Goal: Transaction & Acquisition: Book appointment/travel/reservation

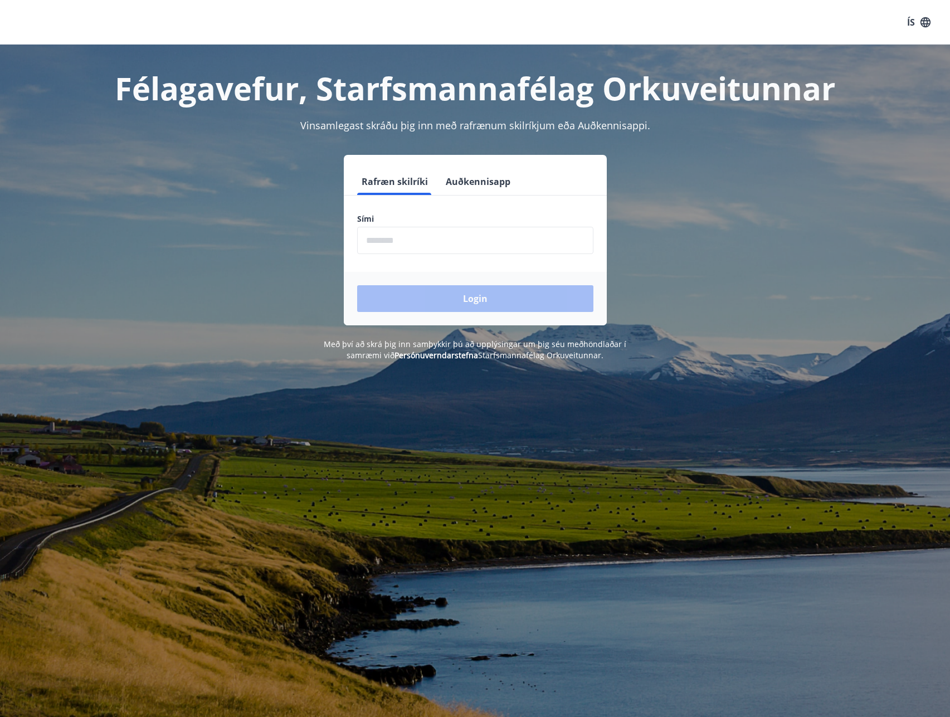
click at [464, 249] on input "phone" at bounding box center [475, 240] width 236 height 27
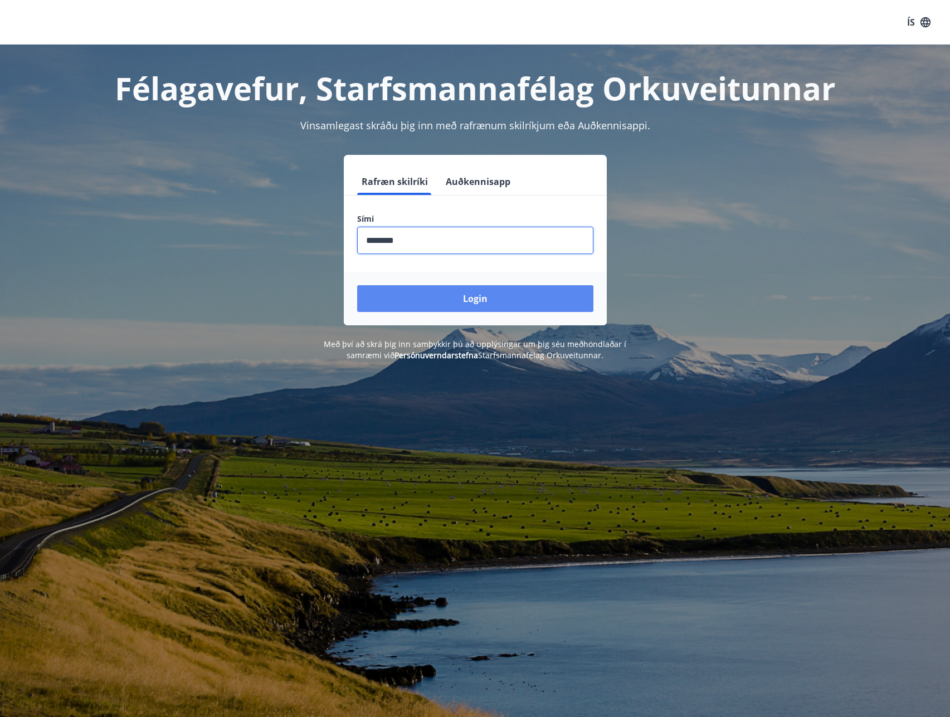
type input "********"
click at [470, 303] on button "Login" at bounding box center [475, 298] width 236 height 27
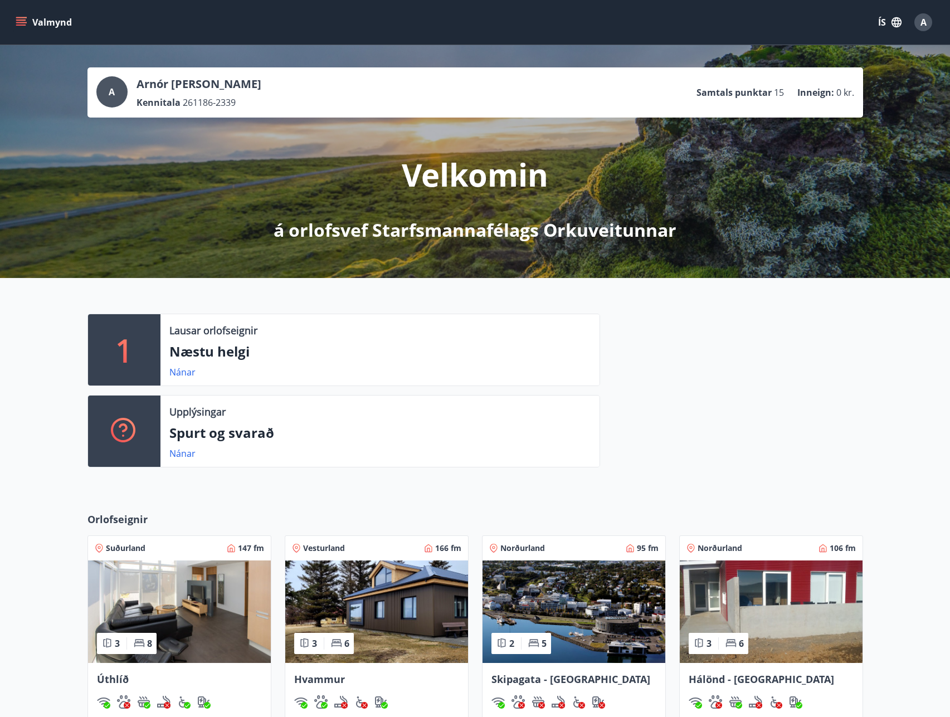
click at [184, 351] on p "Næstu helgi" at bounding box center [379, 351] width 421 height 19
click at [184, 371] on link "Nánar" at bounding box center [182, 372] width 26 height 12
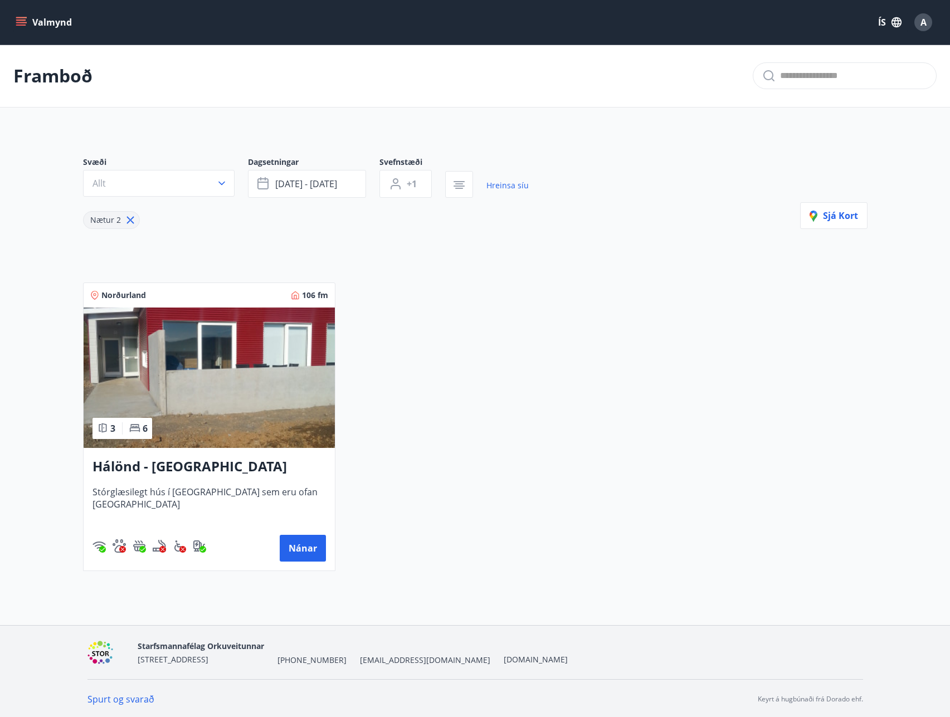
click at [236, 361] on img at bounding box center [209, 378] width 251 height 140
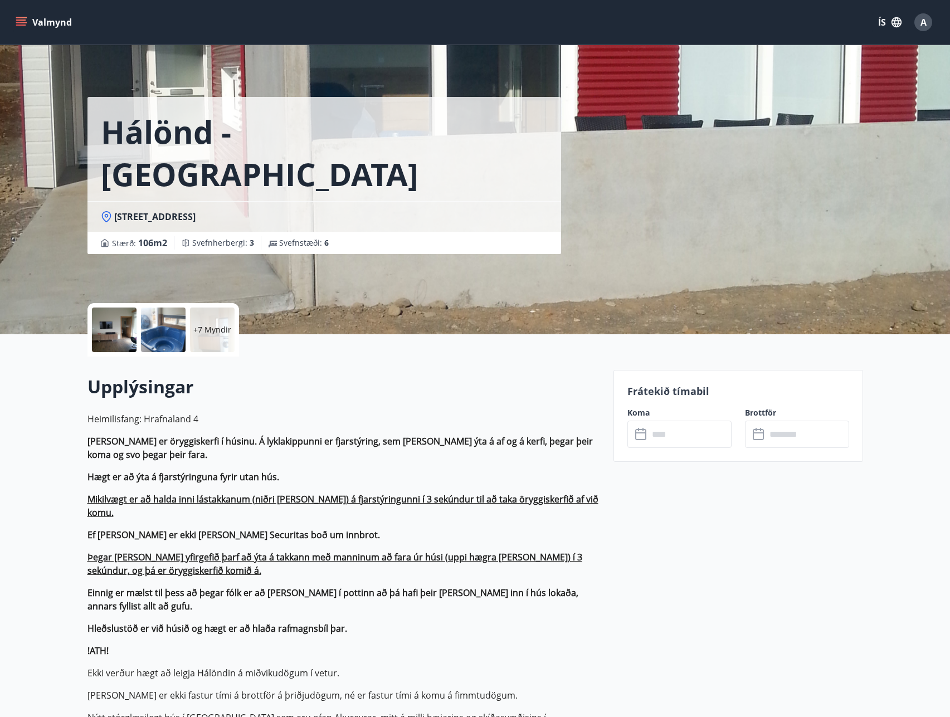
click at [155, 332] on div at bounding box center [163, 330] width 45 height 45
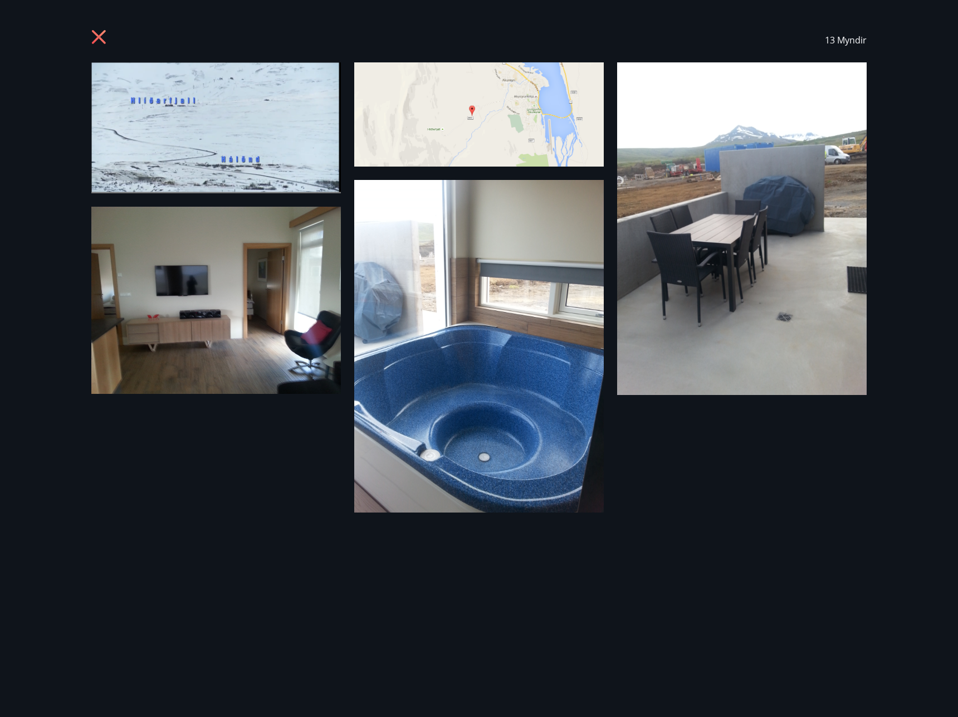
click at [252, 252] on img at bounding box center [216, 300] width 250 height 187
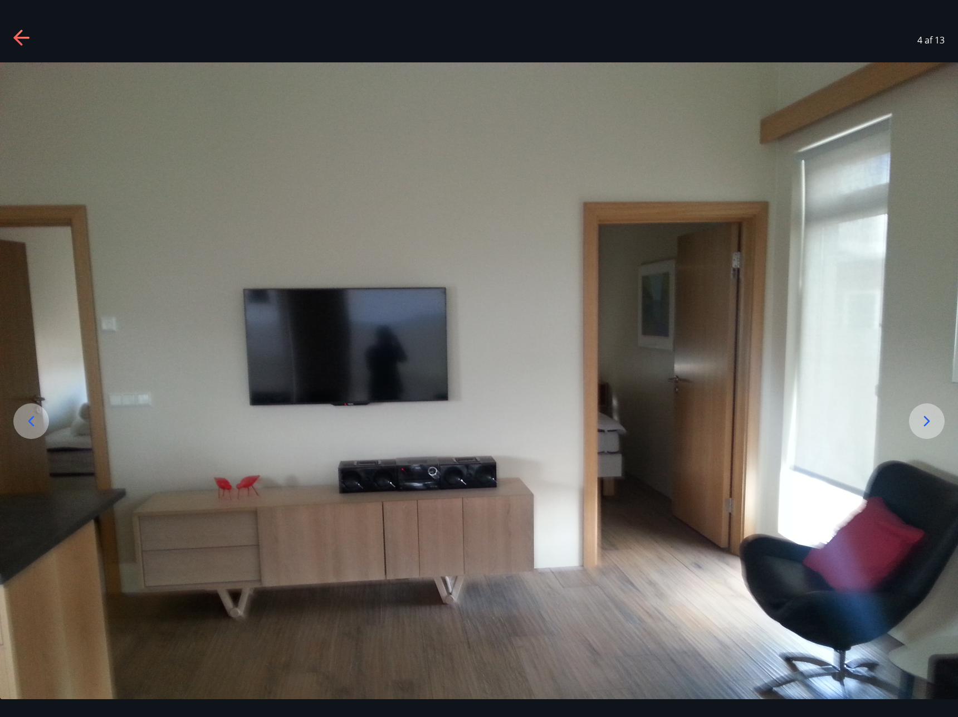
click at [914, 416] on div at bounding box center [927, 421] width 36 height 36
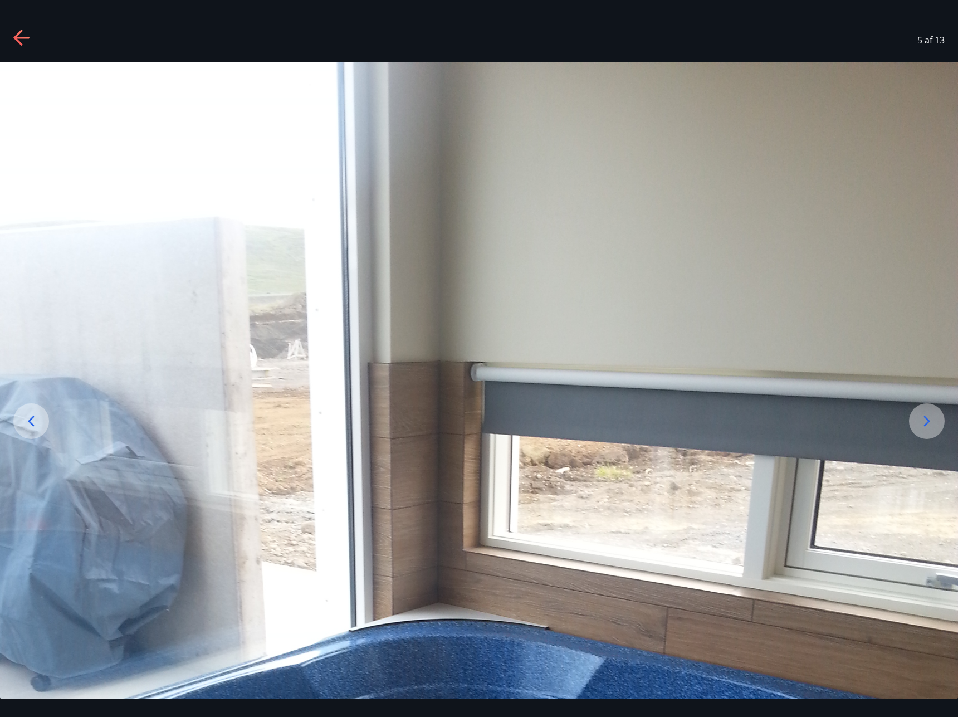
click at [934, 418] on icon at bounding box center [927, 421] width 18 height 18
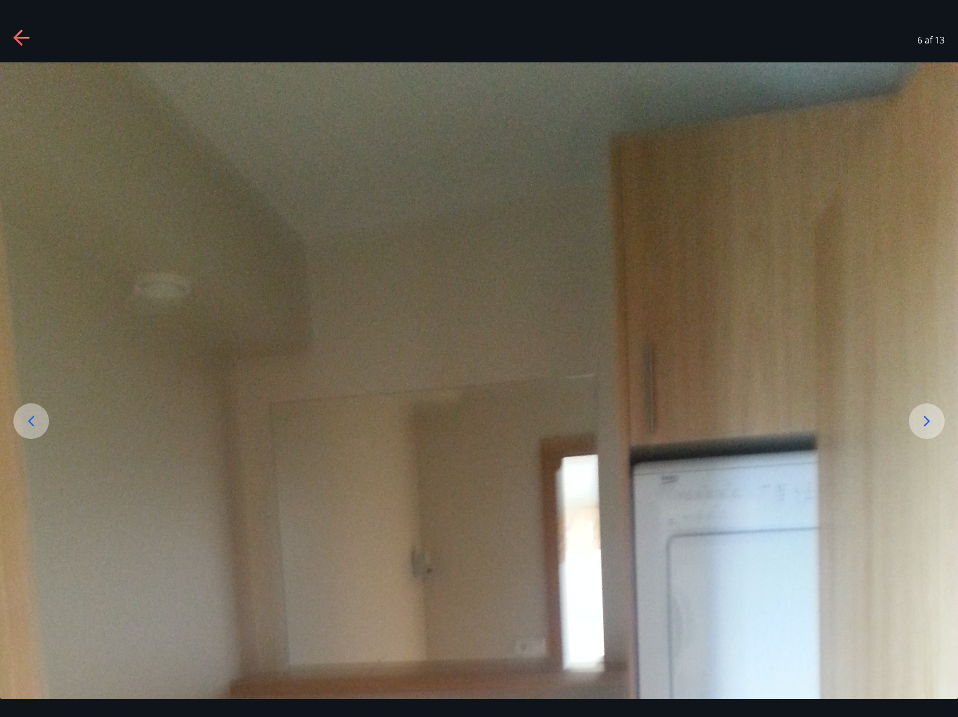
drag, startPoint x: 934, startPoint y: 418, endPoint x: 8, endPoint y: 167, distance: 959.5
click at [894, 418] on div at bounding box center [479, 701] width 958 height 1278
click at [26, 32] on icon at bounding box center [22, 39] width 18 height 18
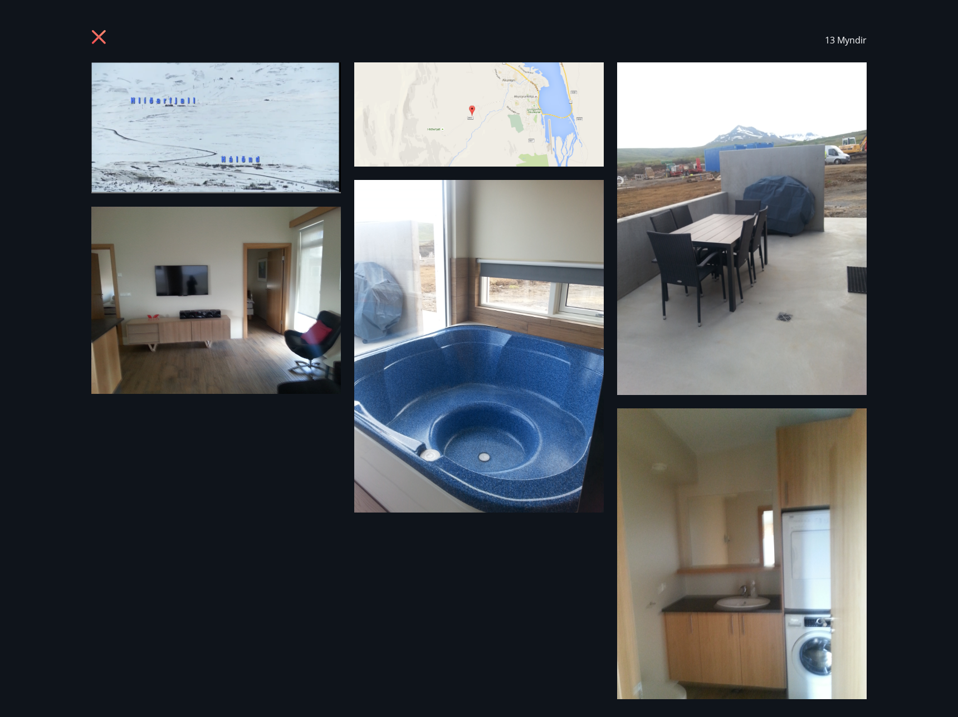
drag, startPoint x: 397, startPoint y: 407, endPoint x: 393, endPoint y: 402, distance: 6.4
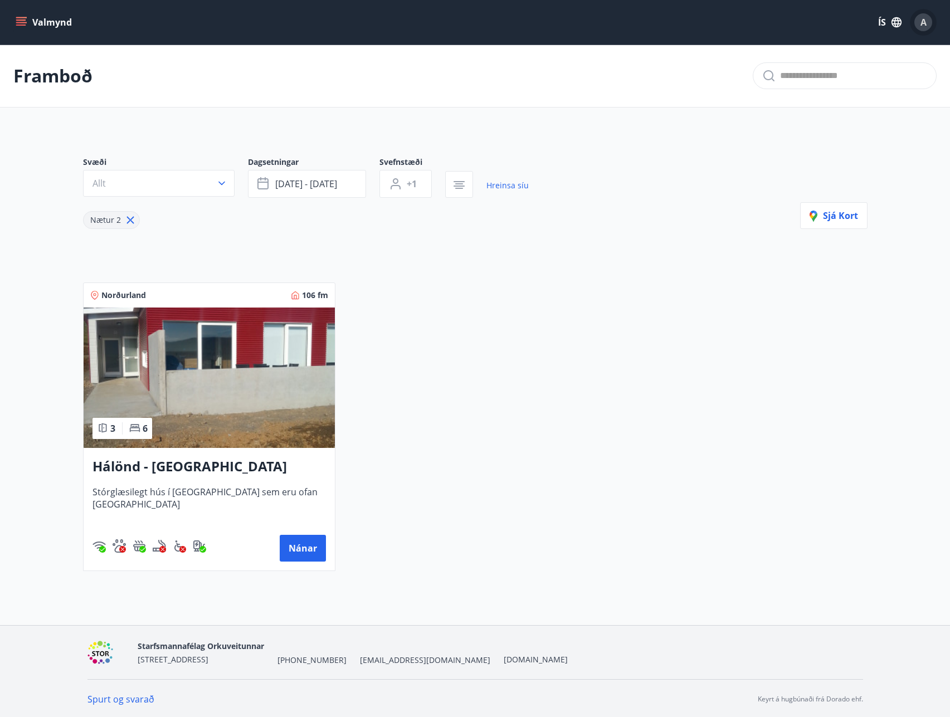
click at [919, 17] on div "A" at bounding box center [923, 22] width 18 height 18
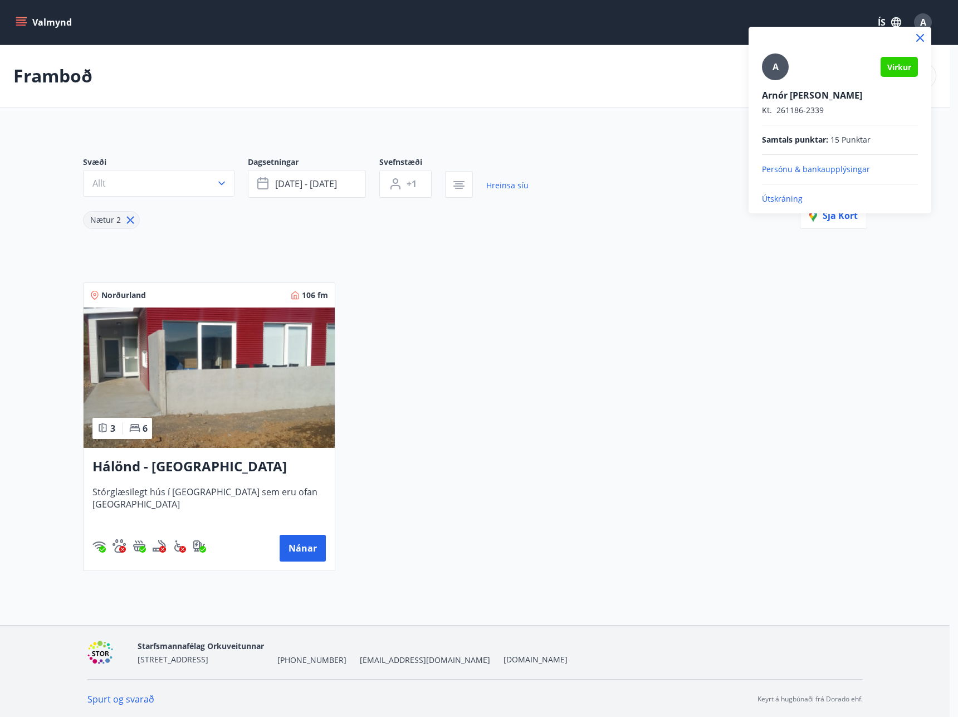
click at [503, 139] on div at bounding box center [479, 358] width 958 height 717
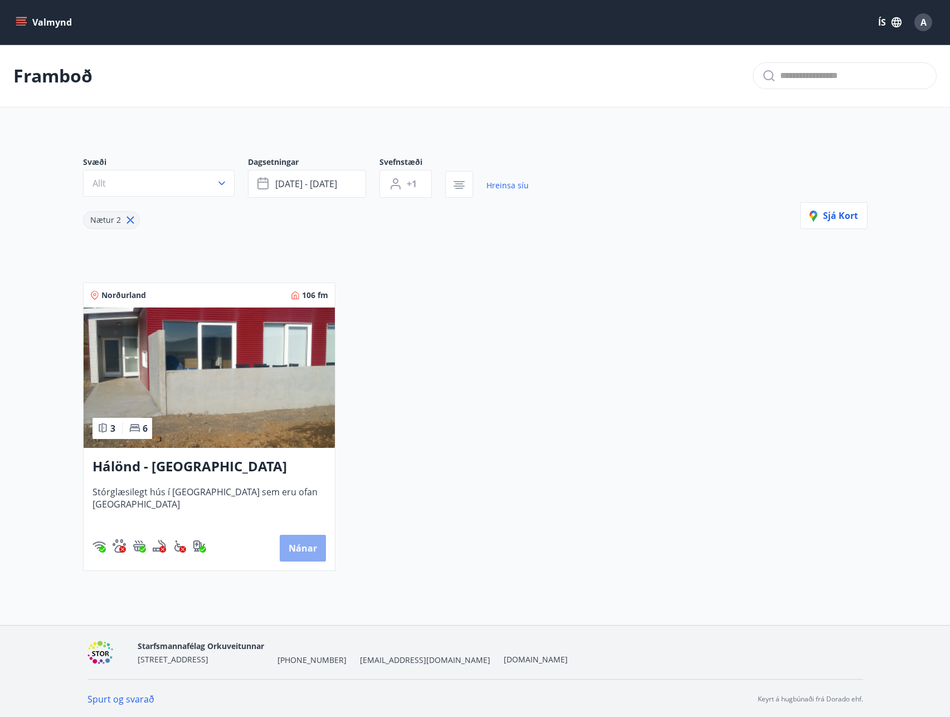
click at [294, 547] on button "Nánar" at bounding box center [303, 548] width 46 height 27
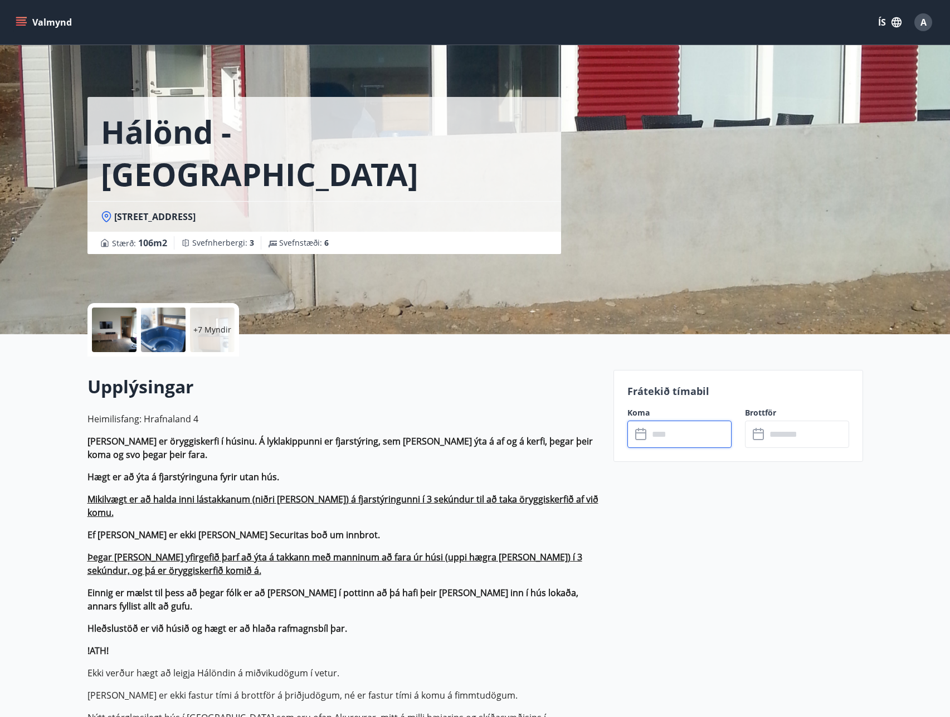
click at [689, 441] on input "text" at bounding box center [690, 434] width 83 height 27
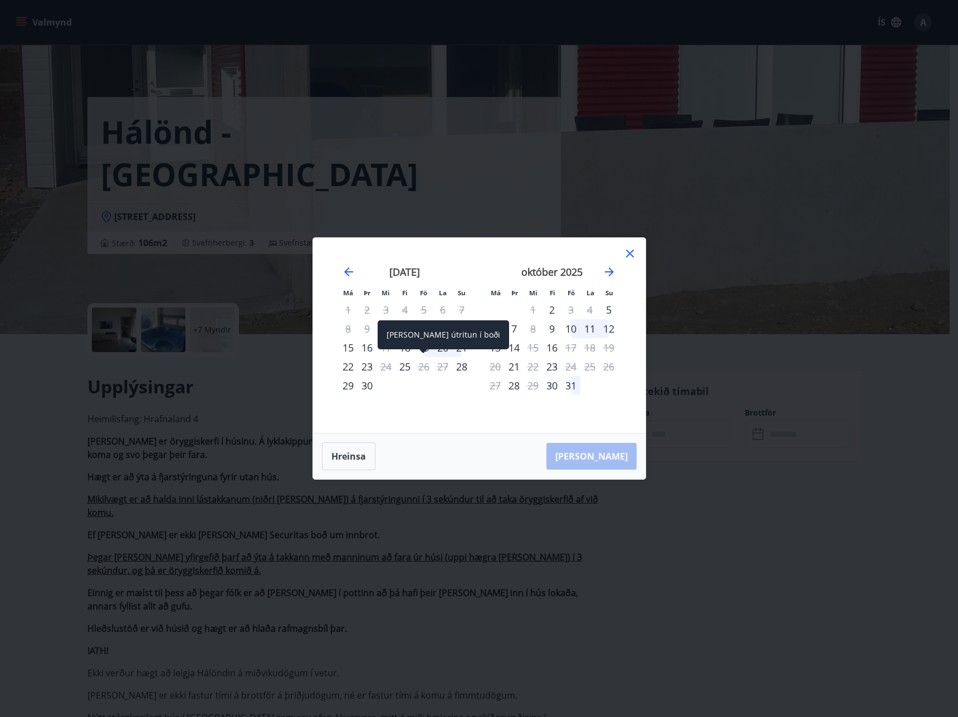
click at [423, 352] on span at bounding box center [424, 352] width 8 height 6
click at [347, 454] on button "Hreinsa" at bounding box center [348, 456] width 53 height 28
click at [409, 346] on div "18" at bounding box center [405, 347] width 19 height 19
click at [464, 349] on div "21" at bounding box center [461, 347] width 19 height 19
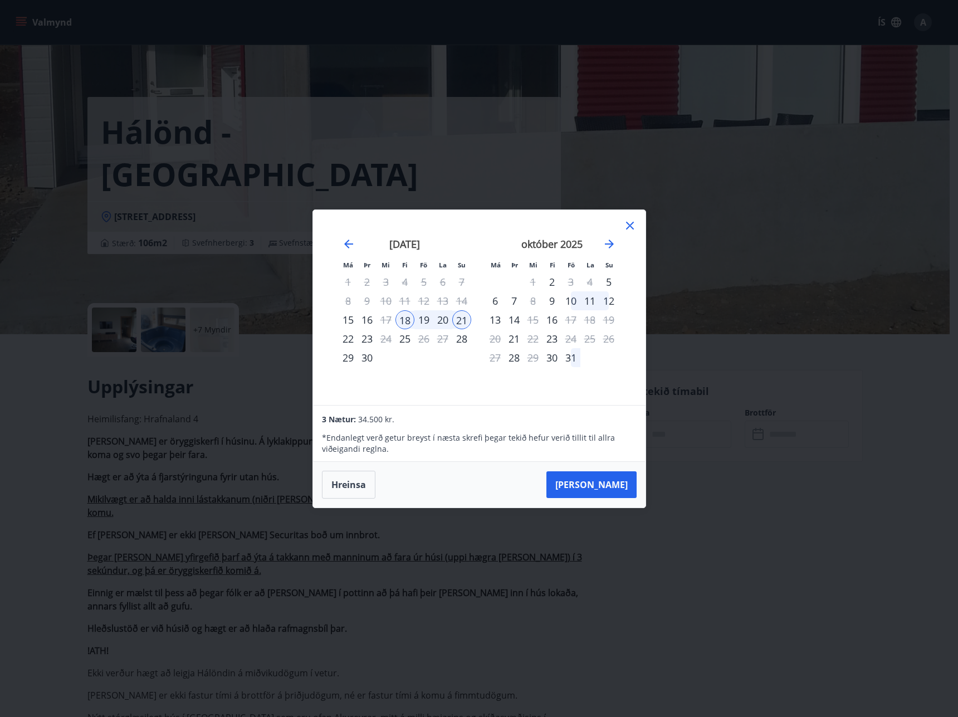
click at [392, 439] on p "* Endanlegt verð getur breyst í næsta skrefi þegar tekið hefur verið tillit til…" at bounding box center [479, 443] width 314 height 22
click at [382, 444] on p "* Endanlegt verð getur breyst í næsta skrefi þegar tekið hefur verið tillit til…" at bounding box center [479, 443] width 314 height 22
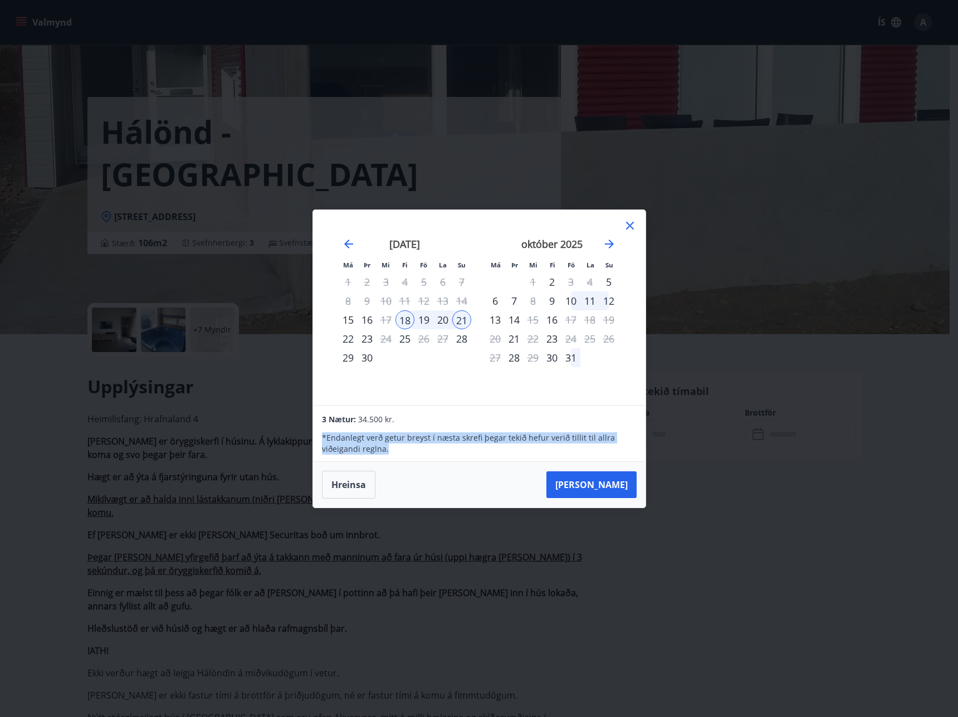
click at [382, 444] on p "* Endanlegt verð getur breyst í næsta skrefi þegar tekið hefur verið tillit til…" at bounding box center [479, 443] width 314 height 22
click at [424, 434] on p "* Endanlegt verð getur breyst í næsta skrefi þegar tekið hefur verið tillit til…" at bounding box center [479, 443] width 314 height 22
click at [425, 434] on p "* Endanlegt verð getur breyst í næsta skrefi þegar tekið hefur verið tillit til…" at bounding box center [479, 443] width 314 height 22
click at [629, 223] on icon at bounding box center [630, 226] width 8 height 8
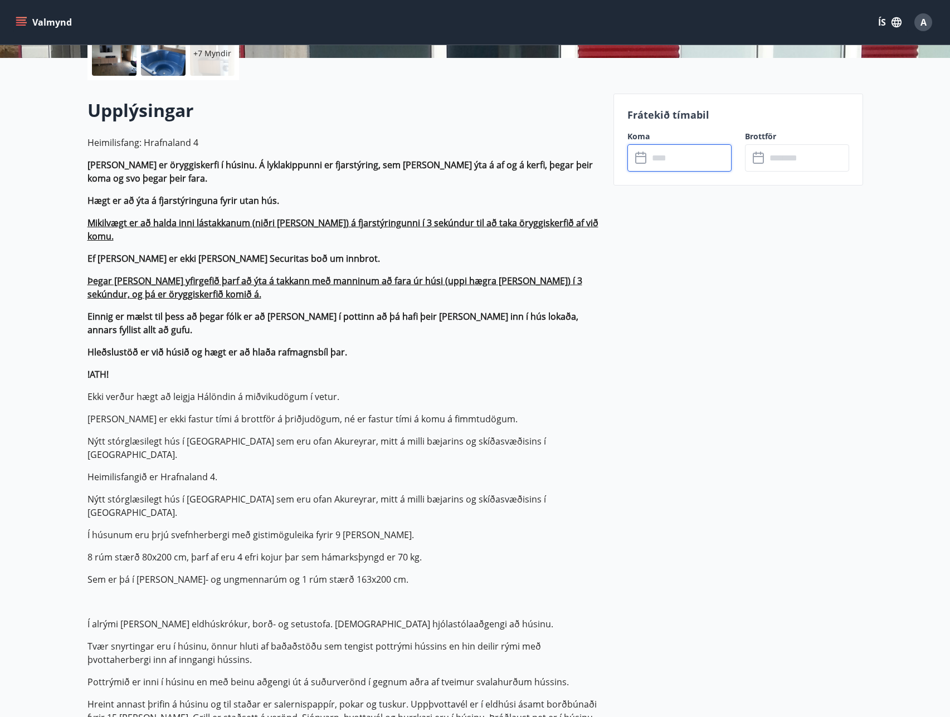
scroll to position [297, 0]
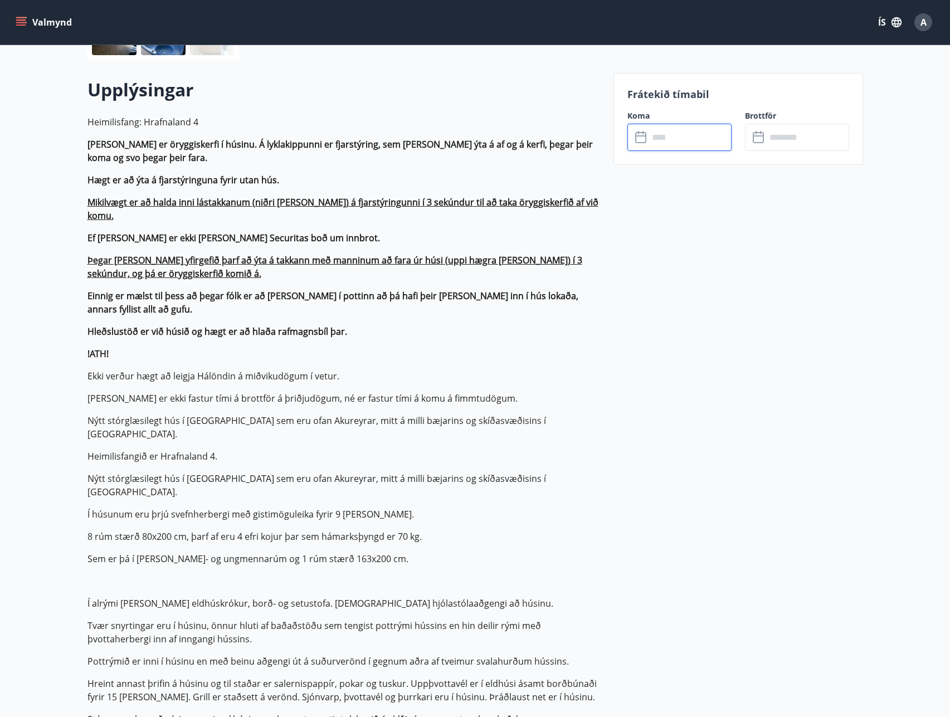
click at [216, 508] on p "Í húsunum eru þrjú svefnherbergi með gistimöguleika fyrir 9 manns." at bounding box center [343, 514] width 513 height 13
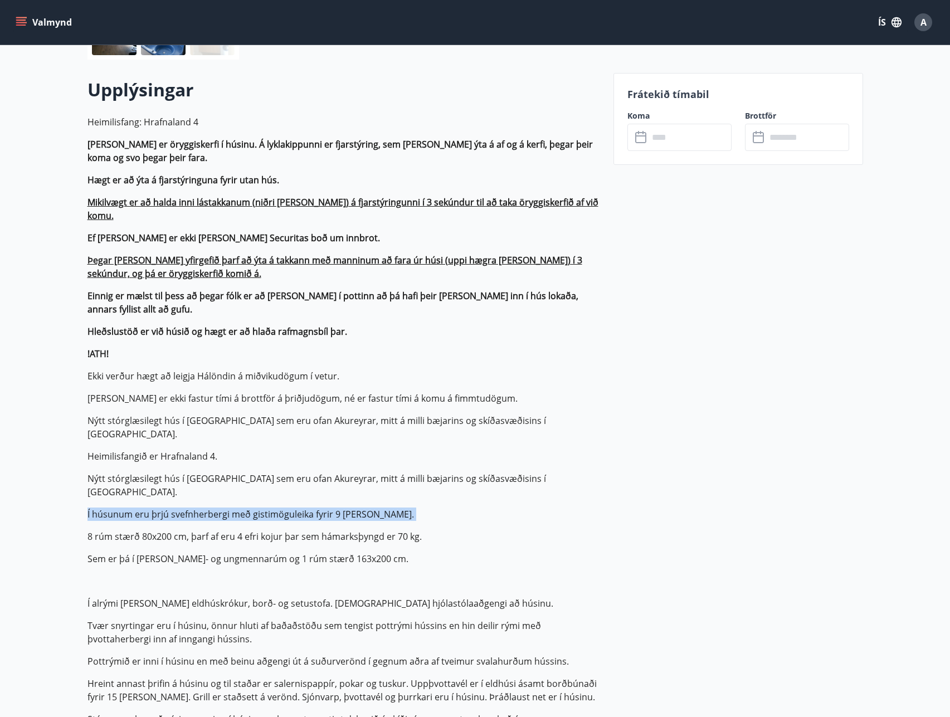
click at [216, 508] on p "Í húsunum eru þrjú svefnherbergi með gistimöguleika fyrir 9 manns." at bounding box center [343, 514] width 513 height 13
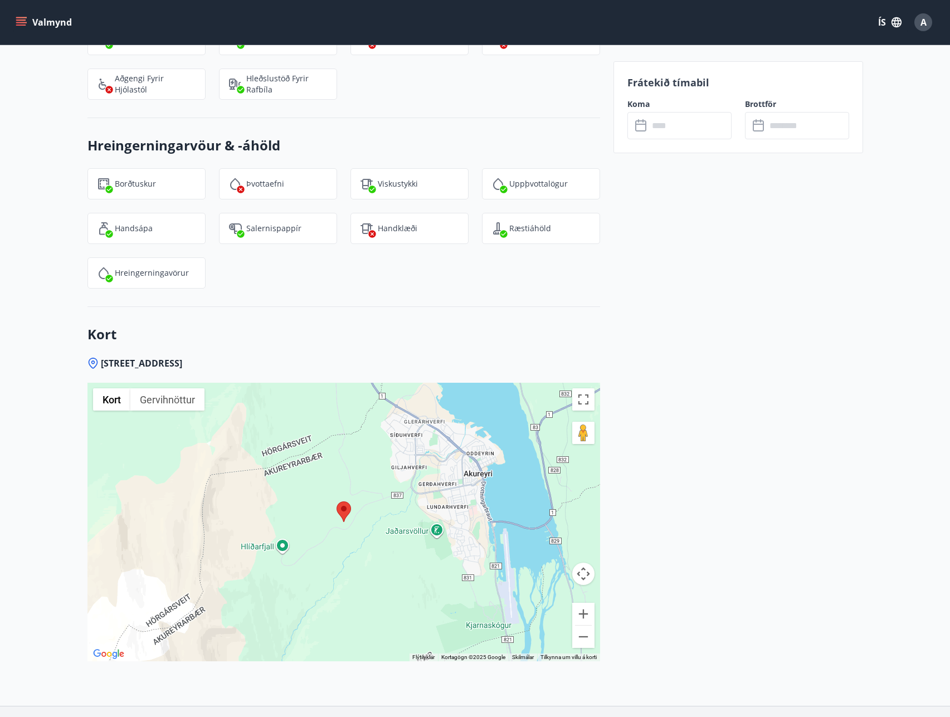
scroll to position [2072, 0]
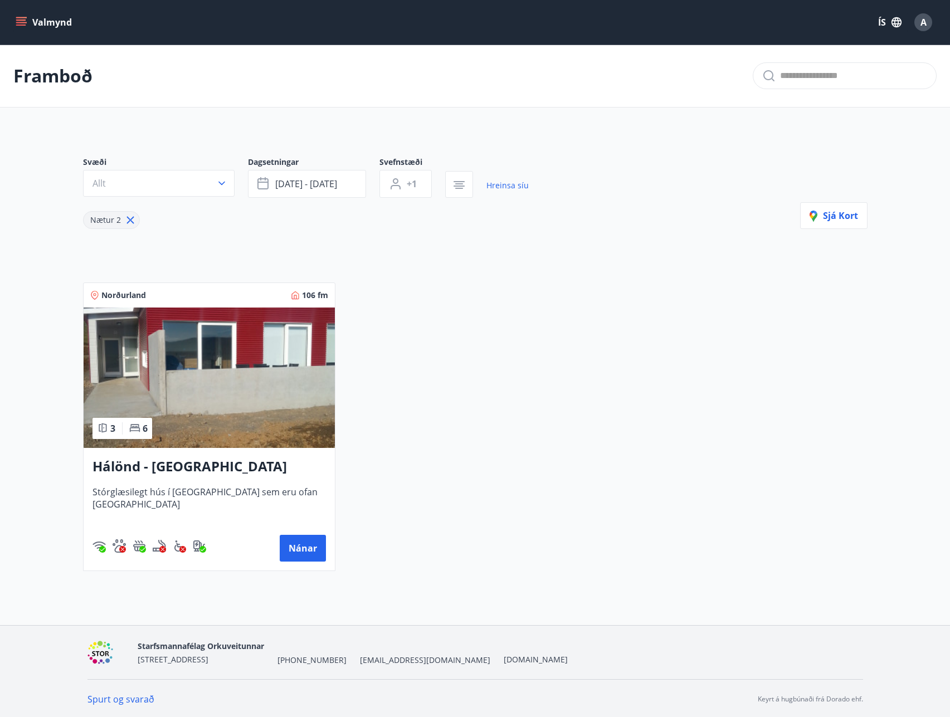
drag, startPoint x: 83, startPoint y: 76, endPoint x: 78, endPoint y: 70, distance: 7.9
click at [78, 70] on p "Framboð" at bounding box center [52, 76] width 79 height 25
click at [13, 22] on div "Valmynd ÍS A" at bounding box center [475, 22] width 950 height 45
click at [21, 21] on icon "menu" at bounding box center [21, 20] width 10 height 1
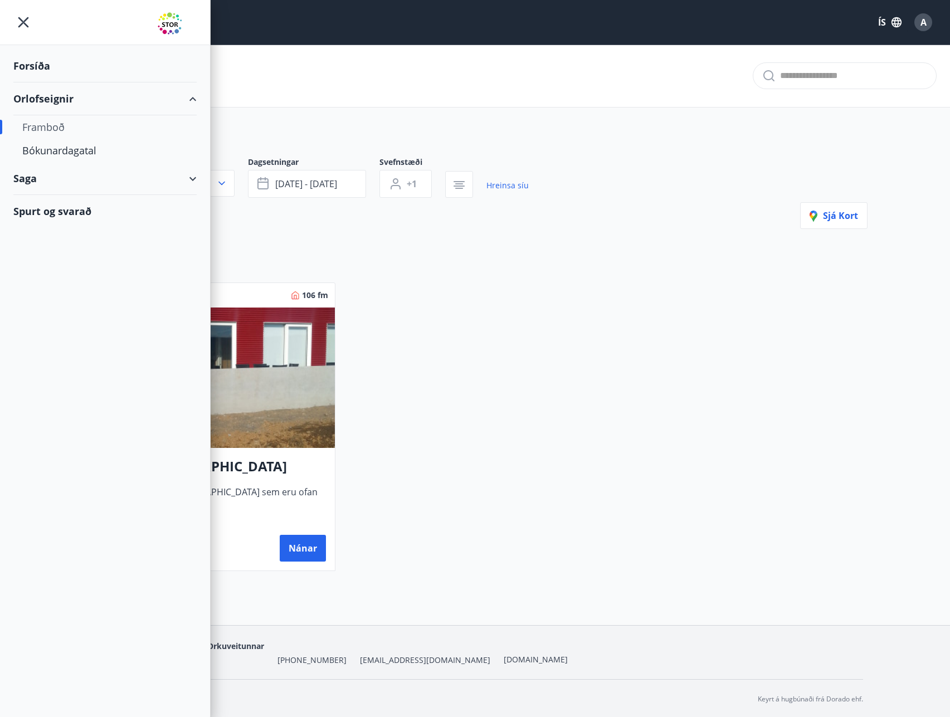
click at [58, 127] on div "Framboð" at bounding box center [105, 126] width 166 height 23
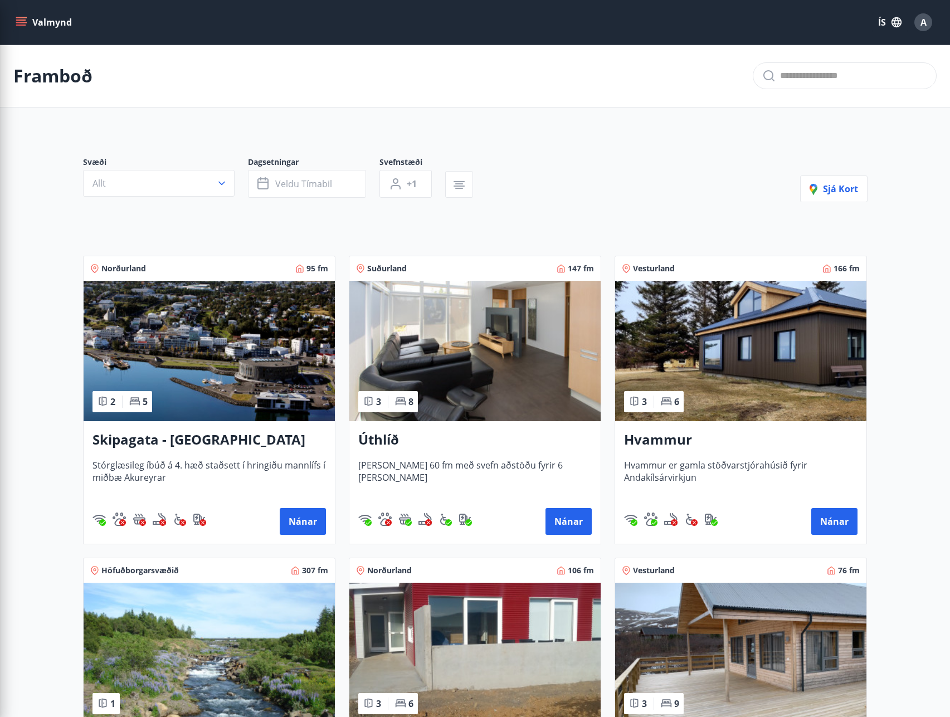
click at [725, 143] on div "Svæði Allt Dagsetningar Veldu tímabil Svefnstæði +1 Sjá kort Norðurland 95 fm 2…" at bounding box center [475, 493] width 802 height 726
click at [342, 186] on button "Veldu tímabil" at bounding box center [307, 184] width 118 height 28
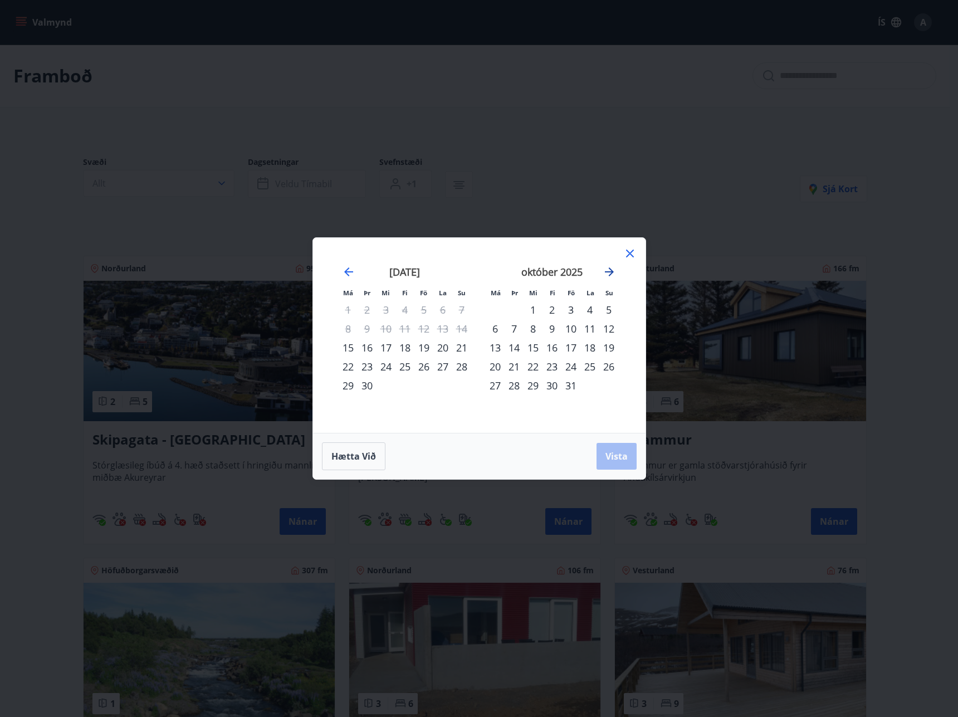
click at [614, 270] on icon "Move forward to switch to the next month." at bounding box center [609, 271] width 13 height 13
click at [532, 387] on div "26" at bounding box center [533, 385] width 19 height 19
click at [610, 386] on div "30" at bounding box center [609, 385] width 19 height 19
click at [623, 453] on span "Vista" at bounding box center [617, 456] width 22 height 12
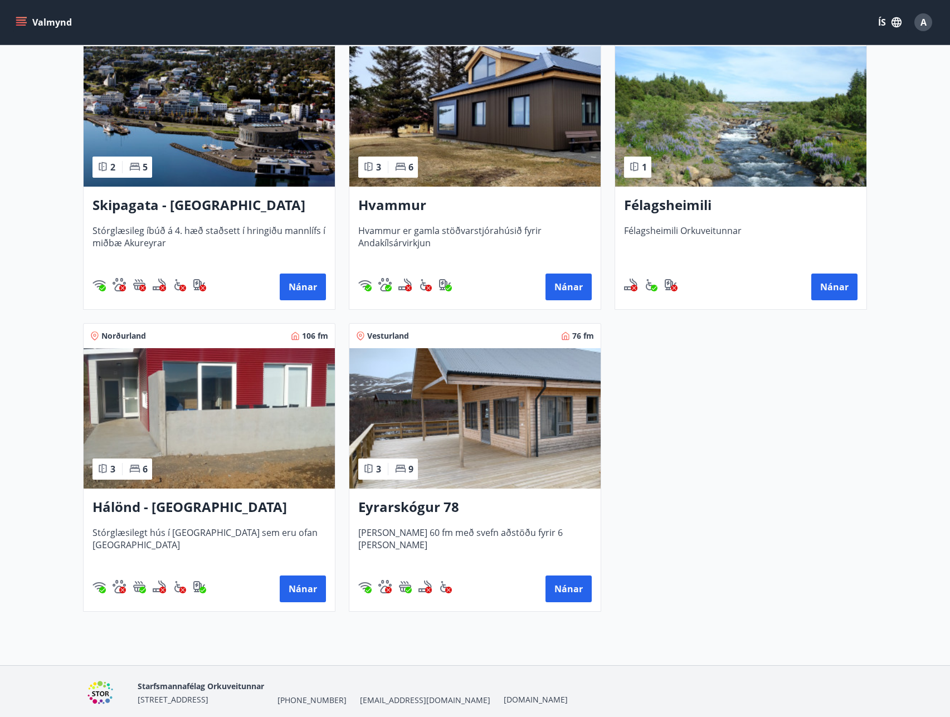
scroll to position [276, 0]
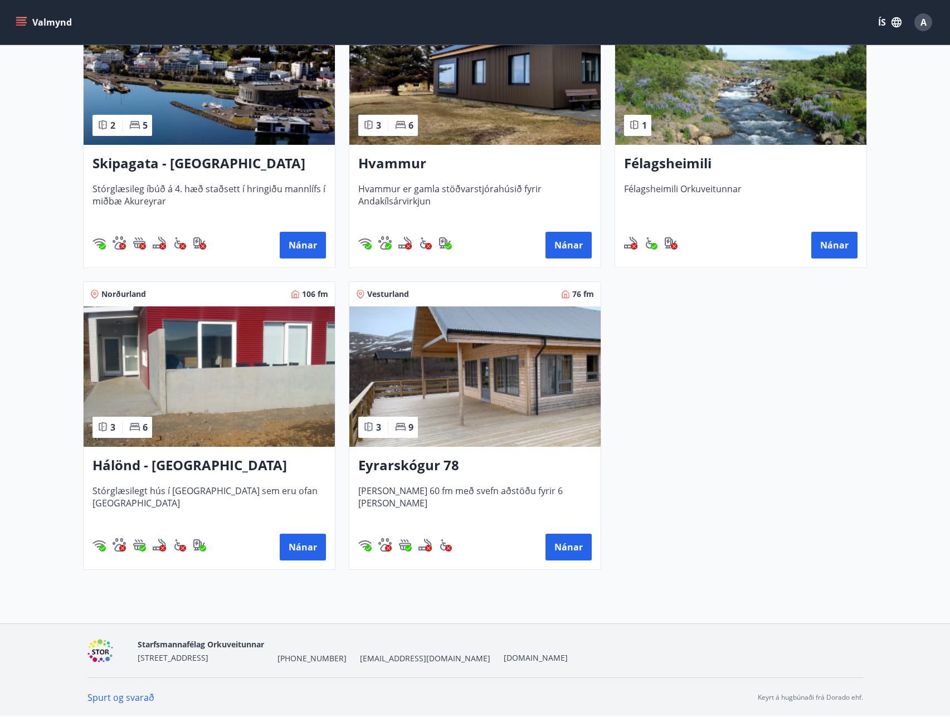
click at [437, 362] on img at bounding box center [474, 376] width 251 height 140
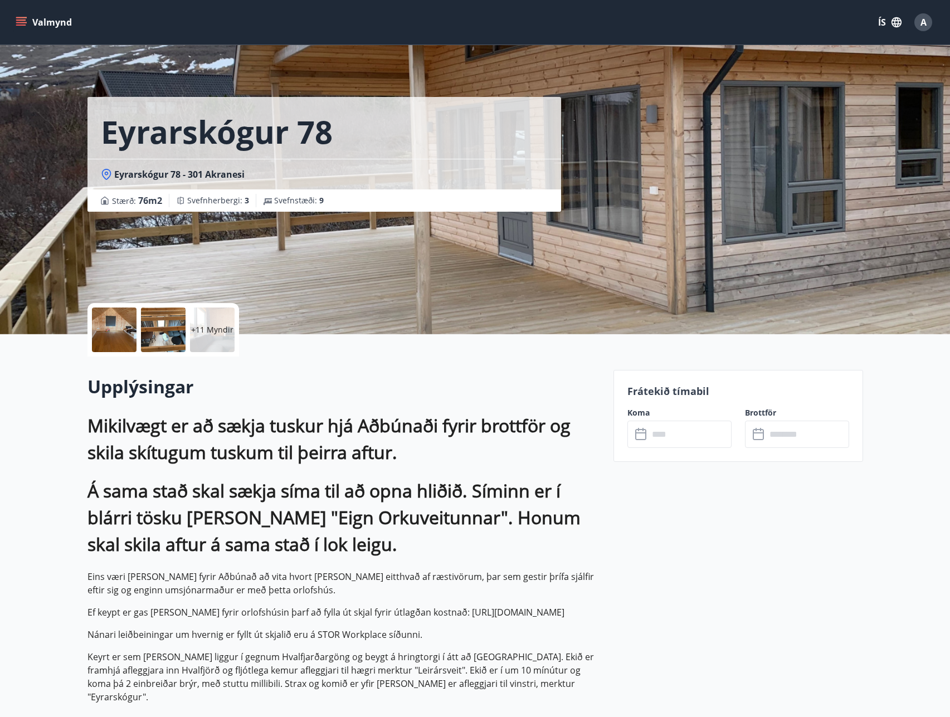
click at [177, 334] on div at bounding box center [163, 330] width 45 height 45
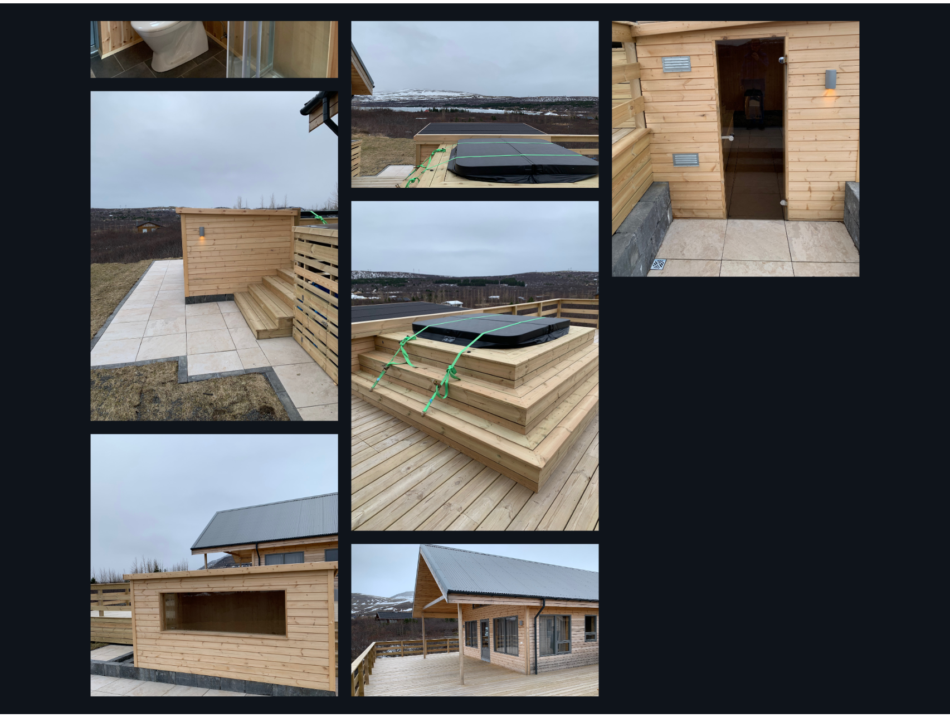
scroll to position [1138, 0]
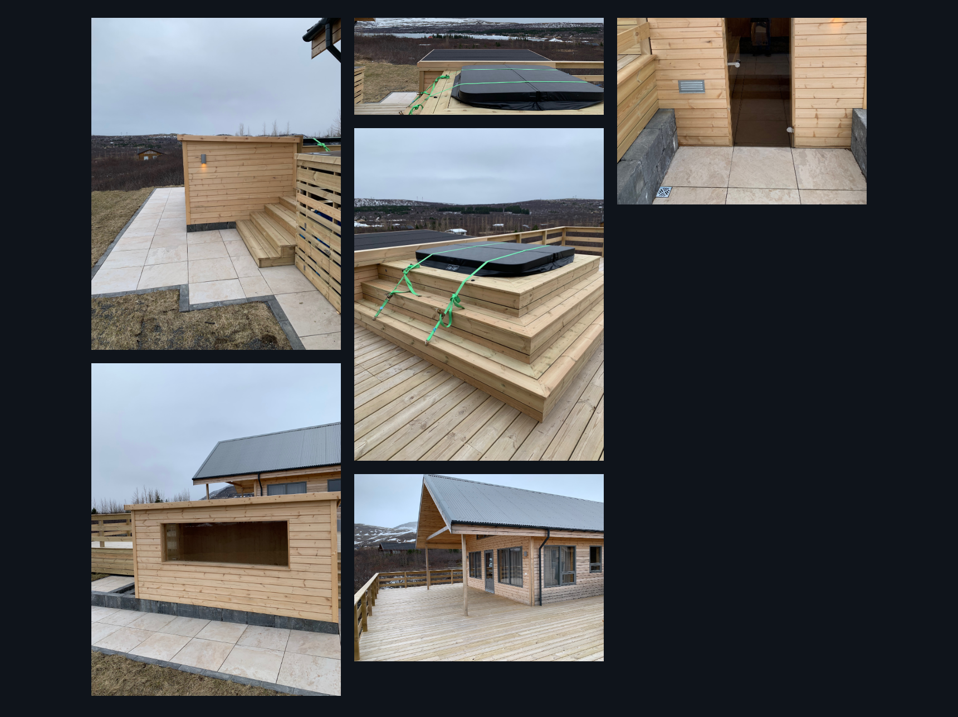
click at [50, 304] on div "17 Myndir" at bounding box center [479, 358] width 958 height 717
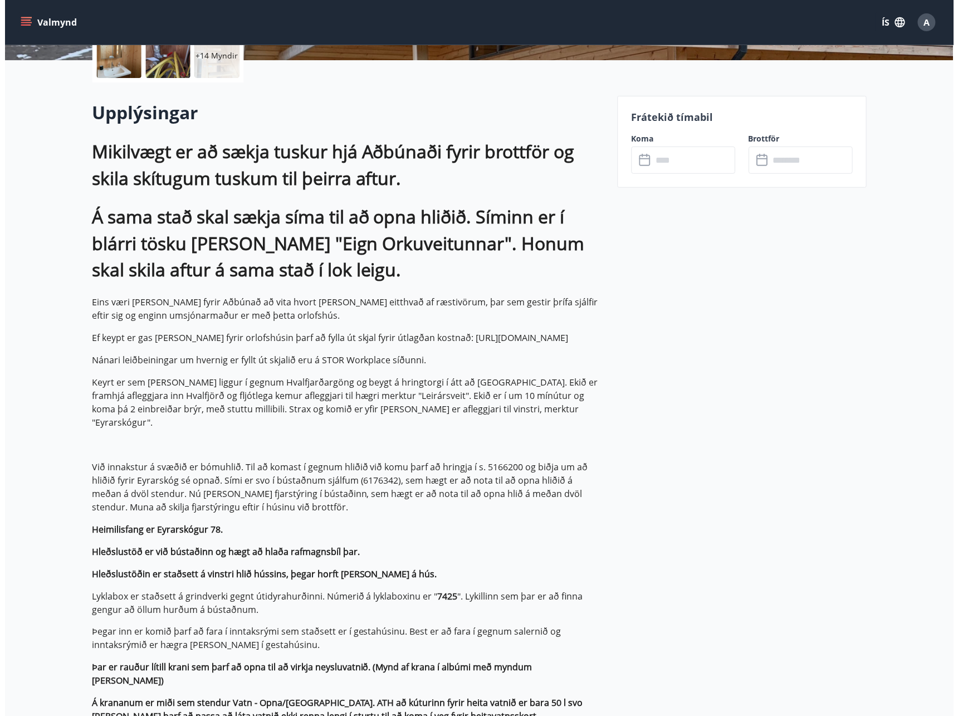
scroll to position [0, 0]
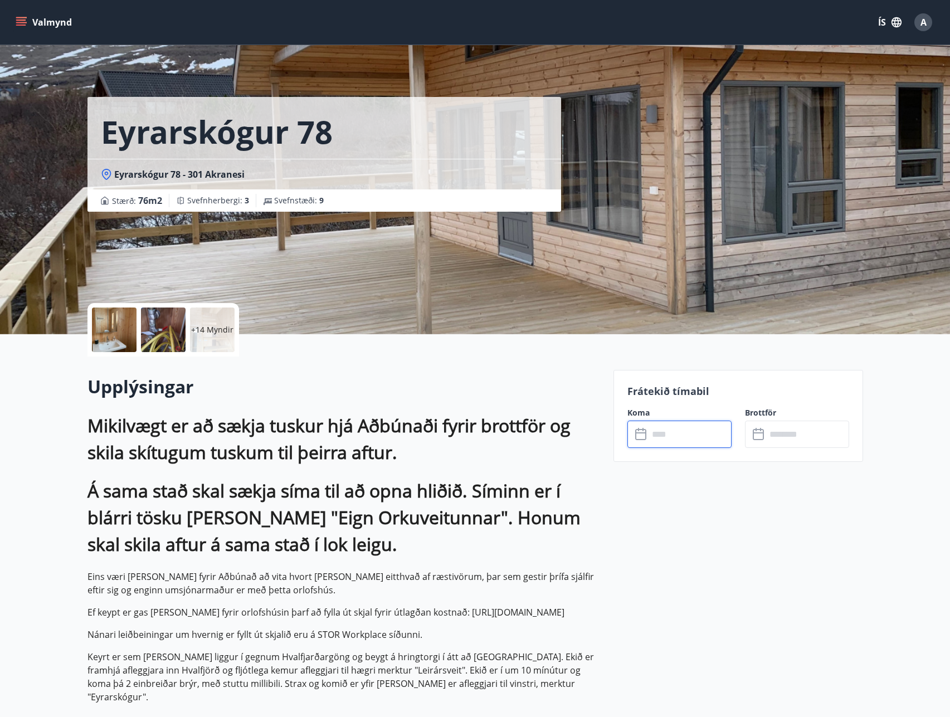
click at [687, 427] on input "text" at bounding box center [690, 434] width 83 height 27
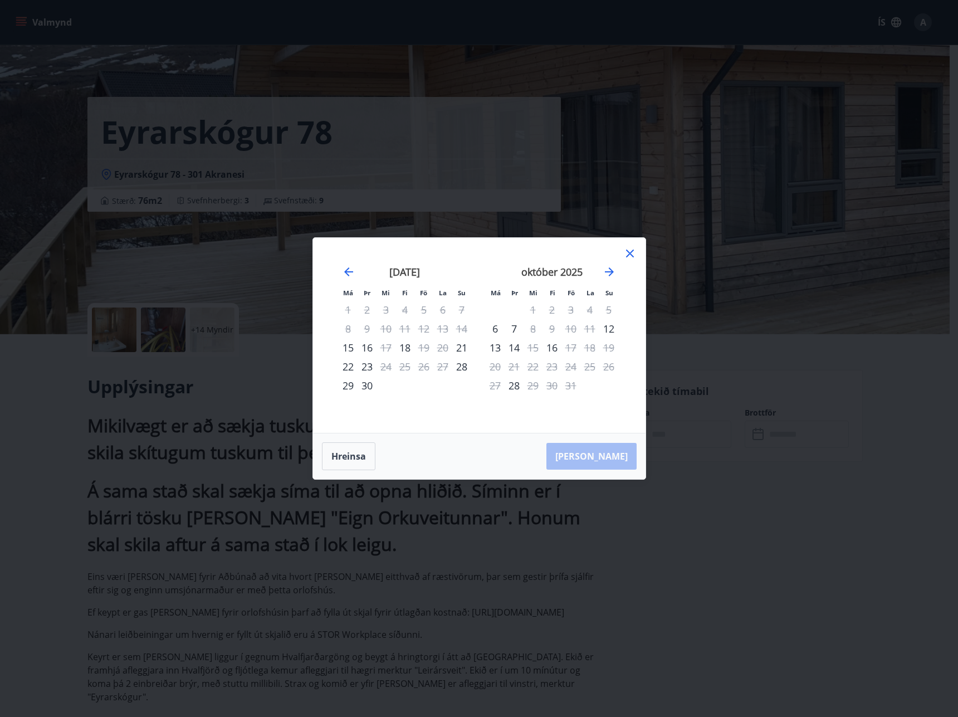
click at [632, 262] on div at bounding box center [630, 255] width 13 height 17
click at [627, 247] on icon at bounding box center [630, 253] width 13 height 13
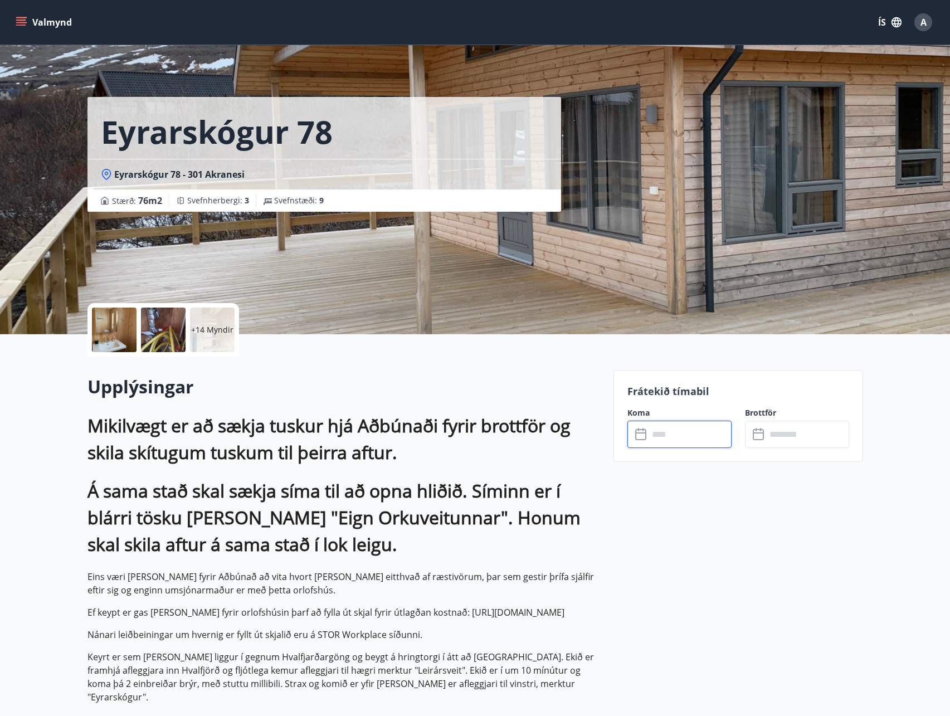
click at [424, 224] on div "Eyrarskógur 78 Eyrarskógur 78 - 301 Akranesi Stærð : 76 m2 Svefnherbergi : 3 Sv…" at bounding box center [345, 167] width 517 height 334
click at [179, 319] on div at bounding box center [163, 330] width 45 height 45
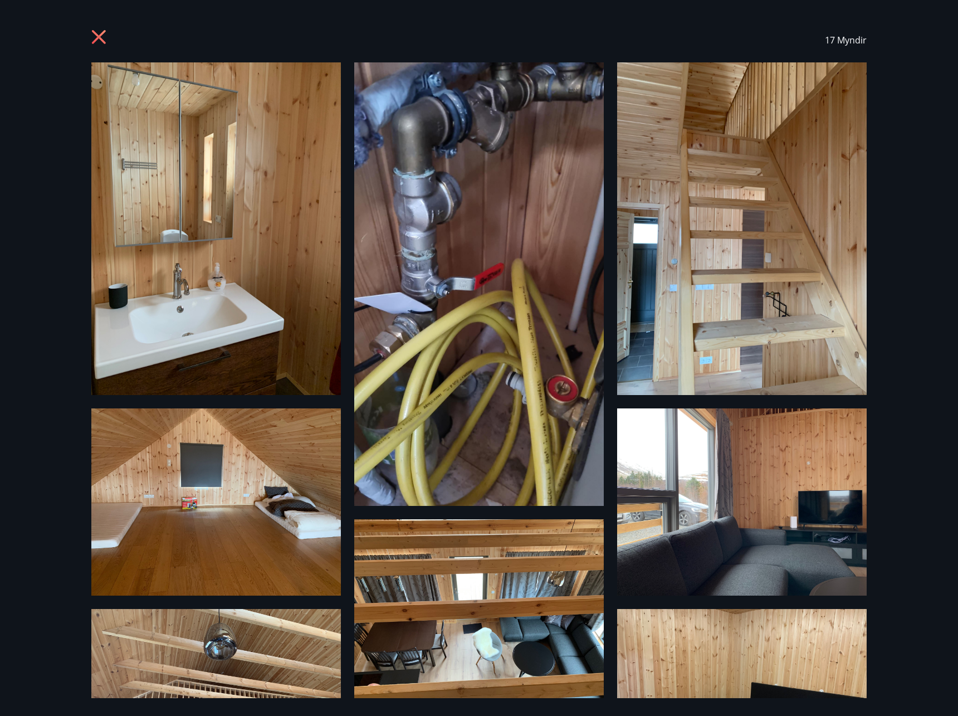
scroll to position [446, 0]
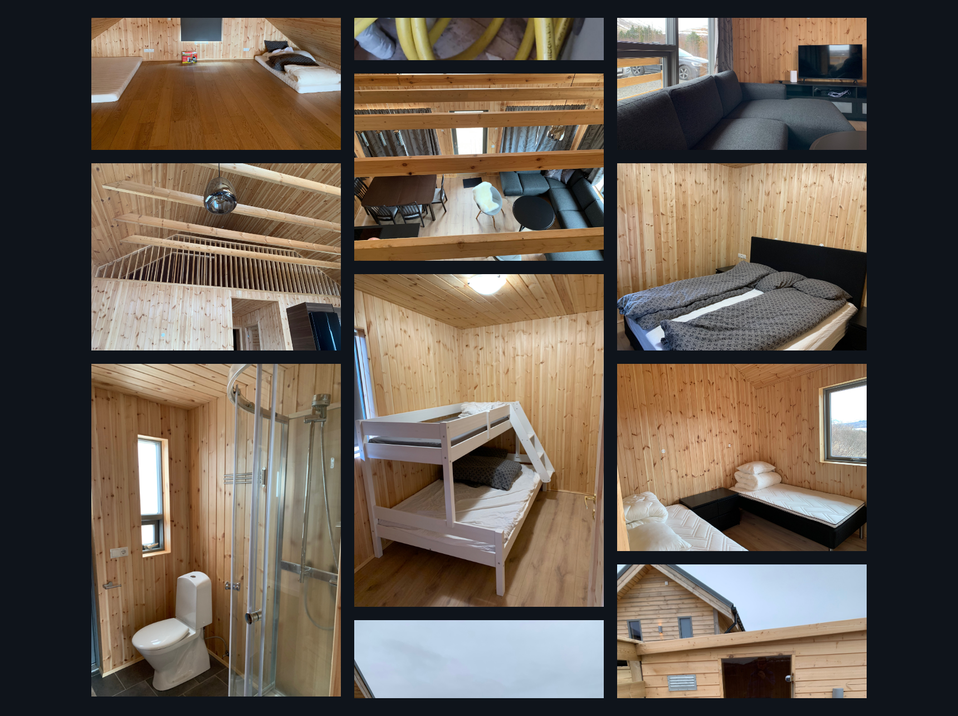
drag, startPoint x: 766, startPoint y: 457, endPoint x: 724, endPoint y: 437, distance: 45.9
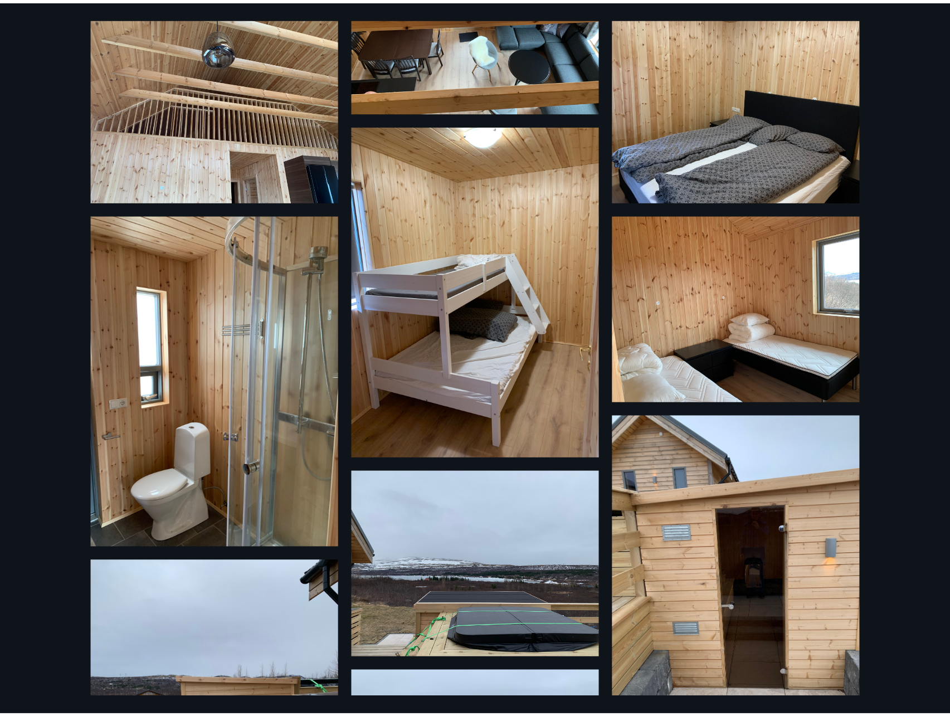
scroll to position [743, 0]
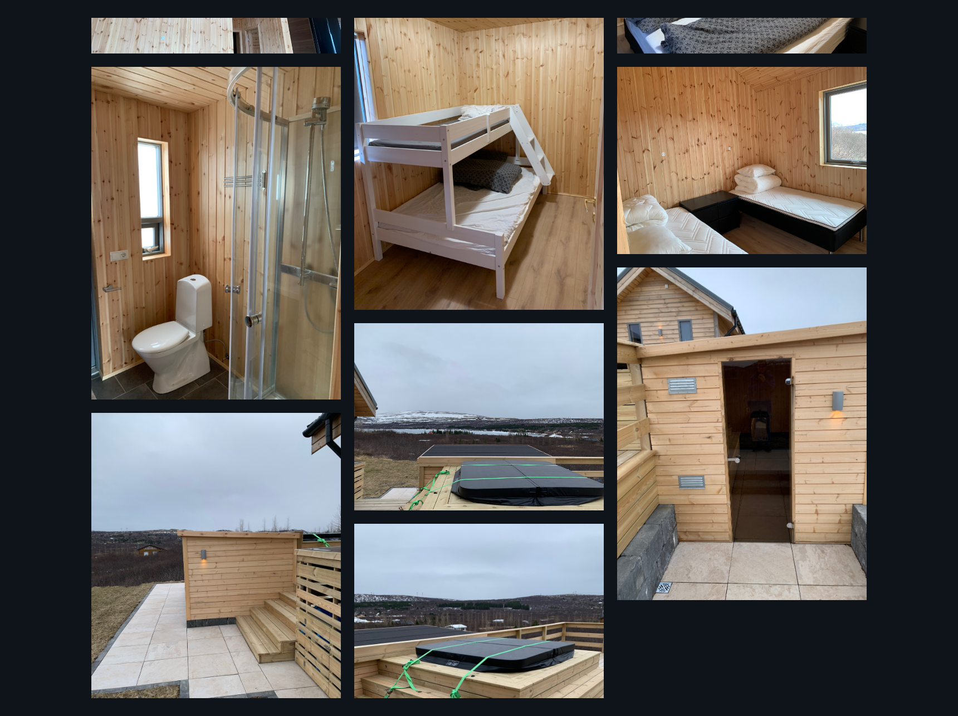
click at [16, 60] on div "17 Myndir" at bounding box center [479, 358] width 958 height 716
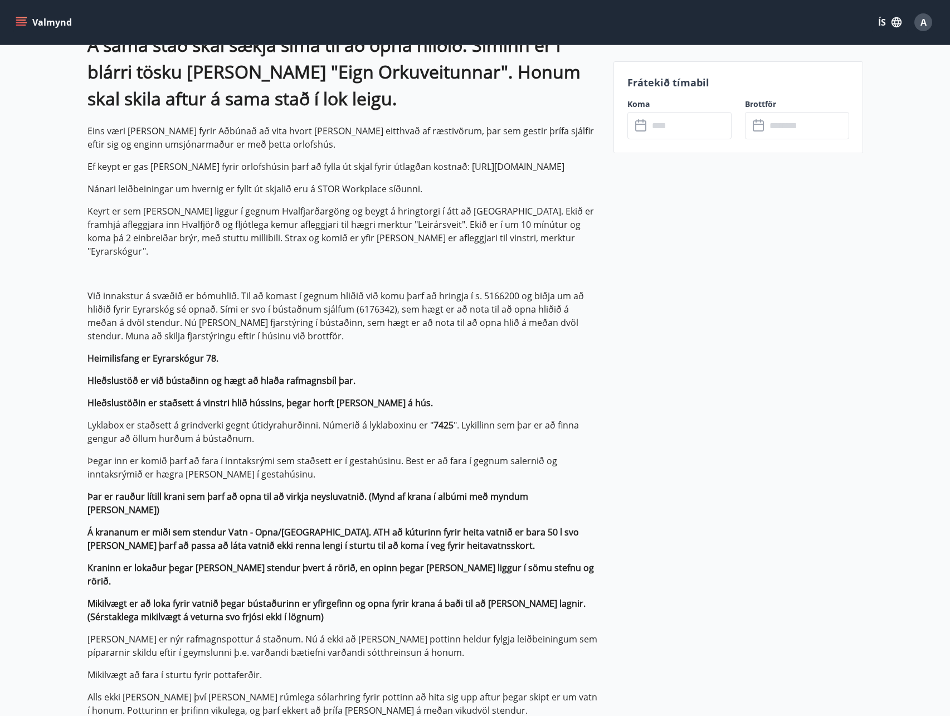
scroll to position [2082, 0]
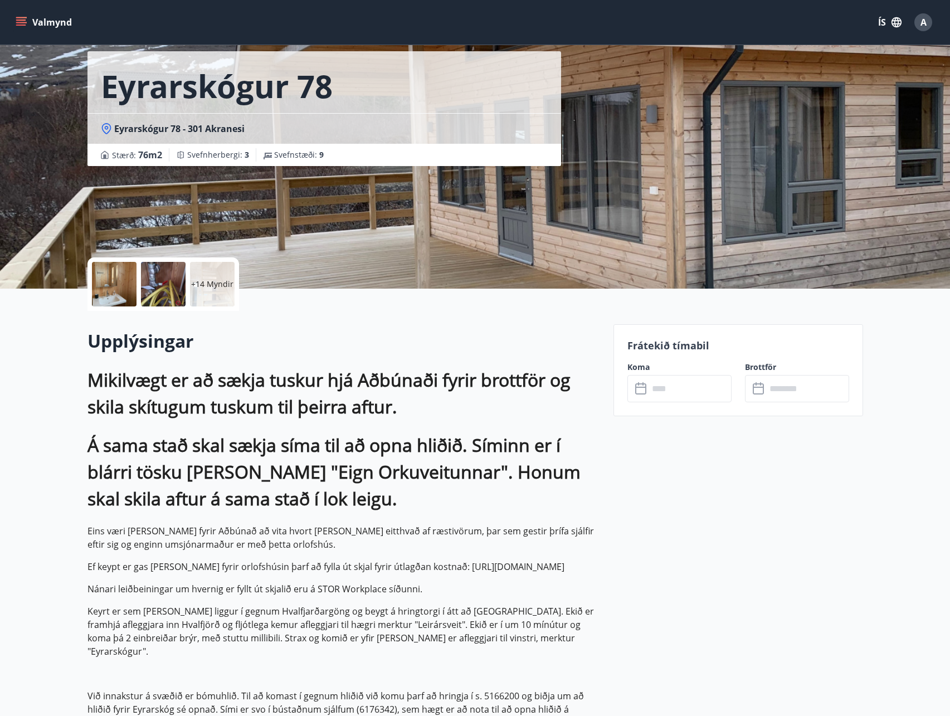
scroll to position [0, 0]
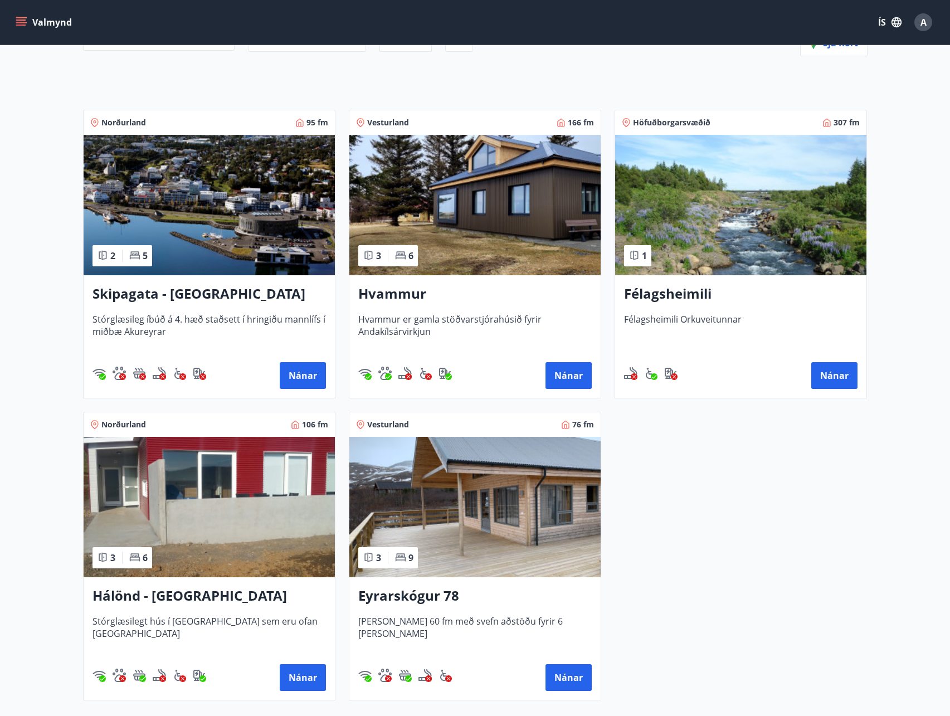
scroll to position [129, 0]
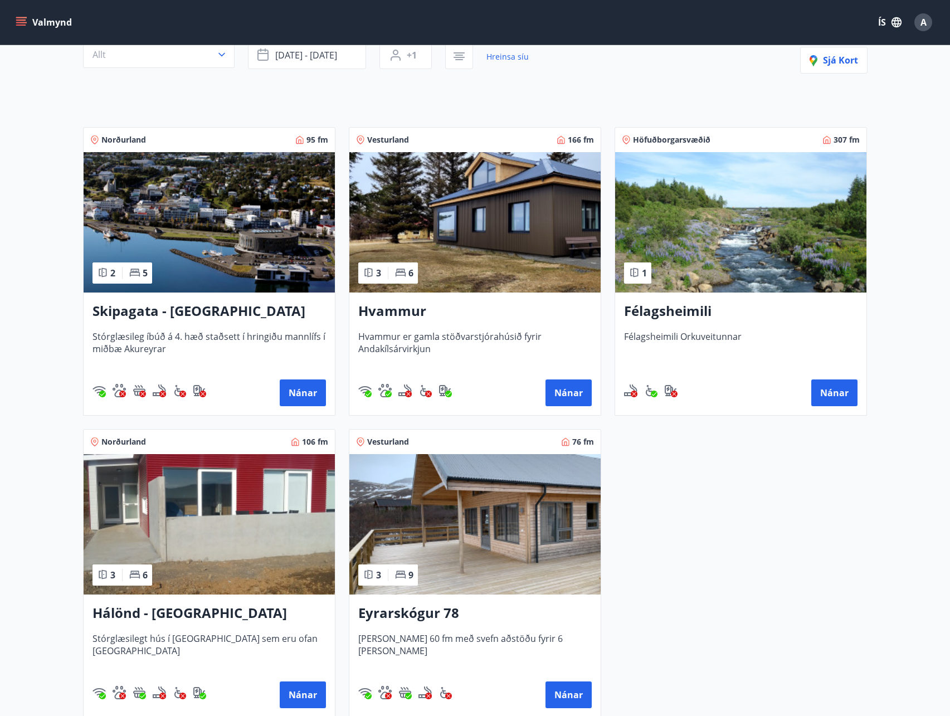
click at [469, 211] on img at bounding box center [474, 222] width 251 height 140
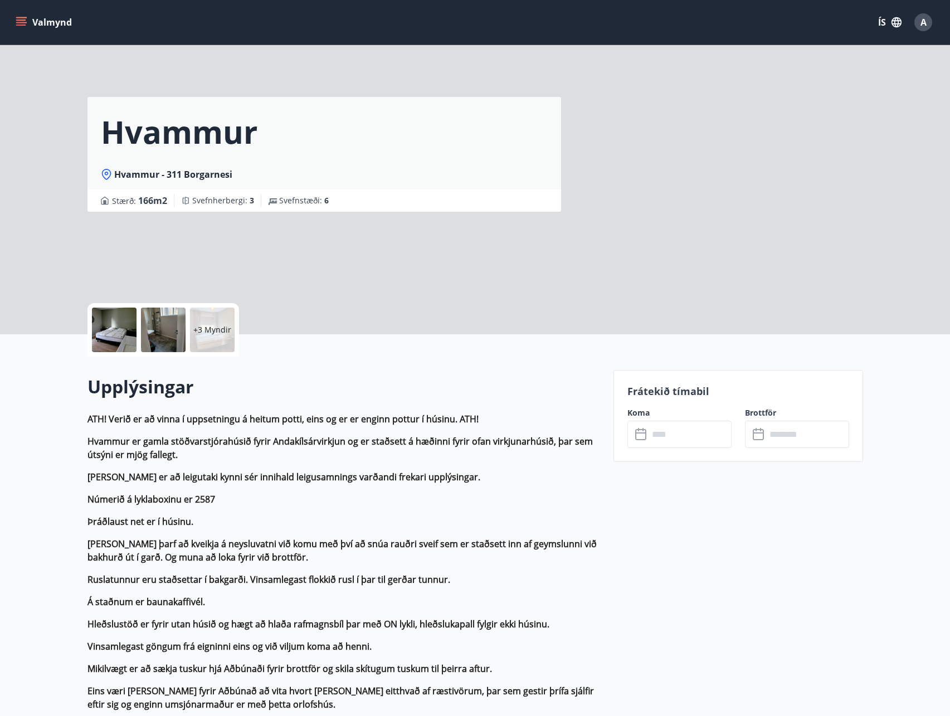
click at [103, 325] on div at bounding box center [114, 330] width 45 height 45
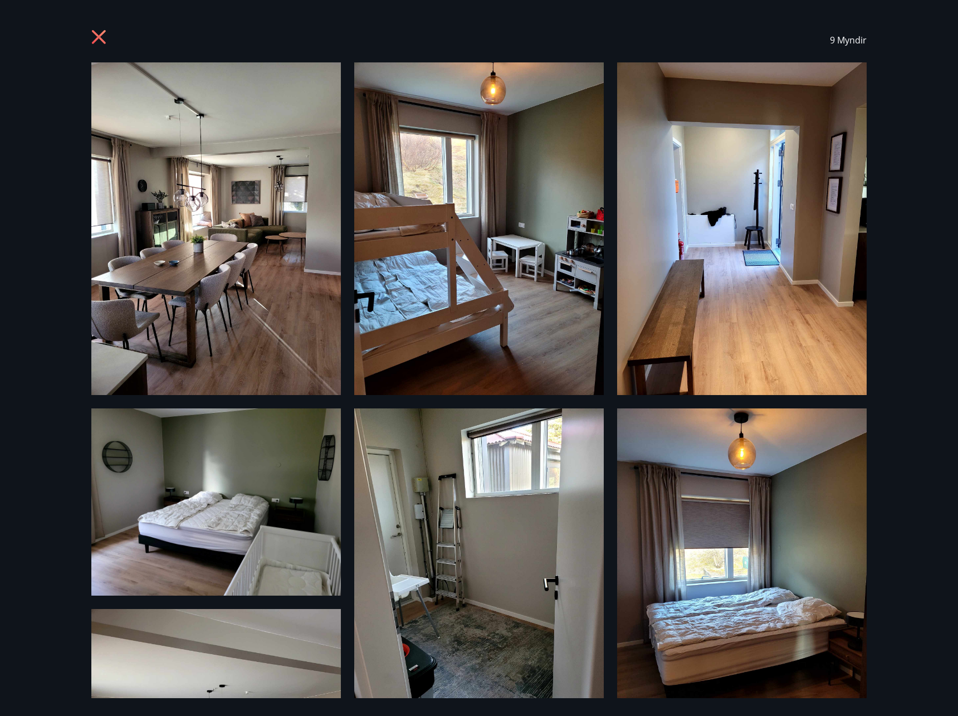
click at [91, 42] on div "9 Myndir" at bounding box center [479, 40] width 802 height 45
click at [95, 37] on icon at bounding box center [100, 39] width 18 height 18
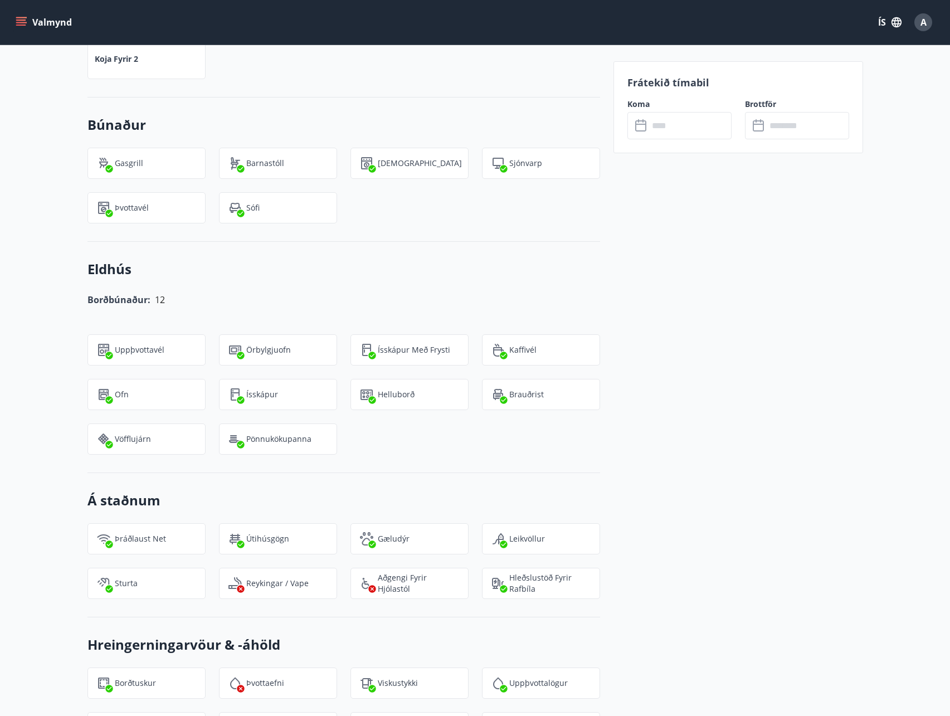
scroll to position [1783, 0]
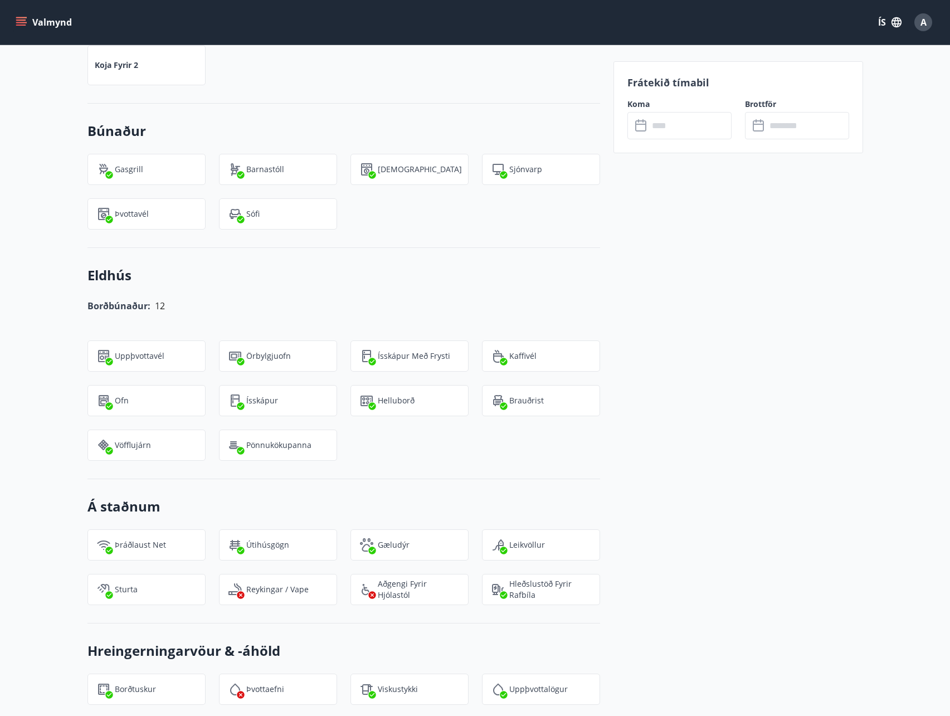
drag, startPoint x: 430, startPoint y: 469, endPoint x: 367, endPoint y: 468, distance: 63.5
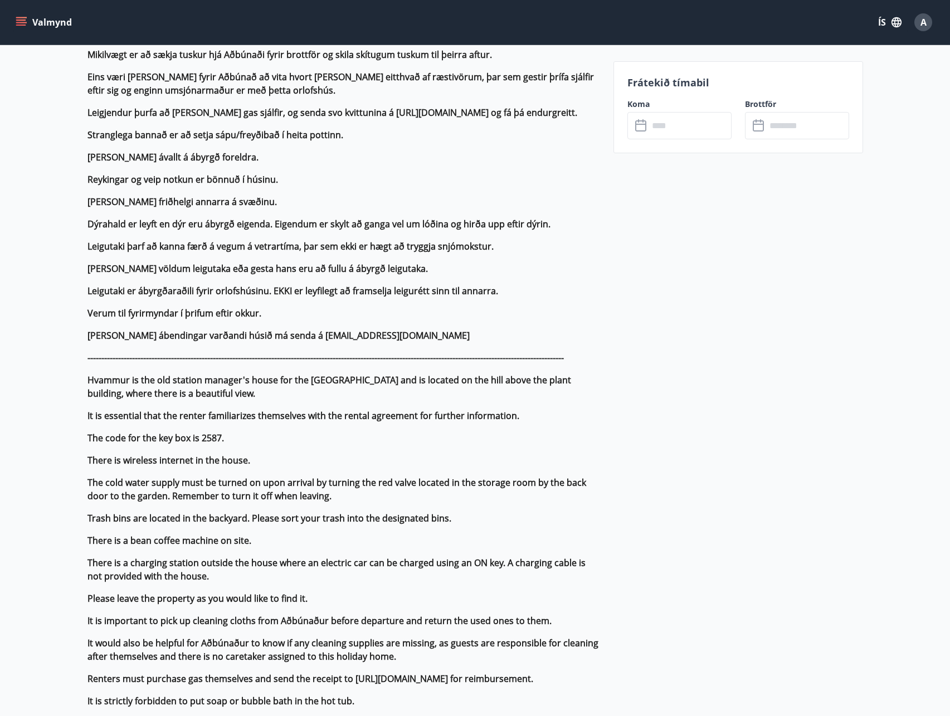
scroll to position [0, 0]
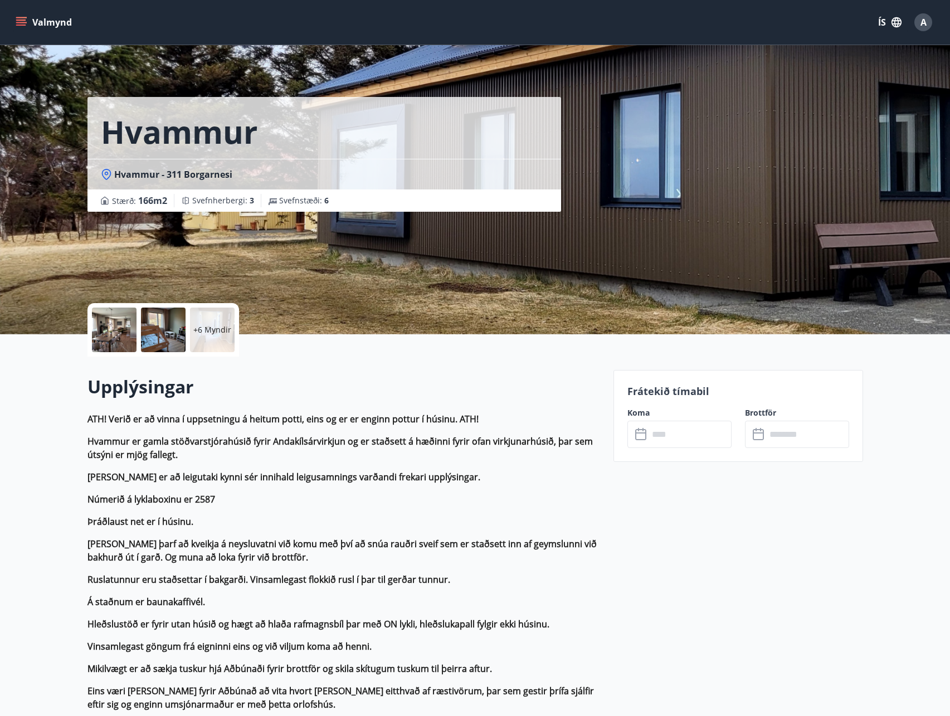
click at [787, 250] on div "Hvammur Hvammur - 311 Borgarnesi Stærð : 166 m2 Svefnherbergi : 3 Svefnstæði : 6" at bounding box center [475, 167] width 776 height 334
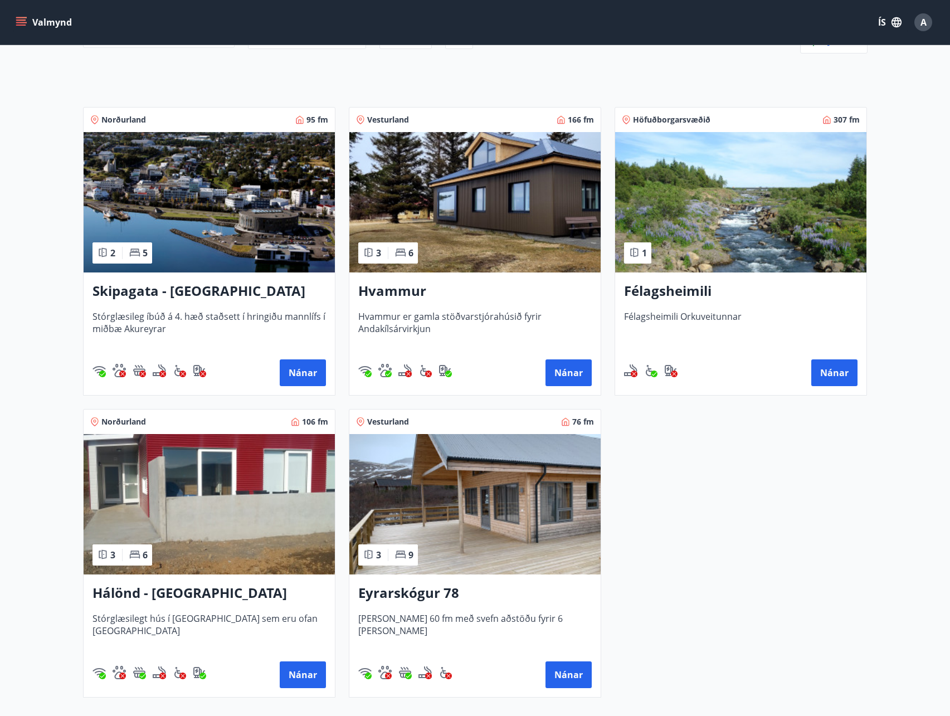
click at [484, 210] on img at bounding box center [474, 202] width 251 height 140
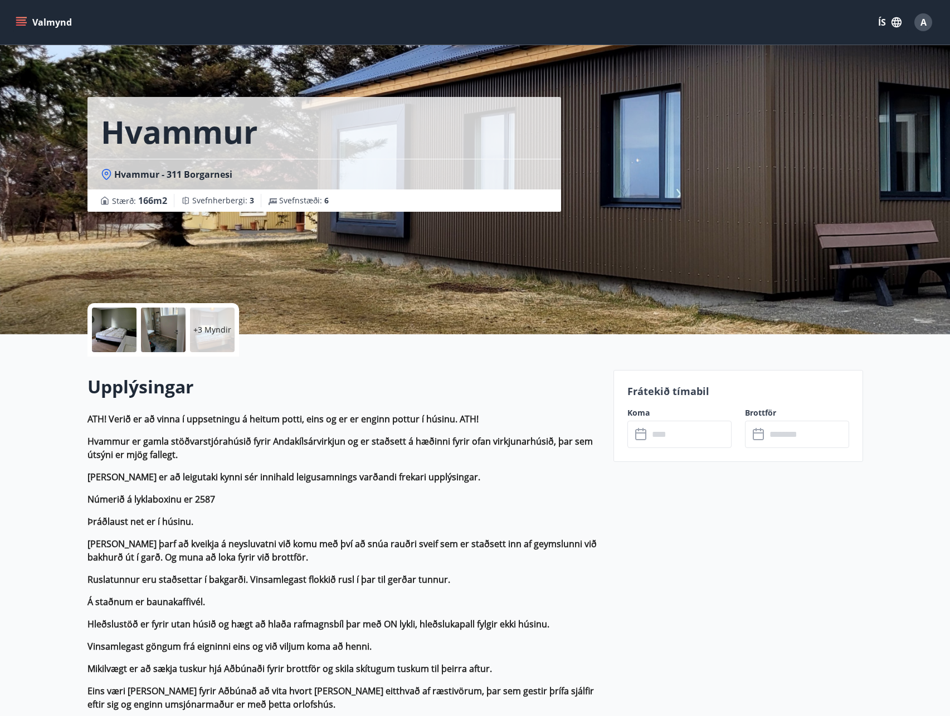
click at [156, 624] on strong "Hleðslustöð er fyrir utan húsið og hægt að hlaða rafmagnsbíl þar með ON lykli, …" at bounding box center [318, 624] width 462 height 12
click at [142, 541] on strong "Það þarf að kveikja á neysluvatni við komu með því að snúa rauðri sveif sem er …" at bounding box center [341, 551] width 509 height 26
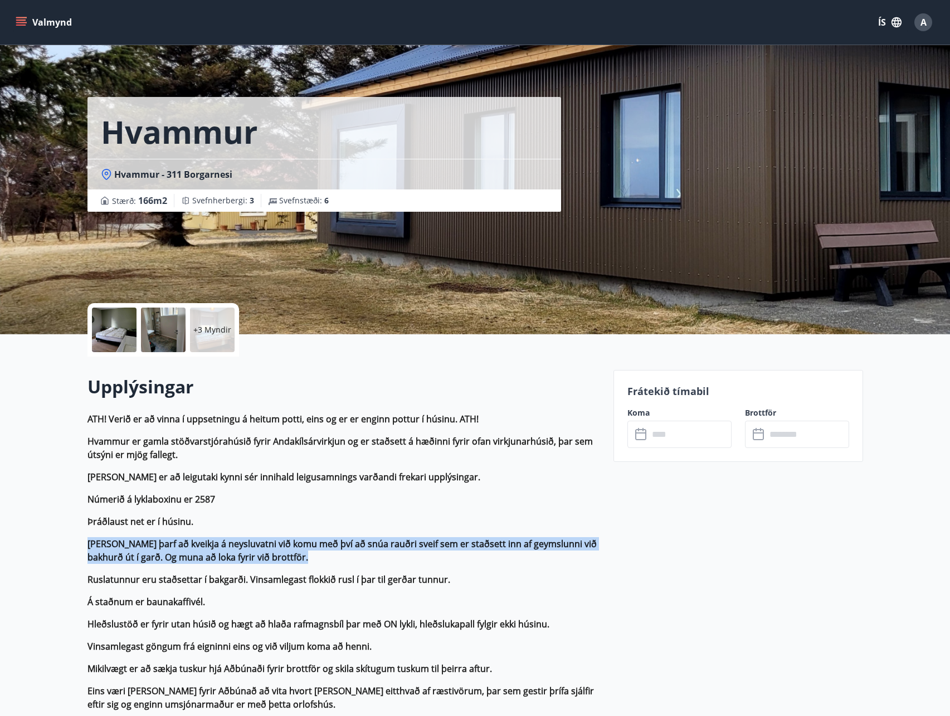
click at [142, 541] on strong "Það þarf að kveikja á neysluvatni við komu með því að snúa rauðri sveif sem er …" at bounding box center [341, 551] width 509 height 26
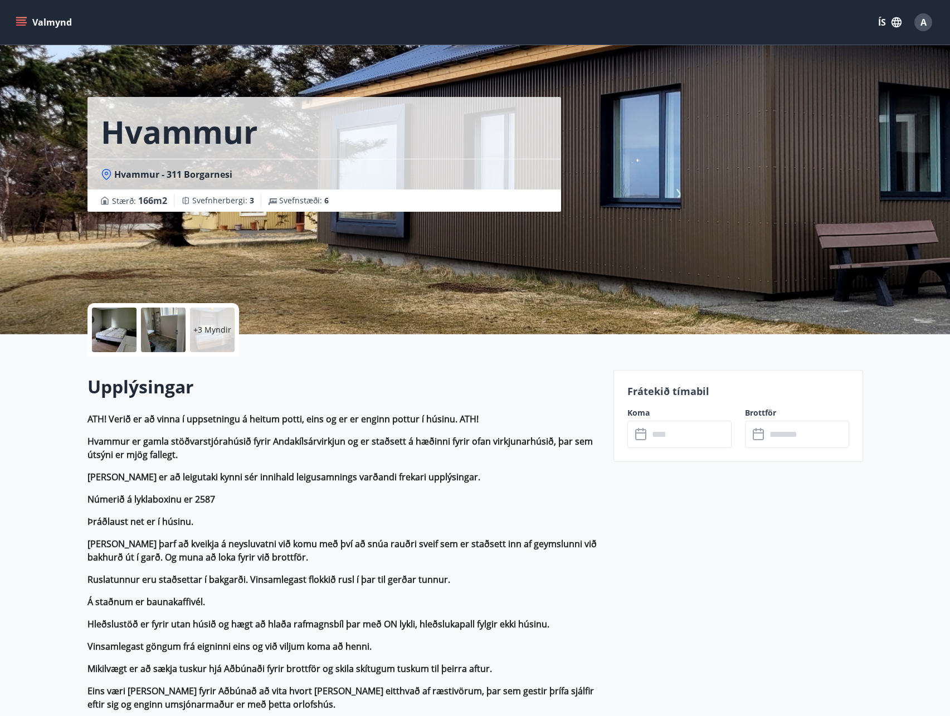
scroll to position [391, 0]
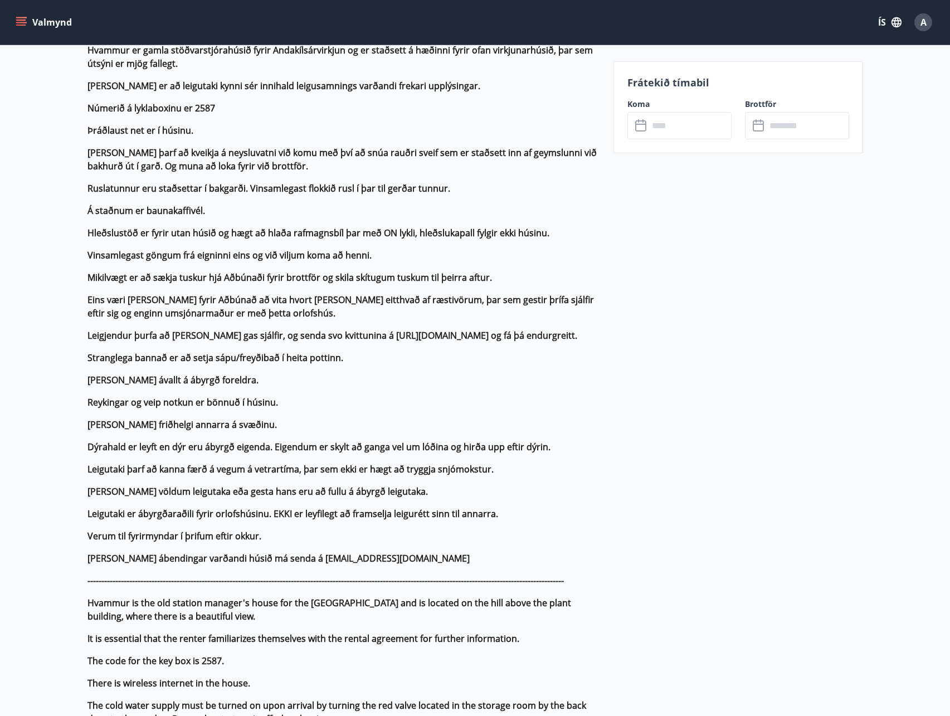
click at [230, 400] on strong "Reykingar og veip notkun er bönnuð í húsinu." at bounding box center [182, 402] width 191 height 12
click at [230, 393] on p "ATH! Verið er að vinna í uppsetningu á heitum potti, eins og er er enginn pottu…" at bounding box center [343, 582] width 513 height 1123
click at [213, 422] on strong "Virða skal friðhelgi annarra á svæðinu." at bounding box center [181, 424] width 189 height 12
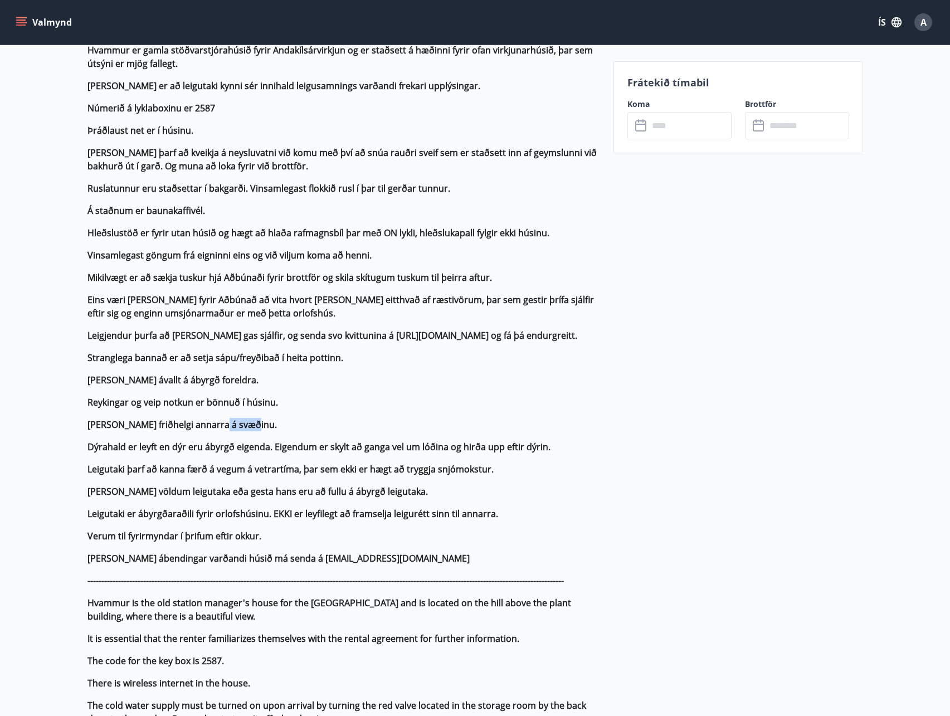
click at [213, 422] on strong "Virða skal friðhelgi annarra á svæðinu." at bounding box center [181, 424] width 189 height 12
click at [215, 422] on strong "Virða skal friðhelgi annarra á svæðinu." at bounding box center [181, 424] width 189 height 12
click at [194, 398] on strong "Reykingar og veip notkun er bönnuð í húsinu." at bounding box center [182, 402] width 191 height 12
click at [194, 396] on strong "Reykingar og veip notkun er bönnuð í húsinu." at bounding box center [182, 402] width 191 height 12
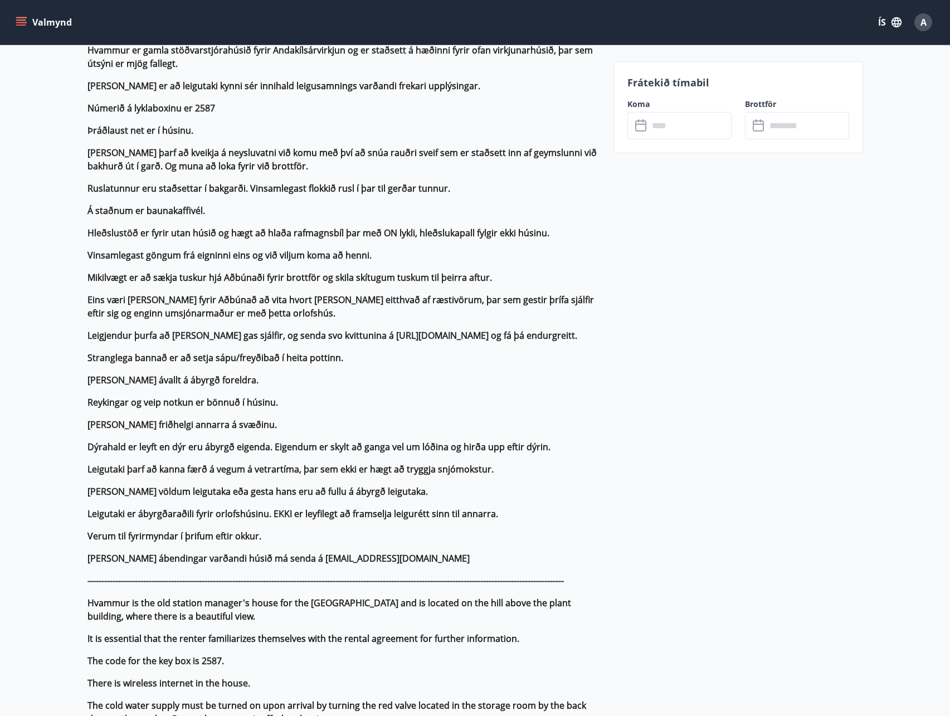
click at [223, 422] on strong "Virða skal friðhelgi annarra á svæðinu." at bounding box center [181, 424] width 189 height 12
click at [223, 424] on strong "Virða skal friðhelgi annarra á svæðinu." at bounding box center [181, 424] width 189 height 12
click at [225, 424] on strong "Virða skal friðhelgi annarra á svæðinu." at bounding box center [181, 424] width 189 height 12
click at [201, 398] on strong "Reykingar og veip notkun er bönnuð í húsinu." at bounding box center [182, 402] width 191 height 12
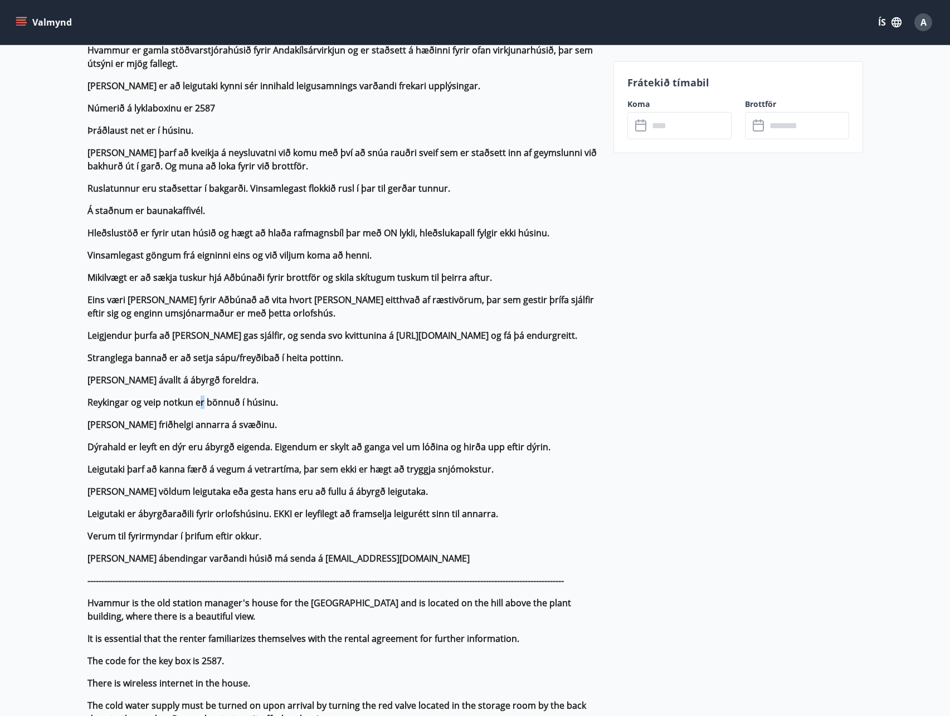
click at [201, 398] on strong "Reykingar og veip notkun er bönnuð í húsinu." at bounding box center [182, 402] width 191 height 12
click at [266, 459] on p "ATH! Verið er að vinna í uppsetningu á heitum potti, eins og er er enginn pottu…" at bounding box center [343, 582] width 513 height 1123
click at [266, 456] on p "ATH! Verið er að vinna í uppsetningu á heitum potti, eins og er er enginn pottu…" at bounding box center [343, 582] width 513 height 1123
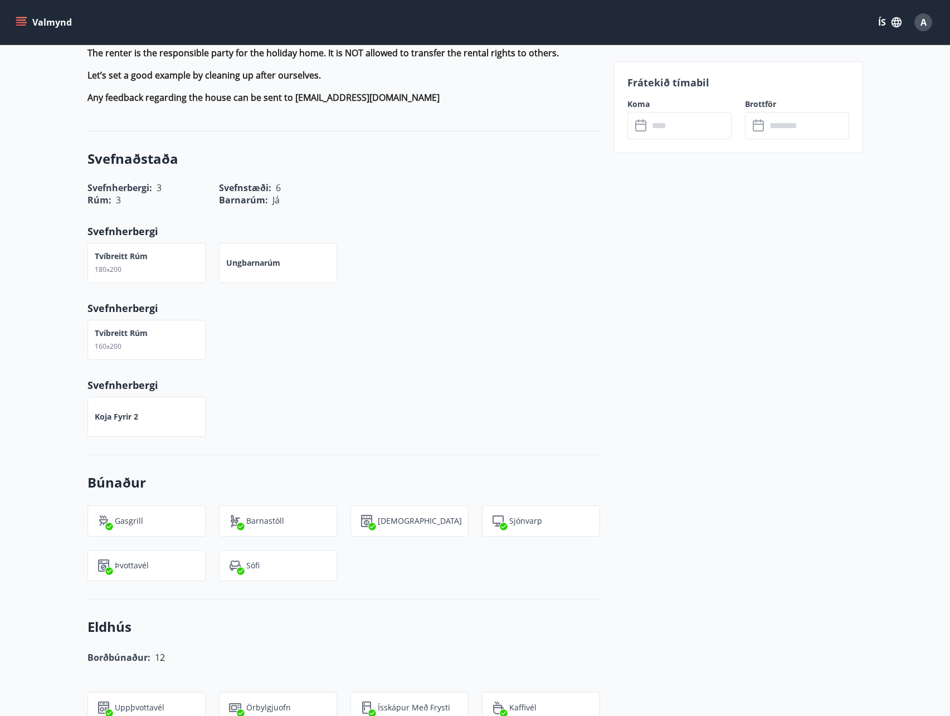
scroll to position [0, 0]
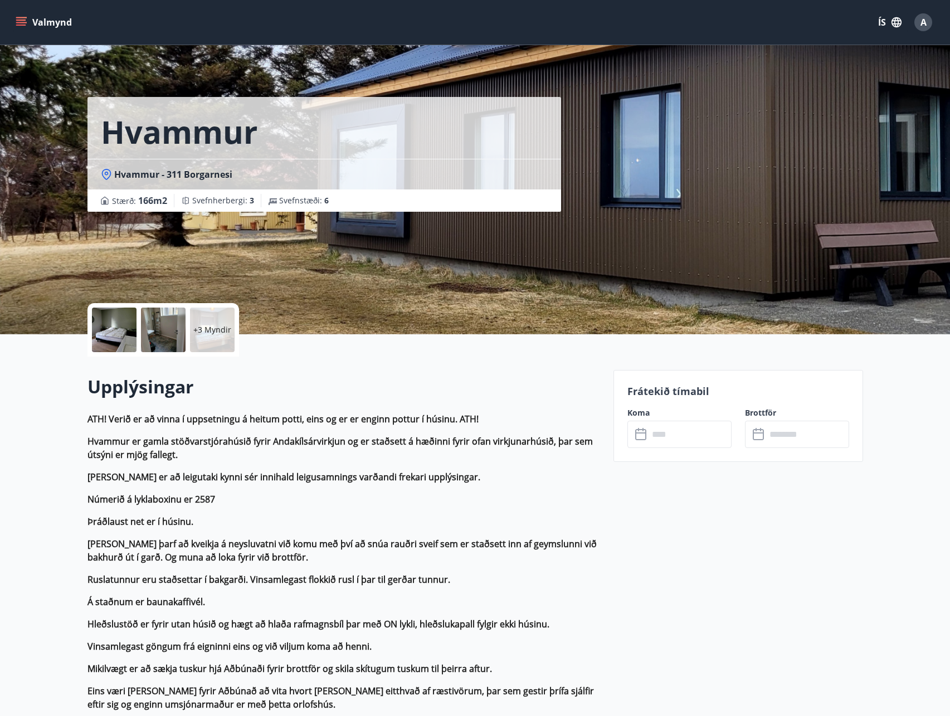
click at [661, 442] on input "text" at bounding box center [690, 434] width 83 height 27
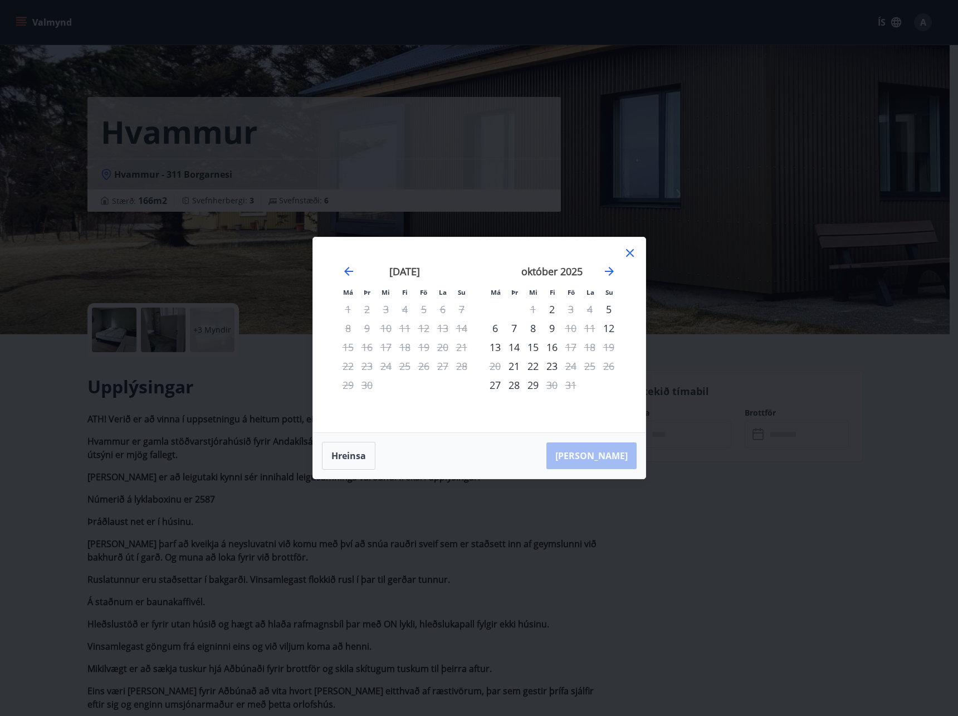
click at [304, 441] on div "Má Þr Mi Fi Fö La Su Má Þr Mi Fi Fö La Su ágúst 2025 1 2 3 4 5 6 7 8 9 10 11 12…" at bounding box center [479, 358] width 958 height 716
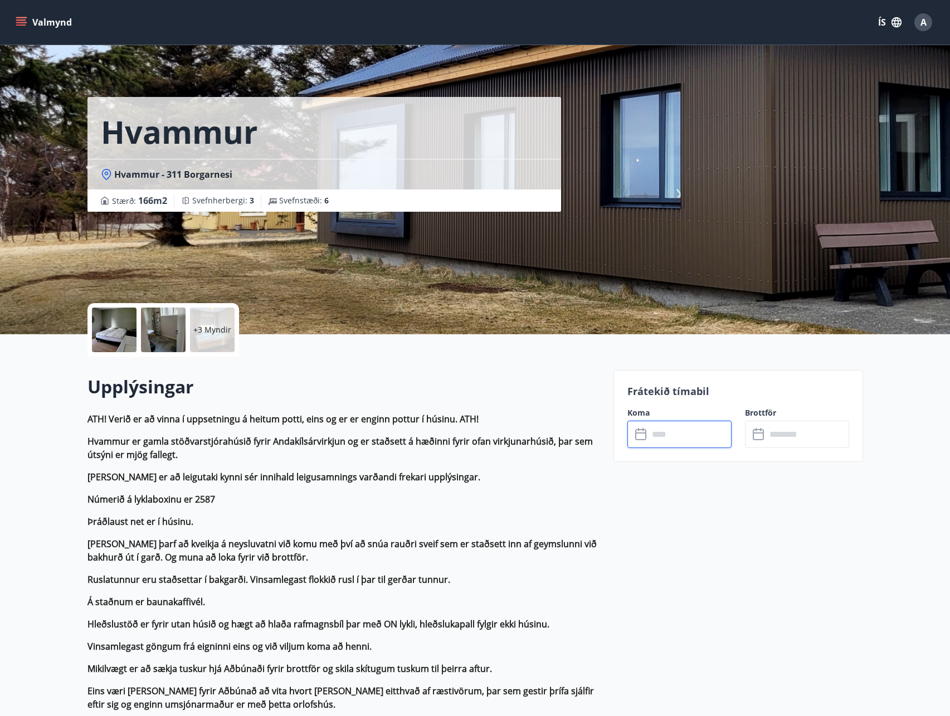
click at [269, 416] on strong "ATH! Verið er að vinna í uppsetningu á heitum potti, eins og er er enginn pottu…" at bounding box center [282, 419] width 391 height 12
click at [278, 423] on strong "ATH! Verið er að vinna í uppsetningu á heitum potti, eins og er er enginn pottu…" at bounding box center [282, 419] width 391 height 12
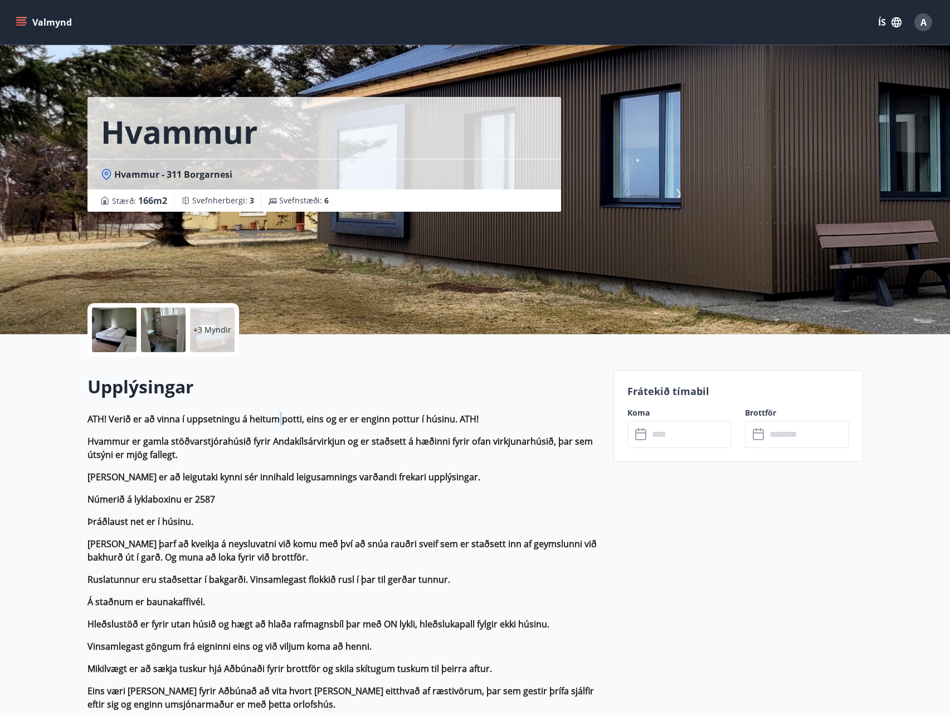
click at [278, 423] on strong "ATH! Verið er að vinna í uppsetningu á heitum potti, eins og er er enginn pottu…" at bounding box center [282, 419] width 391 height 12
click at [279, 422] on strong "ATH! Verið er að vinna í uppsetningu á heitum potti, eins og er er enginn pottu…" at bounding box center [282, 419] width 391 height 12
click at [349, 421] on strong "ATH! Verið er að vinna í uppsetningu á heitum potti, eins og er er enginn pottu…" at bounding box center [282, 419] width 391 height 12
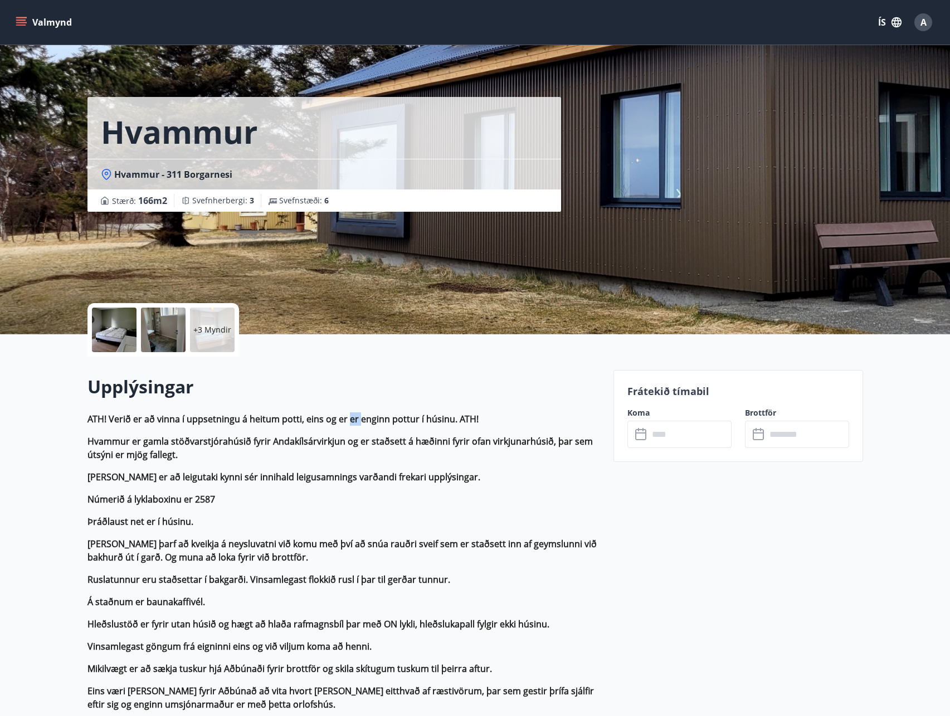
drag, startPoint x: 349, startPoint y: 421, endPoint x: 366, endPoint y: 425, distance: 17.0
click at [352, 422] on strong "ATH! Verið er að vinna í uppsetningu á heitum potti, eins og er er enginn pottu…" at bounding box center [282, 419] width 391 height 12
click at [391, 425] on p "ATH! Verið er að vinna í uppsetningu á heitum potti, eins og er er enginn pottu…" at bounding box center [343, 418] width 513 height 13
click at [406, 419] on strong "ATH! Verið er að vinna í uppsetningu á heitum potti, eins og er er enginn pottu…" at bounding box center [282, 419] width 391 height 12
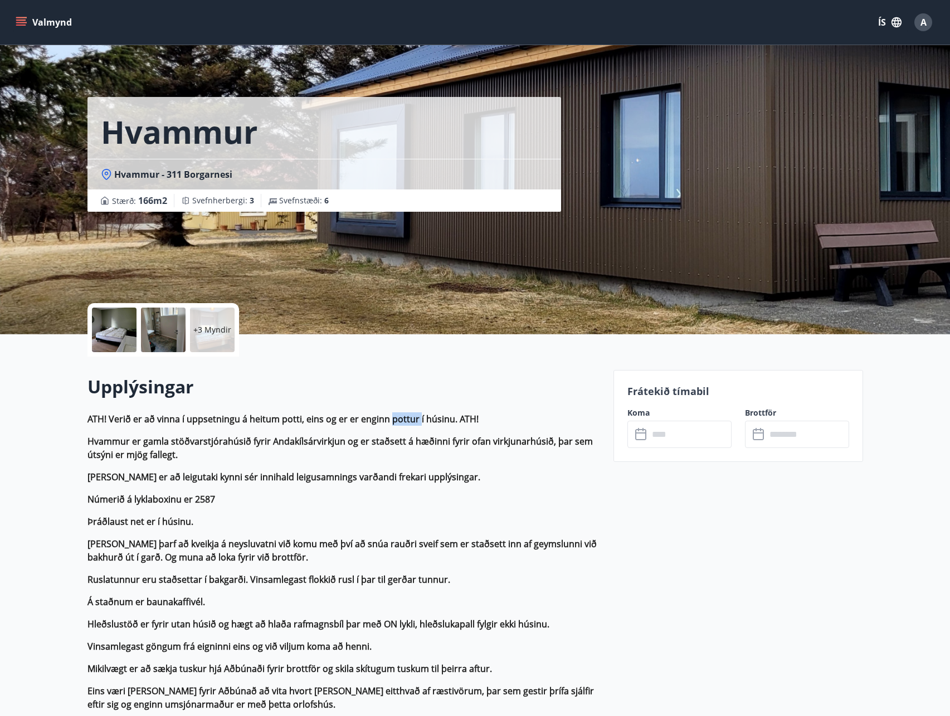
click at [406, 419] on strong "ATH! Verið er að vinna í uppsetningu á heitum potti, eins og er er enginn pottu…" at bounding box center [282, 419] width 391 height 12
click at [647, 441] on div "​ ​" at bounding box center [679, 434] width 104 height 27
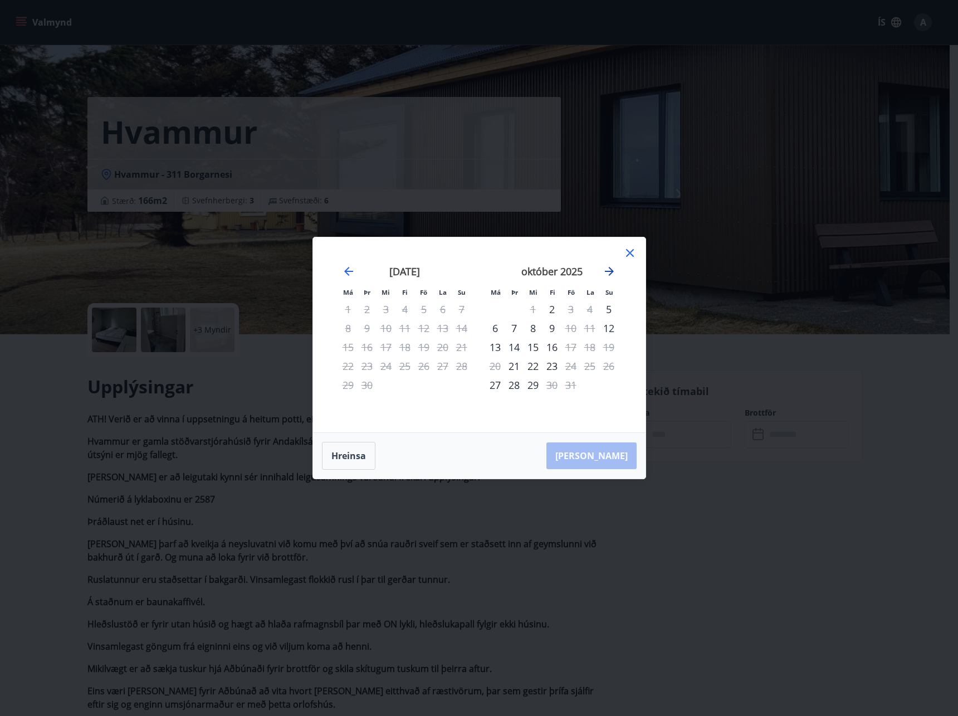
click at [607, 274] on icon "Move forward to switch to the next month." at bounding box center [609, 271] width 13 height 13
click at [774, 535] on div "Má Þr Mi Fi Fö La Su Má Þr Mi Fi Fö La Su september 2025 1 2 3 4 5 6 7 8 9 10 1…" at bounding box center [479, 358] width 958 height 716
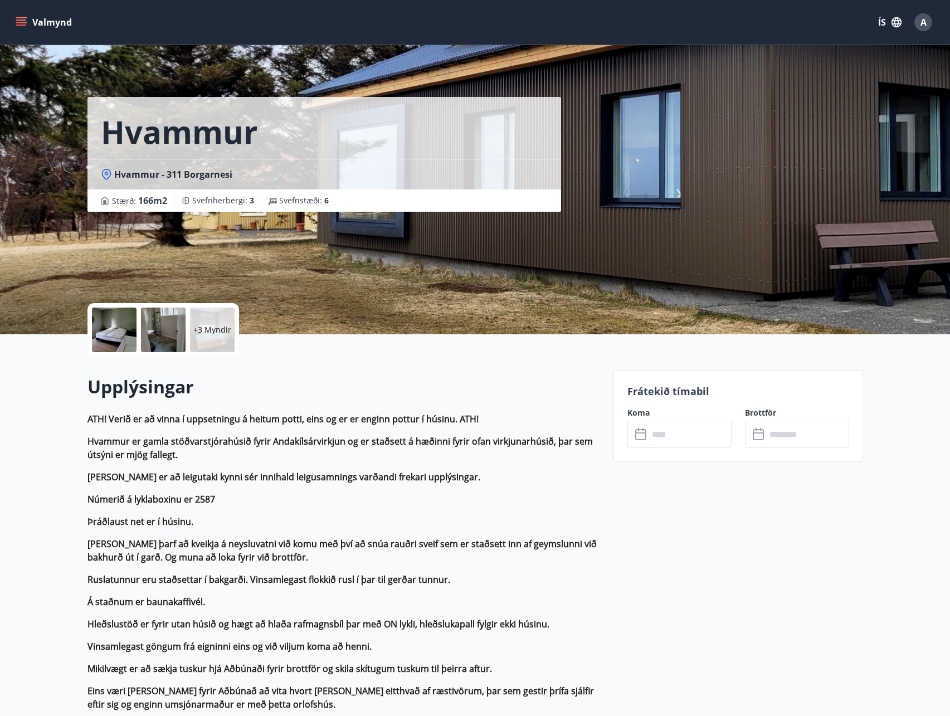
drag, startPoint x: 308, startPoint y: 457, endPoint x: 347, endPoint y: 442, distance: 42.5
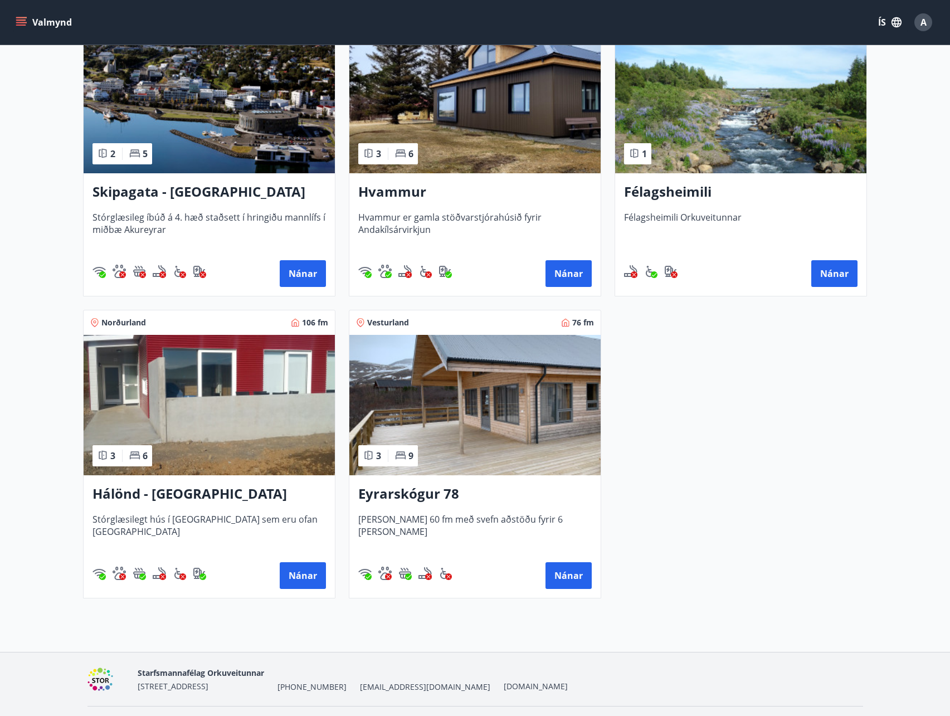
scroll to position [278, 0]
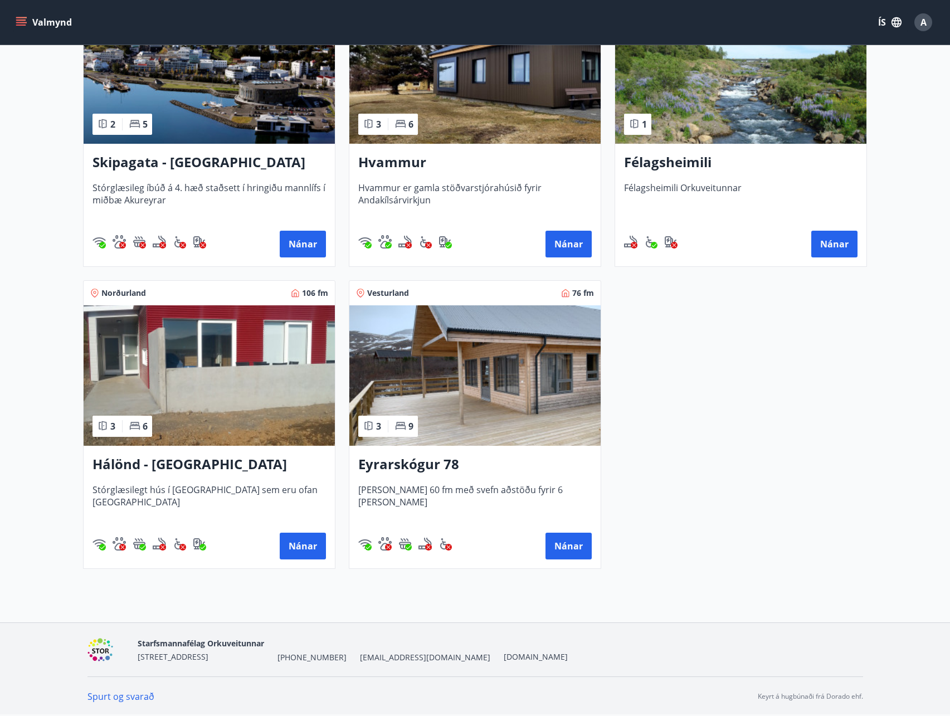
click at [448, 388] on img at bounding box center [474, 375] width 251 height 140
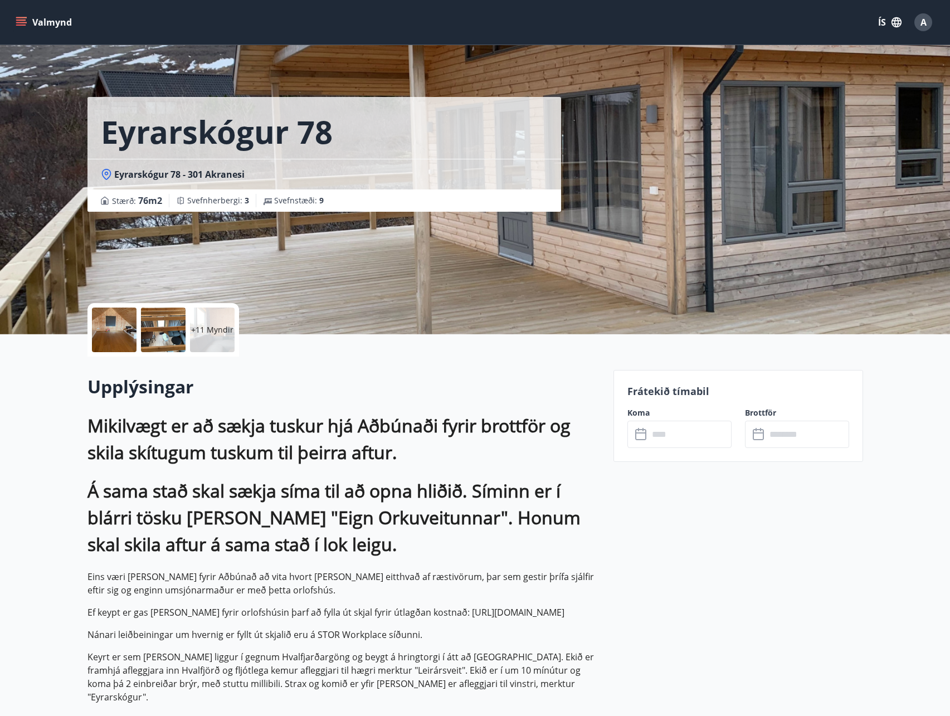
click at [641, 439] on icon at bounding box center [641, 434] width 13 height 13
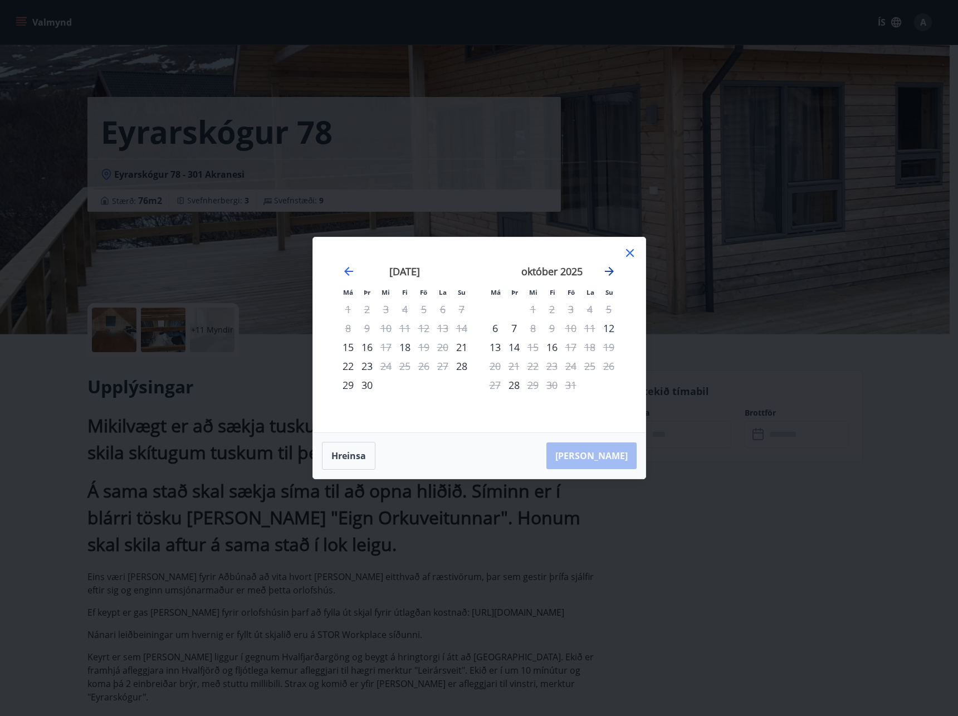
click at [609, 270] on icon "Move forward to switch to the next month." at bounding box center [609, 271] width 13 height 13
click at [603, 270] on icon "Move forward to switch to the next month." at bounding box center [609, 271] width 13 height 13
click at [606, 272] on icon "Move forward to switch to the next month." at bounding box center [609, 271] width 9 height 9
click at [606, 271] on icon "Move forward to switch to the next month." at bounding box center [609, 271] width 9 height 9
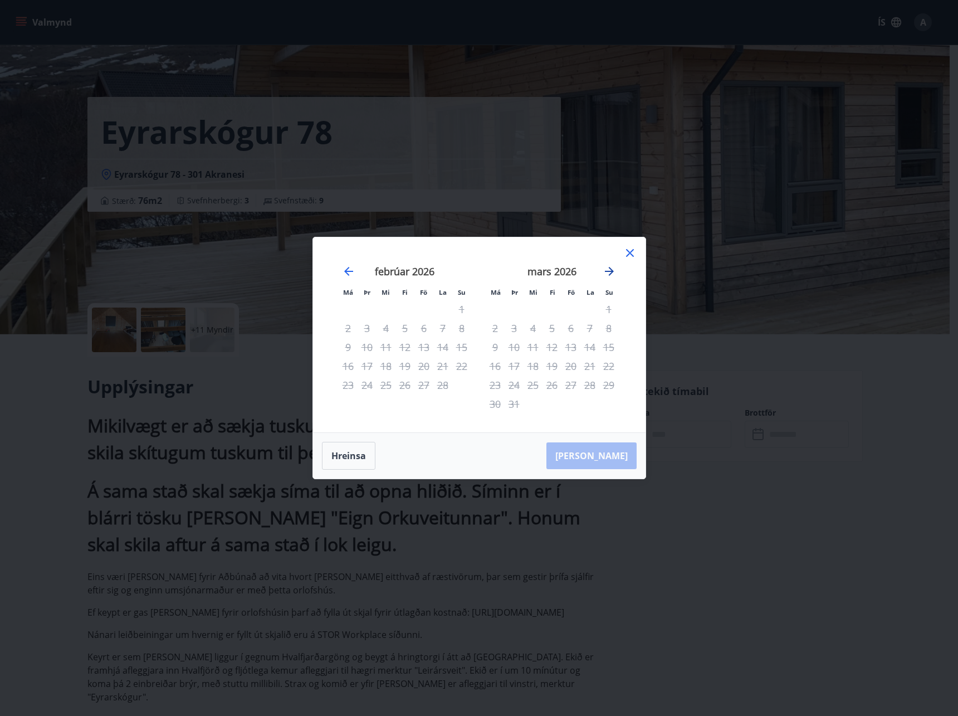
click at [606, 271] on icon "Move forward to switch to the next month." at bounding box center [609, 271] width 9 height 9
click at [626, 254] on icon at bounding box center [630, 252] width 13 height 13
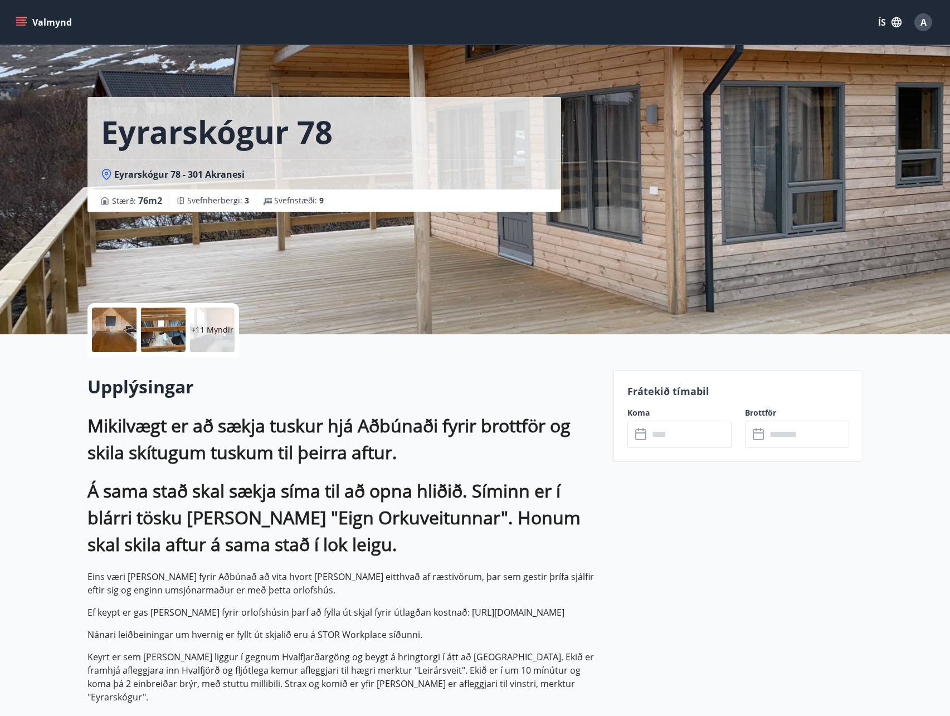
click at [430, 417] on h1 "Mikilvægt er að sækja tuskur hjá Aðbúnaði fyrir brottför og skila skítugum tusk…" at bounding box center [343, 438] width 513 height 53
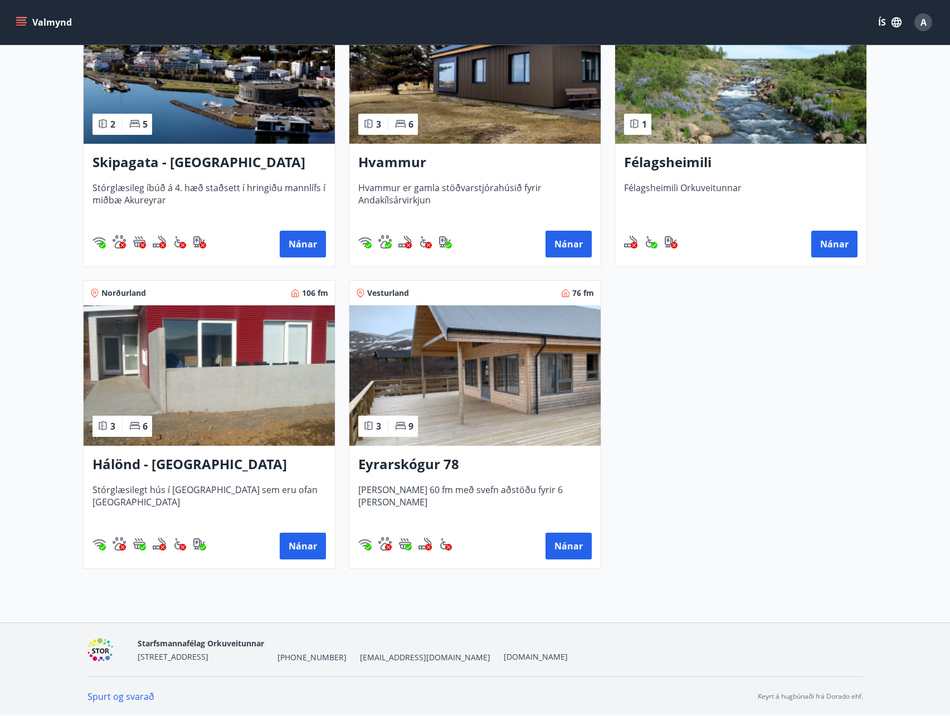
click at [474, 351] on img at bounding box center [474, 375] width 251 height 140
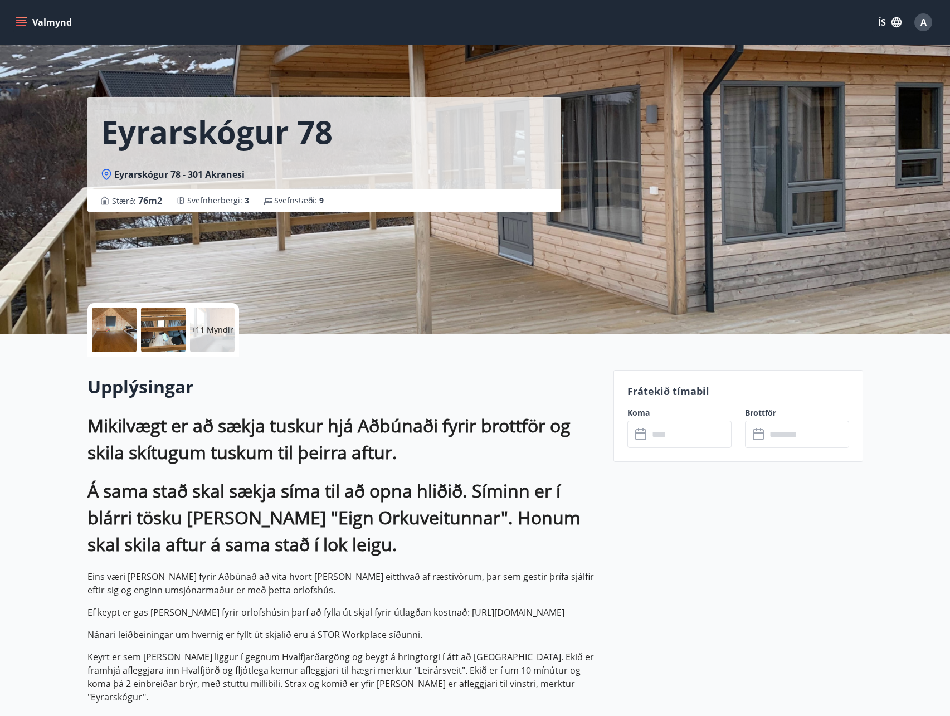
click at [700, 446] on input "text" at bounding box center [690, 434] width 83 height 27
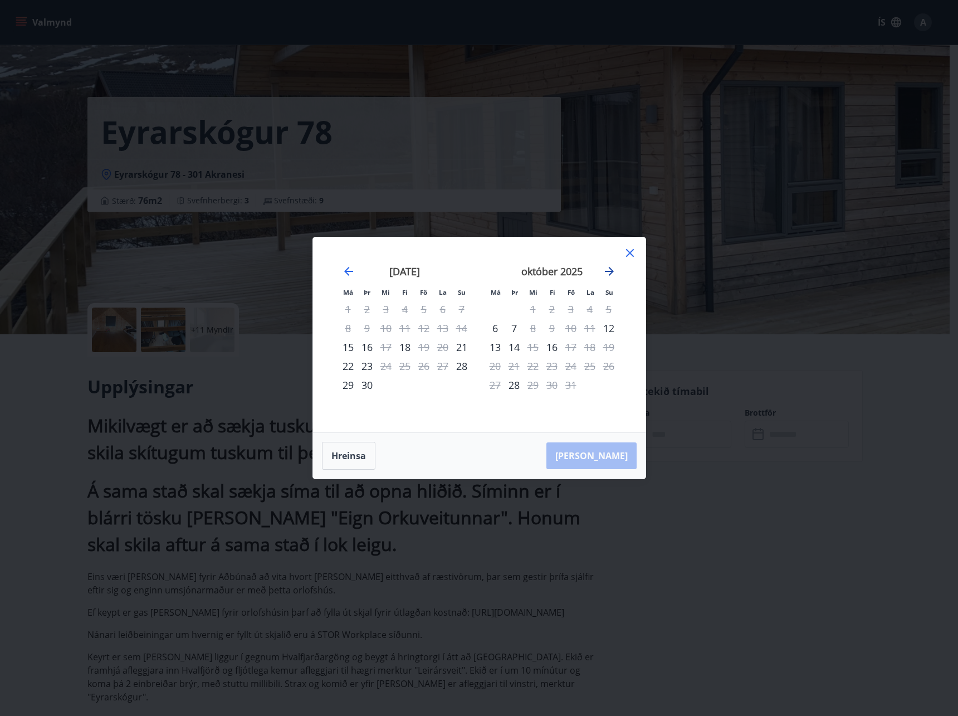
click at [606, 269] on icon "Move forward to switch to the next month." at bounding box center [609, 271] width 13 height 13
click at [534, 383] on div "26" at bounding box center [533, 385] width 19 height 19
click at [518, 386] on div "25" at bounding box center [514, 385] width 19 height 19
click at [705, 351] on div "Má Þr Mi Fi Fö La Su Má Þr Mi Fi Fö La Su september 2025 1 2 3 4 5 6 7 8 9 10 1…" at bounding box center [479, 358] width 958 height 716
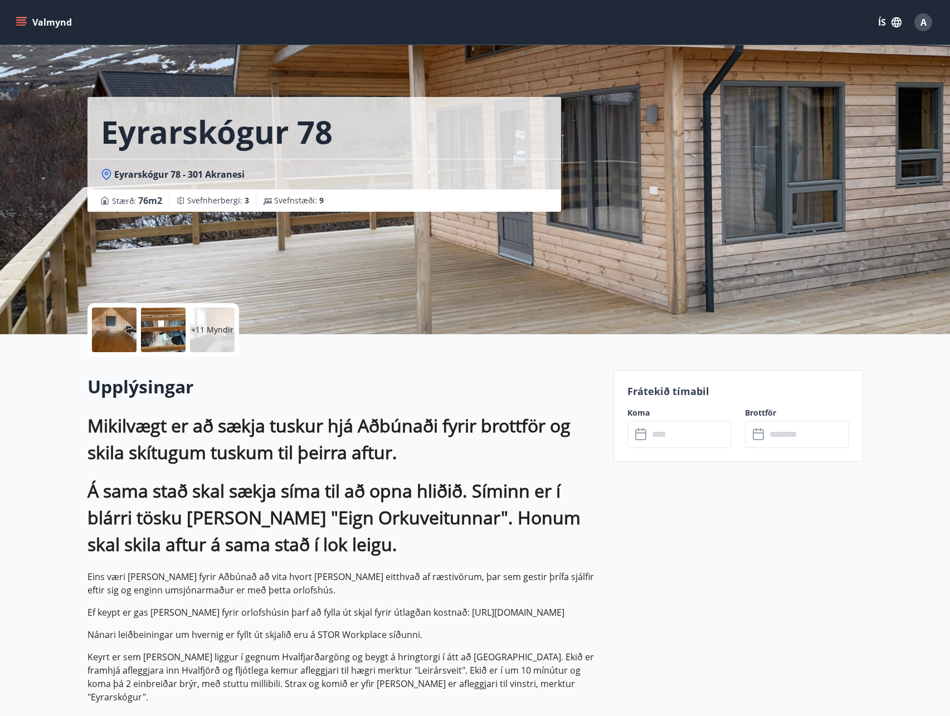
drag, startPoint x: 485, startPoint y: 391, endPoint x: 473, endPoint y: 383, distance: 13.8
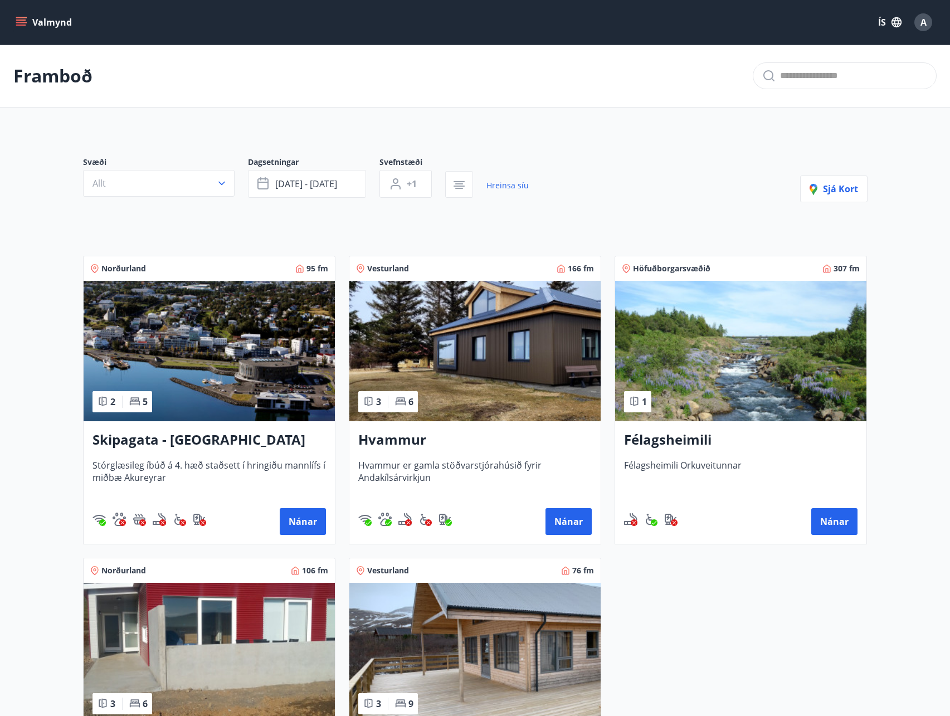
drag, startPoint x: 388, startPoint y: 287, endPoint x: 767, endPoint y: 631, distance: 512.1
click at [767, 631] on div "Norðurland 95 fm 2 5 Skipagata - Akureyri Stórglæsileg íbúð á 4. hæð staðsett í…" at bounding box center [469, 544] width 798 height 604
click at [280, 192] on button "nóv 26 - nóv 30" at bounding box center [307, 184] width 118 height 28
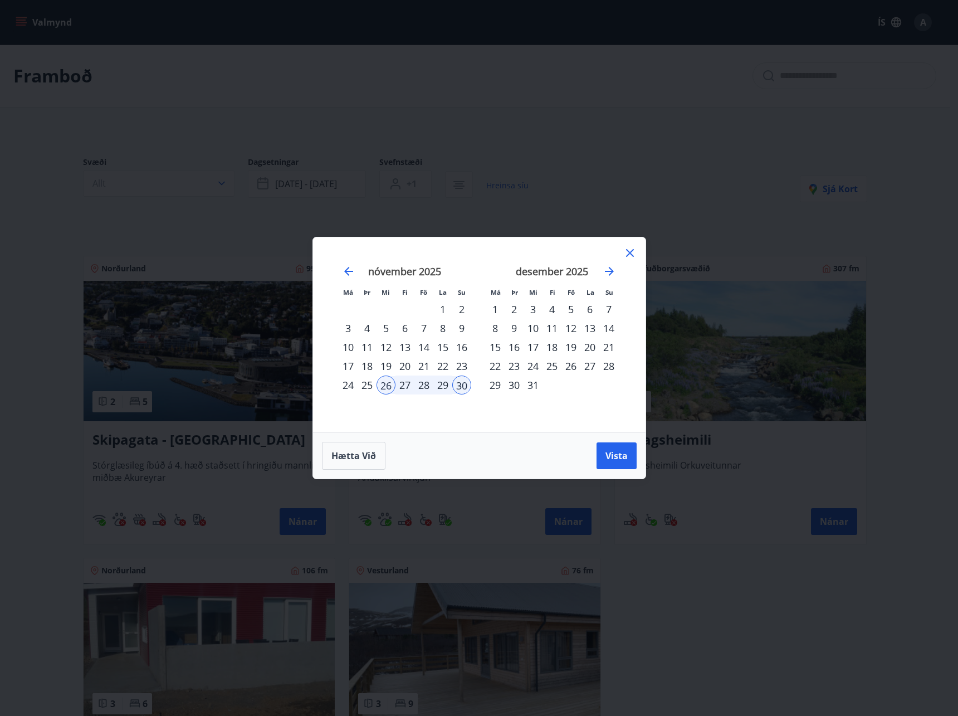
click at [625, 251] on icon at bounding box center [630, 252] width 13 height 13
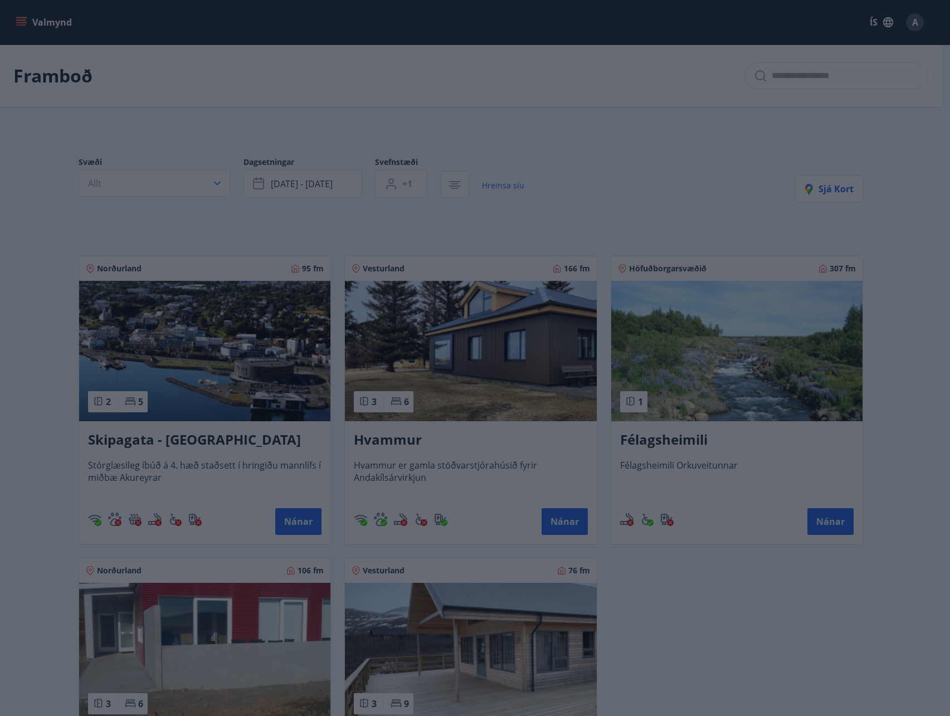
click at [692, 249] on div "Höfuðborgarsvæðið 307 fm 1 Félagsheimili Félagsheimili Orkuveitunnar Nánar" at bounding box center [730, 393] width 266 height 302
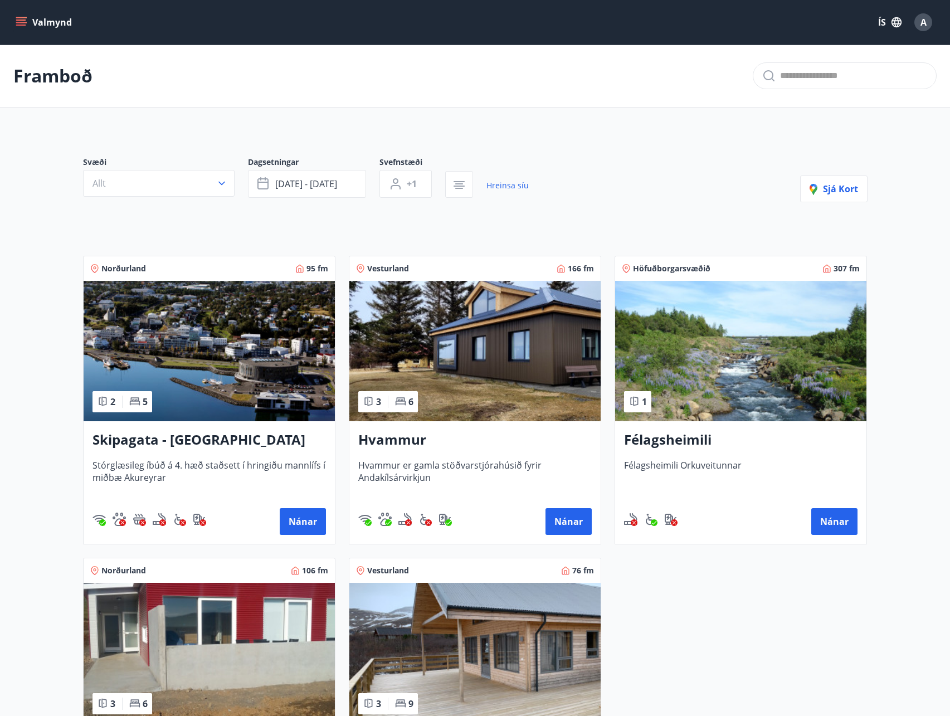
click at [70, 79] on p "Framboð" at bounding box center [52, 76] width 79 height 25
click at [61, 32] on button "Valmynd" at bounding box center [44, 22] width 63 height 20
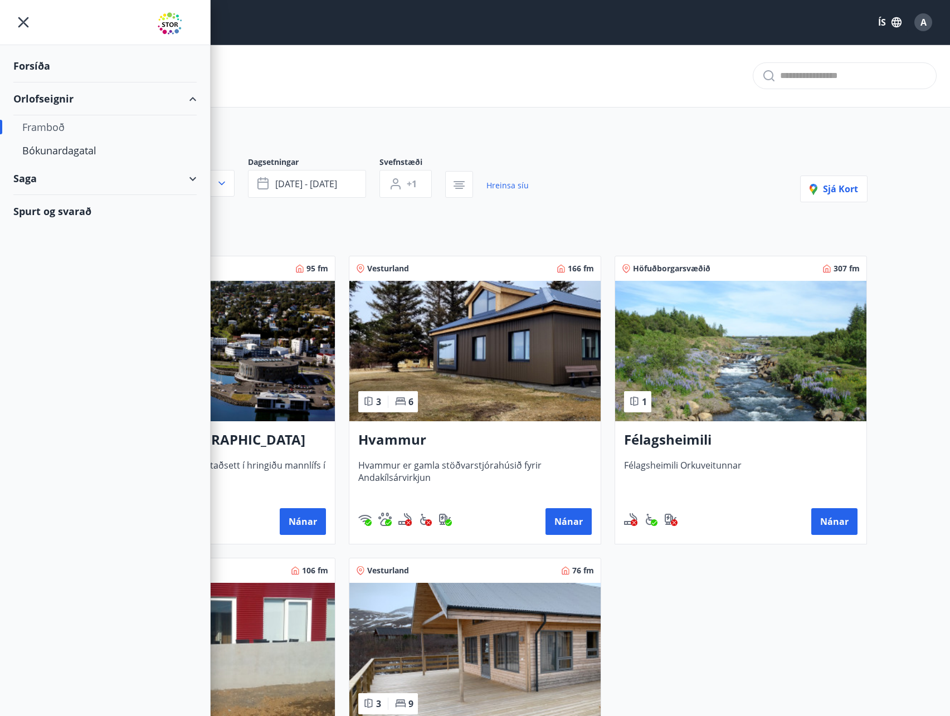
click at [46, 99] on div "Orlofseignir" at bounding box center [104, 98] width 183 height 33
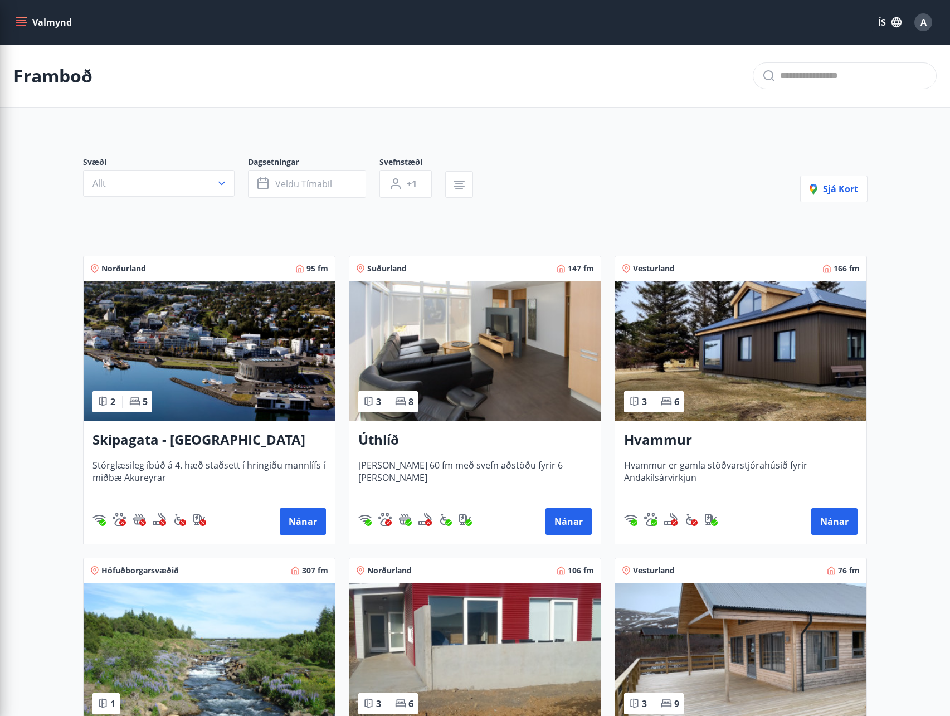
click at [646, 129] on main "Framboð Svæði Allt Dagsetningar Veldu tímabil Svefnstæði +1 Sjá kort Norðurland…" at bounding box center [475, 450] width 950 height 811
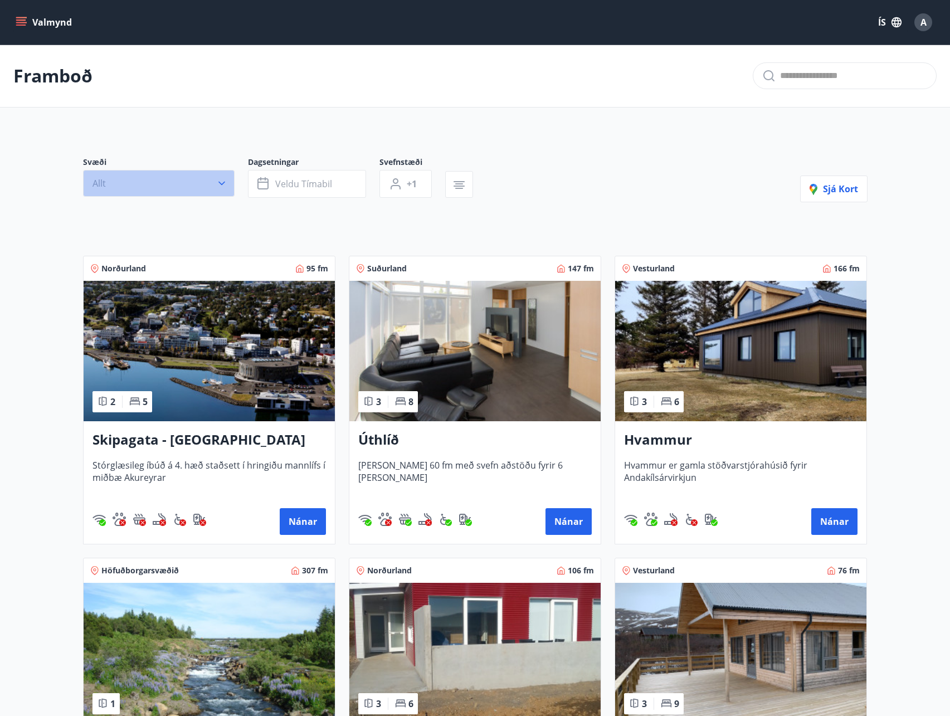
click at [155, 171] on button "Allt" at bounding box center [159, 183] width 152 height 27
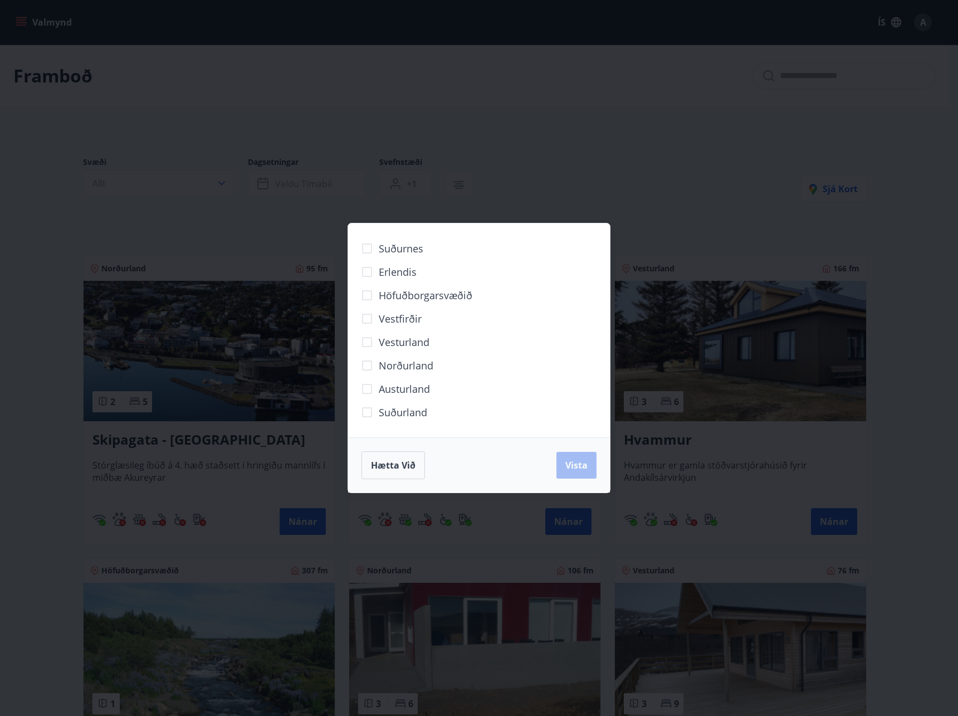
click at [646, 196] on div "Suðurnes Erlendis Höfuðborgarsvæðið Vestfirðir Vesturland Norðurland Austurland…" at bounding box center [479, 358] width 958 height 716
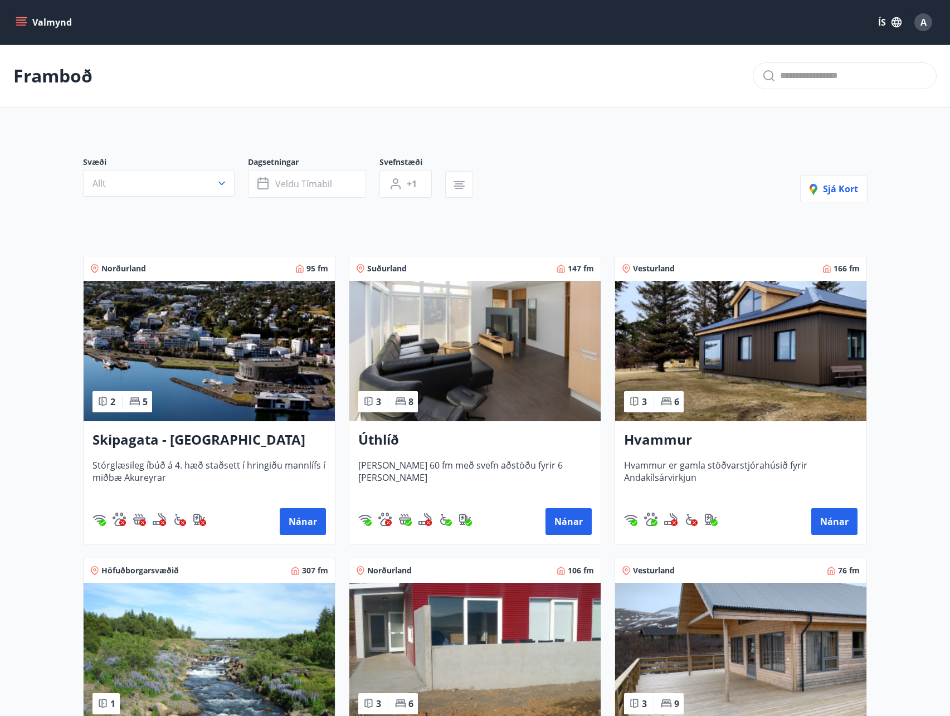
click at [741, 172] on div "Svæði Allt Dagsetningar Veldu tímabil Svefnstæði +1 Sjá kort" at bounding box center [475, 180] width 785 height 46
click at [47, 25] on button "Valmynd" at bounding box center [44, 22] width 63 height 20
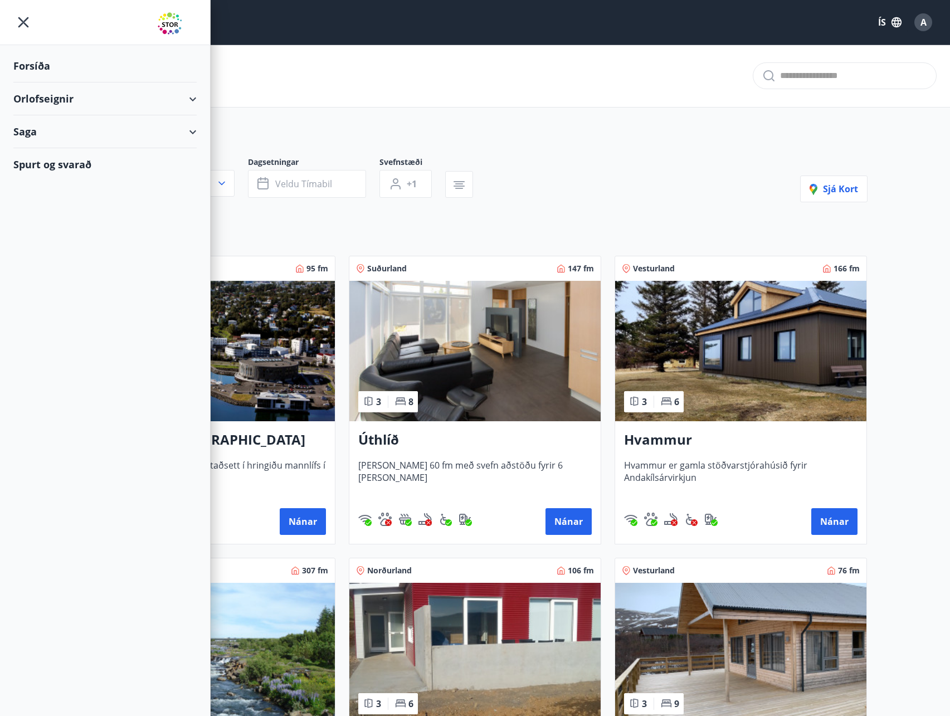
click at [155, 98] on div "Orlofseignir" at bounding box center [104, 98] width 183 height 33
click at [131, 183] on div "Saga" at bounding box center [104, 178] width 183 height 33
click at [132, 182] on div "Saga" at bounding box center [104, 178] width 183 height 33
click at [761, 129] on main "Framboð Svæði Allt Dagsetningar Veldu tímabil Svefnstæði +1 Sjá kort Norðurland…" at bounding box center [475, 450] width 950 height 811
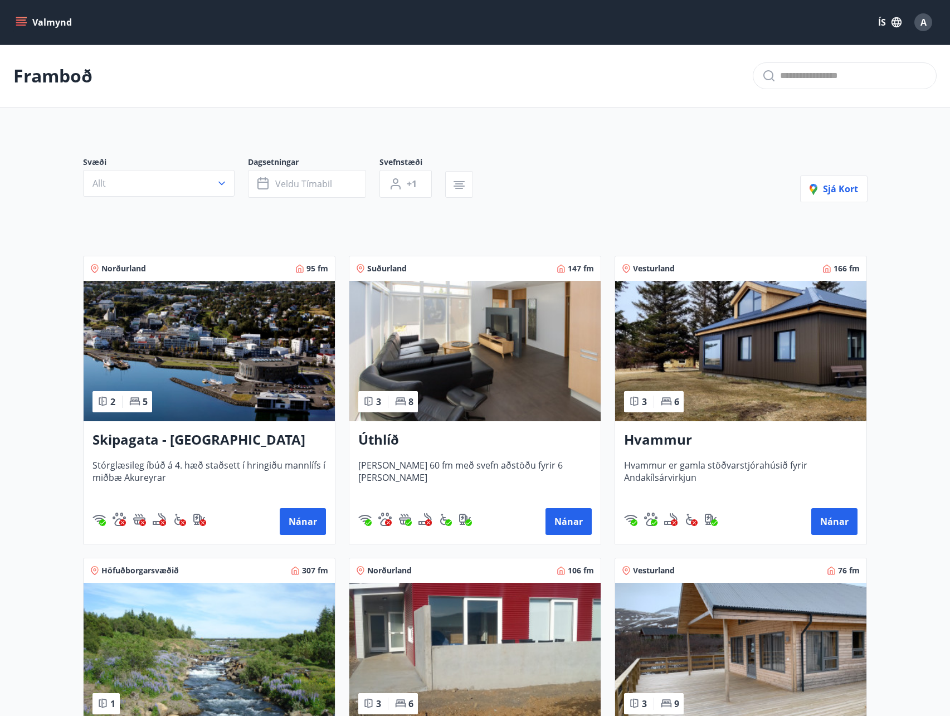
click at [449, 320] on img at bounding box center [474, 351] width 251 height 140
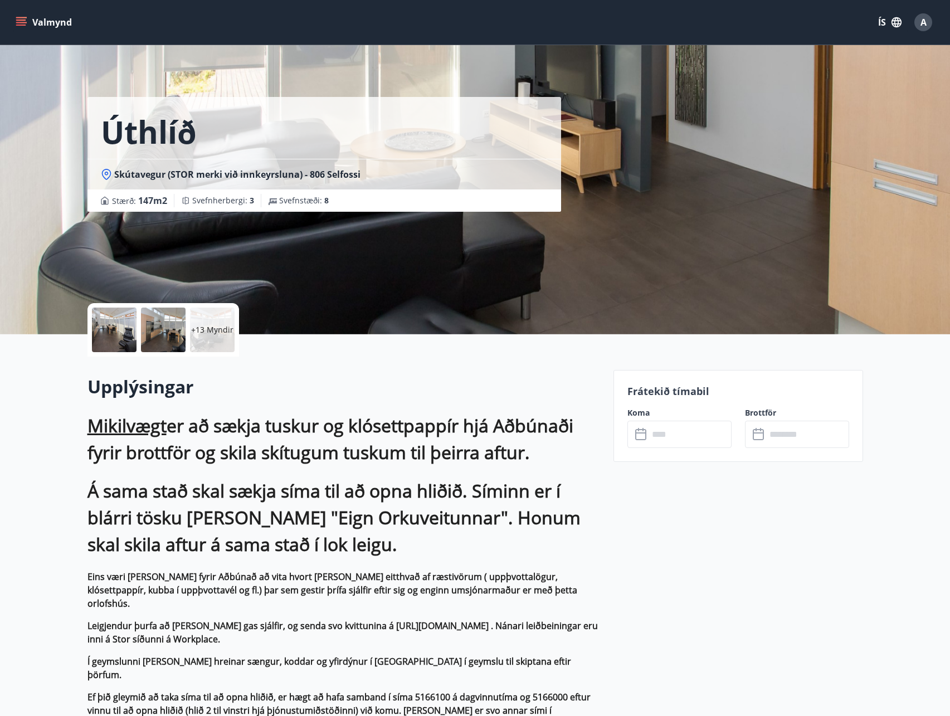
click at [125, 329] on div at bounding box center [114, 330] width 45 height 45
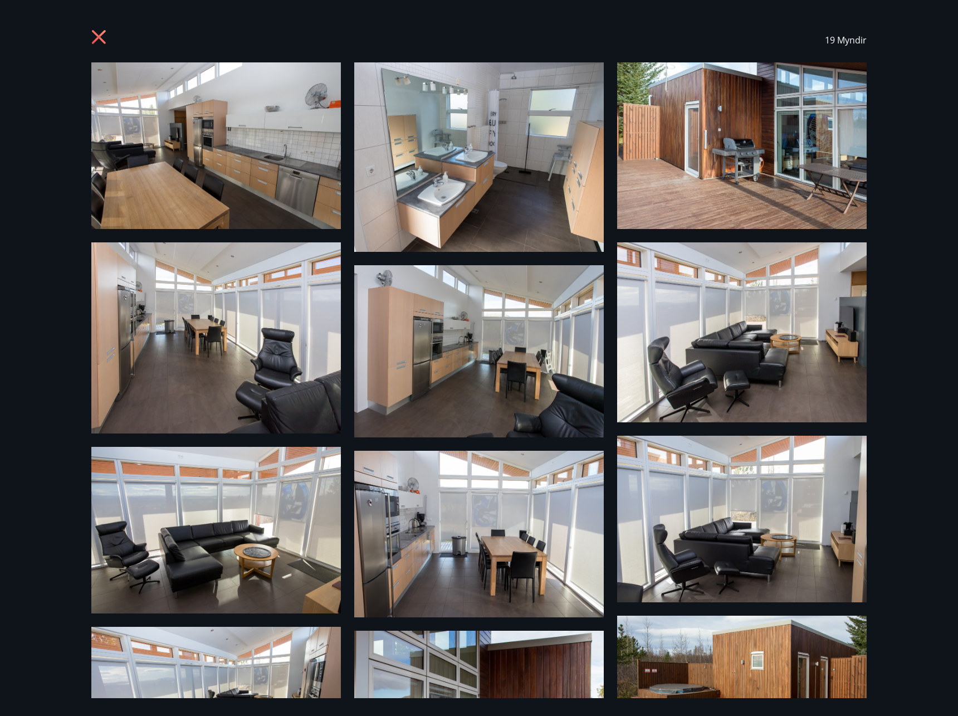
click at [699, 202] on img at bounding box center [742, 145] width 250 height 167
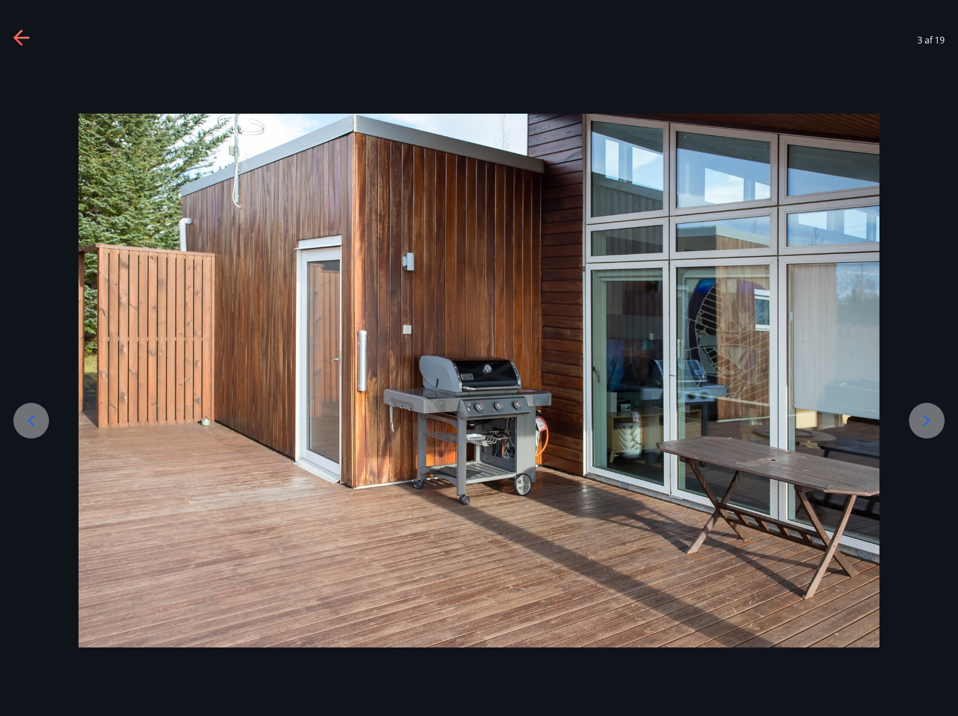
click at [938, 423] on div at bounding box center [927, 421] width 36 height 36
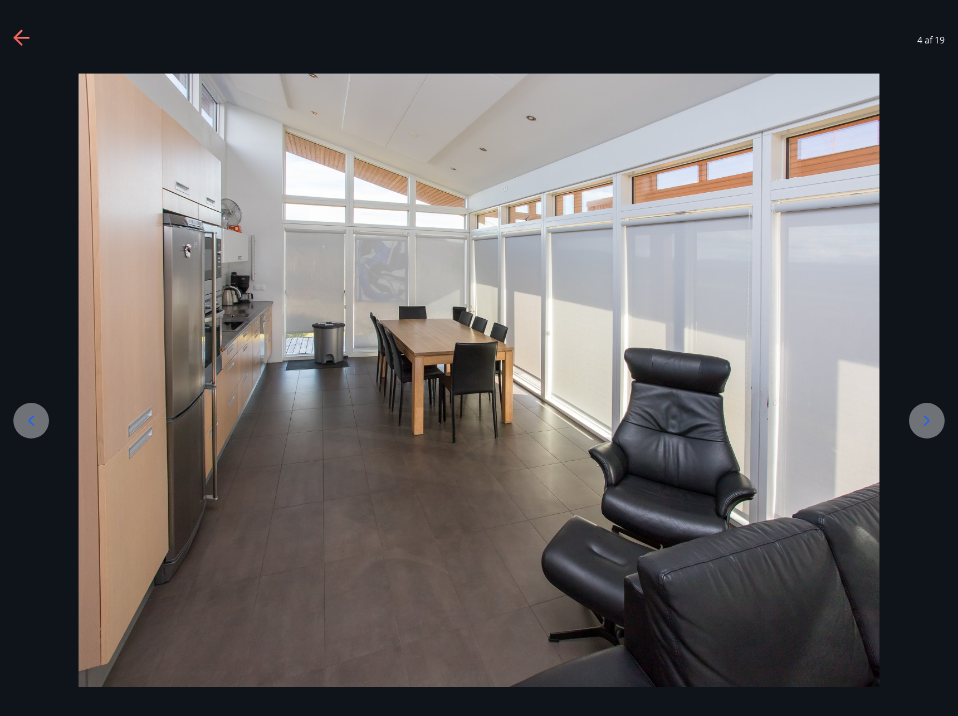
click at [928, 410] on div at bounding box center [927, 421] width 36 height 36
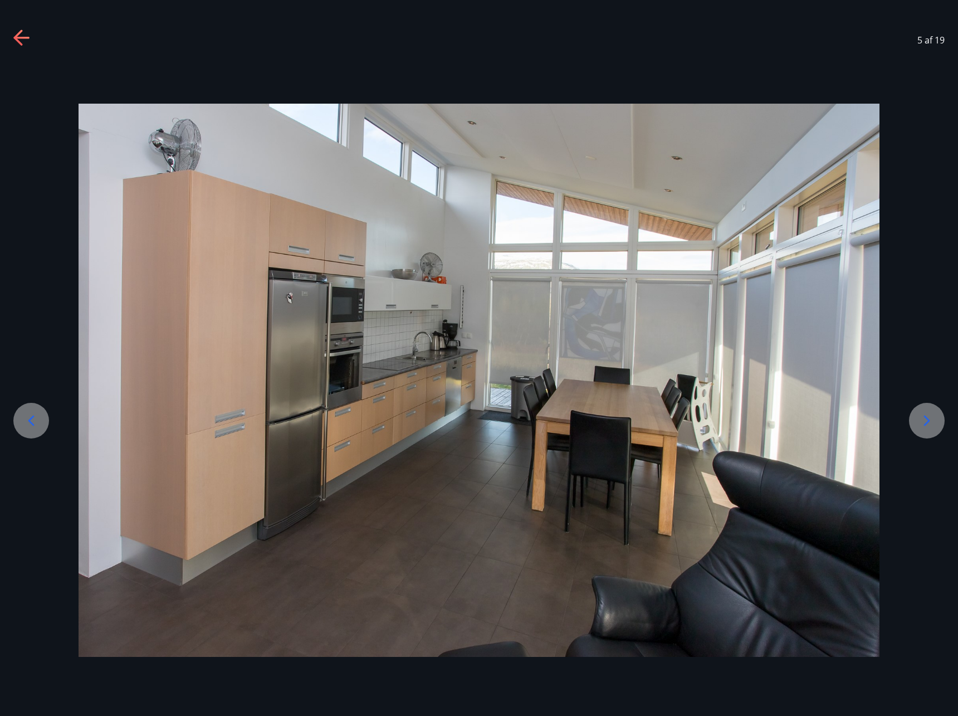
click at [22, 31] on icon at bounding box center [17, 38] width 9 height 16
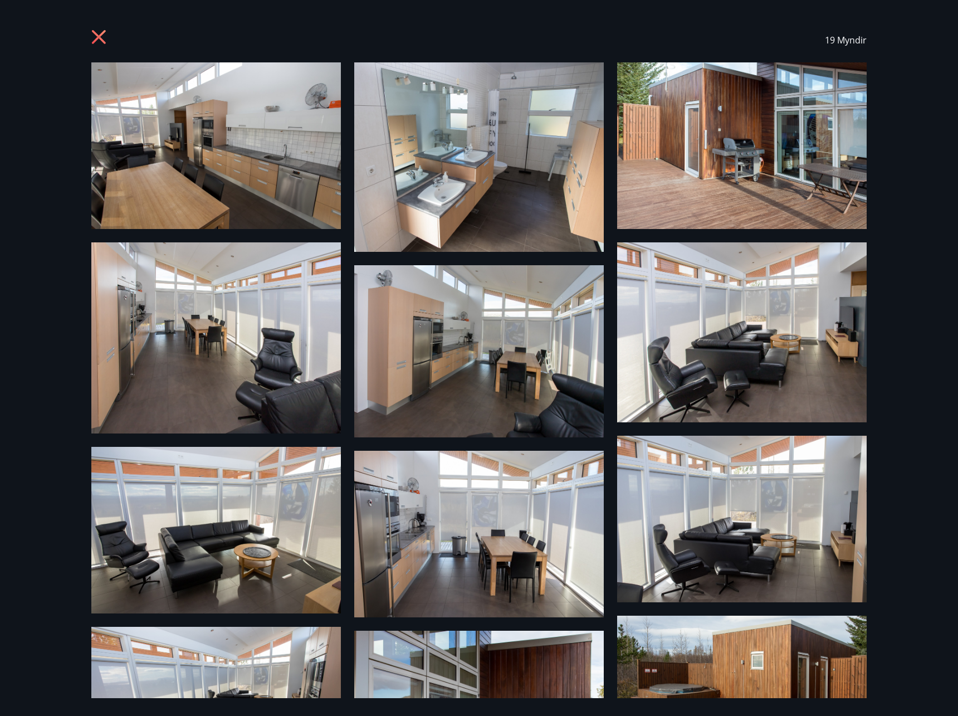
click at [101, 40] on icon at bounding box center [99, 37] width 14 height 14
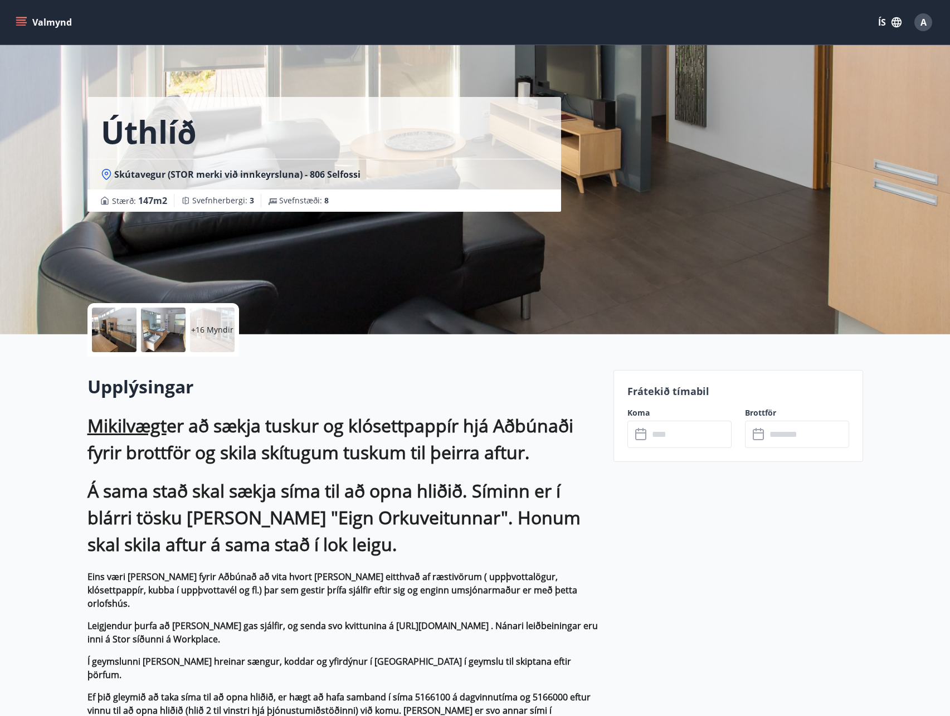
click at [922, 18] on span "A" at bounding box center [924, 22] width 6 height 12
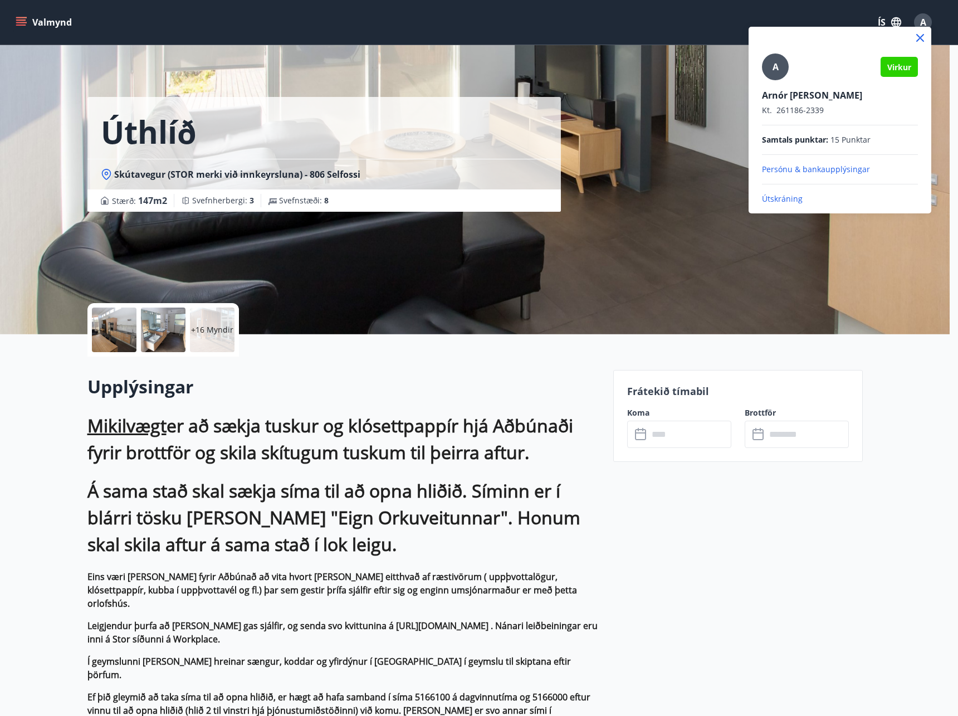
click at [839, 140] on span "15 Punktar" at bounding box center [851, 139] width 40 height 11
click at [819, 138] on span "Samtals punktar :" at bounding box center [795, 139] width 66 height 11
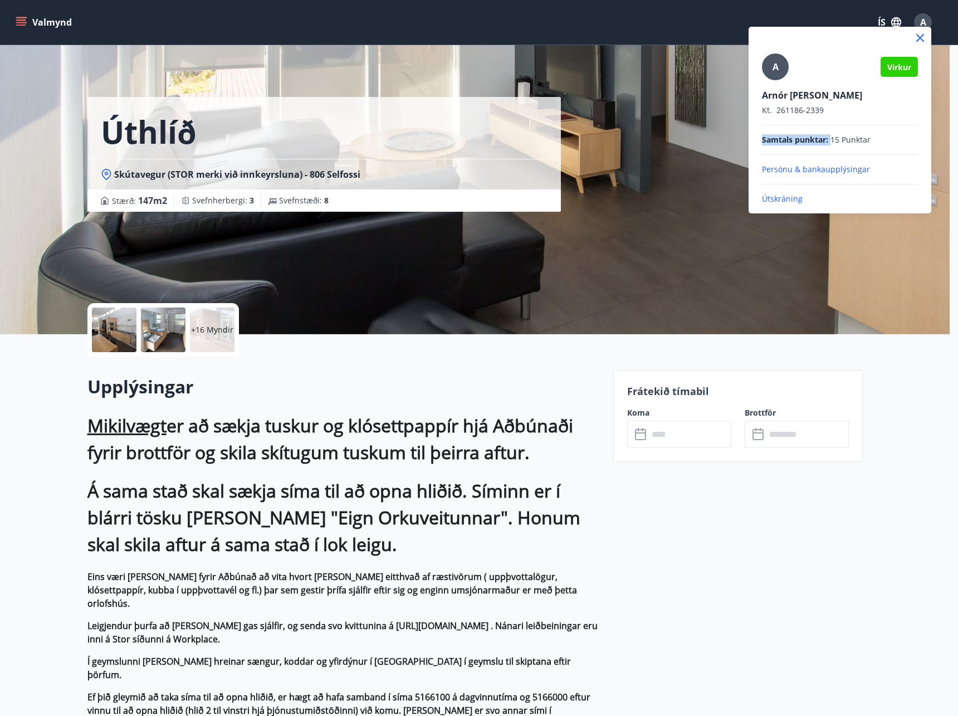
click at [819, 138] on span "Samtals punktar :" at bounding box center [795, 139] width 66 height 11
click at [832, 135] on span "15 Punktar" at bounding box center [851, 139] width 40 height 11
click at [831, 137] on div "Samtals punktar : 15 Punktar" at bounding box center [840, 139] width 156 height 11
drag, startPoint x: 831, startPoint y: 137, endPoint x: 836, endPoint y: 144, distance: 9.1
click at [830, 138] on div "Samtals punktar : 15 Punktar" at bounding box center [840, 139] width 156 height 11
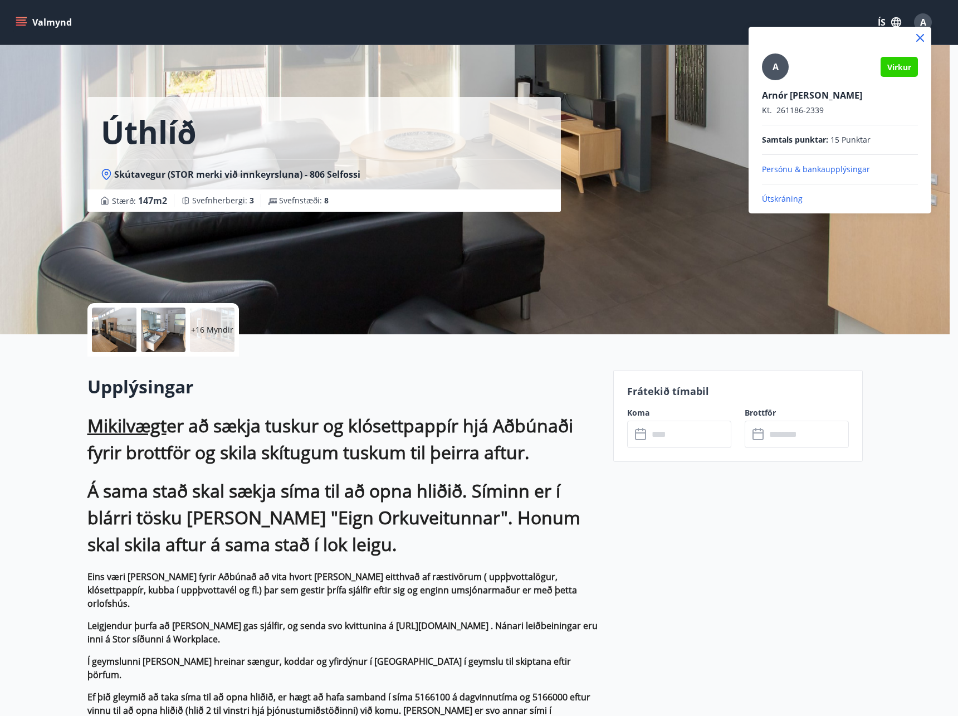
click at [840, 138] on span "15 Punktar" at bounding box center [851, 139] width 40 height 11
click at [777, 134] on div "A Virkur Arnór Laxdal Karlsson Kt. 261186-2339 Samtals punktar : 15 Punktar Per…" at bounding box center [840, 128] width 156 height 151
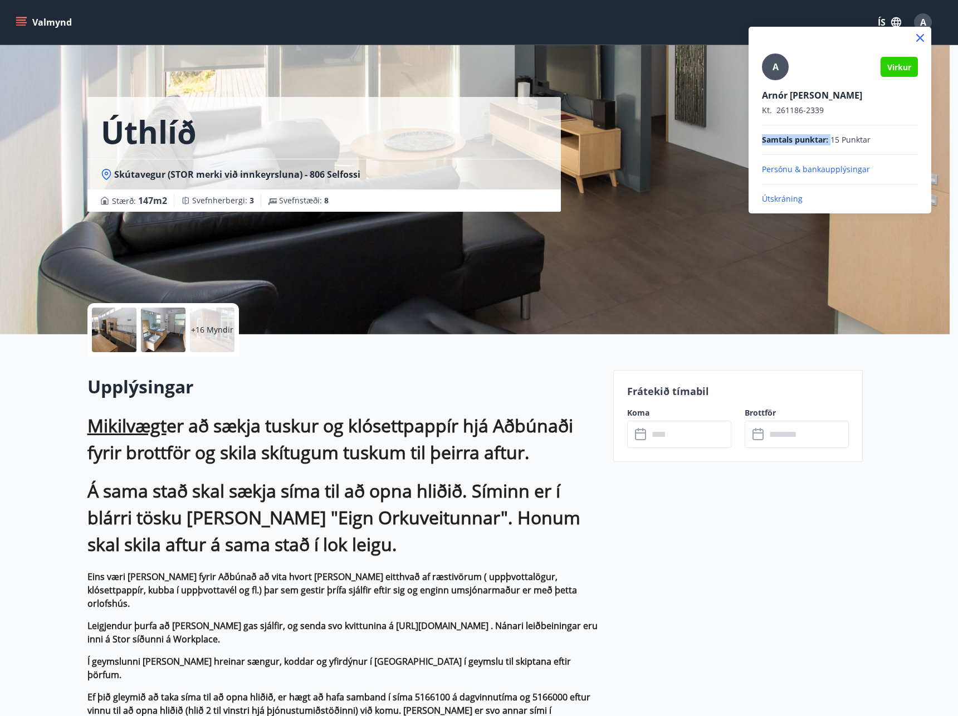
click at [776, 134] on div "A Virkur Arnór Laxdal Karlsson Kt. 261186-2339 Samtals punktar : 15 Punktar Per…" at bounding box center [840, 128] width 156 height 151
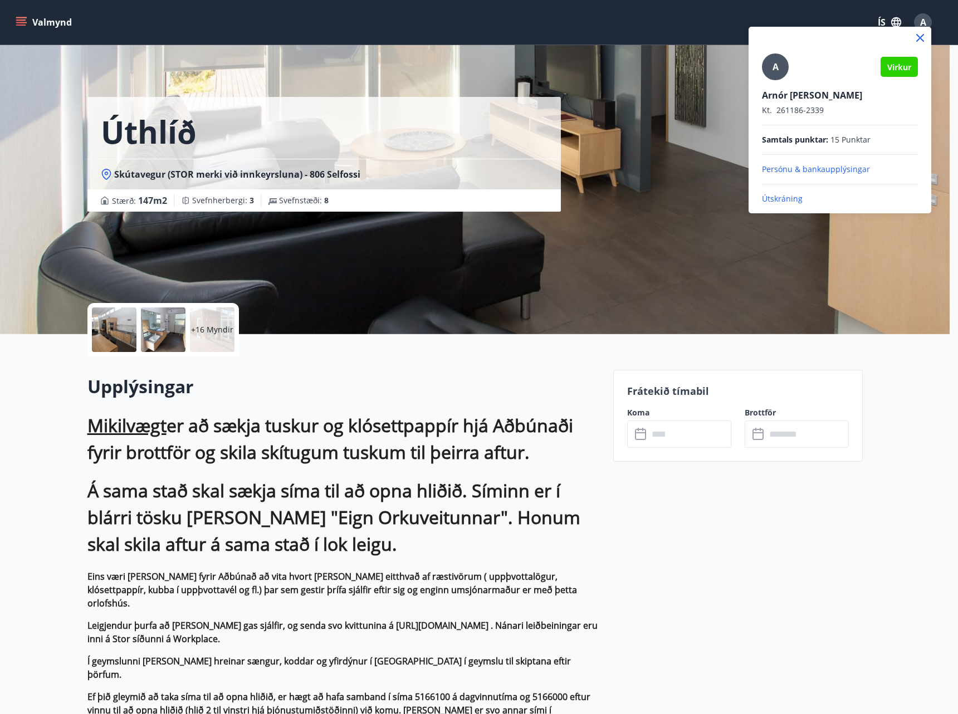
click at [922, 314] on div at bounding box center [479, 357] width 958 height 714
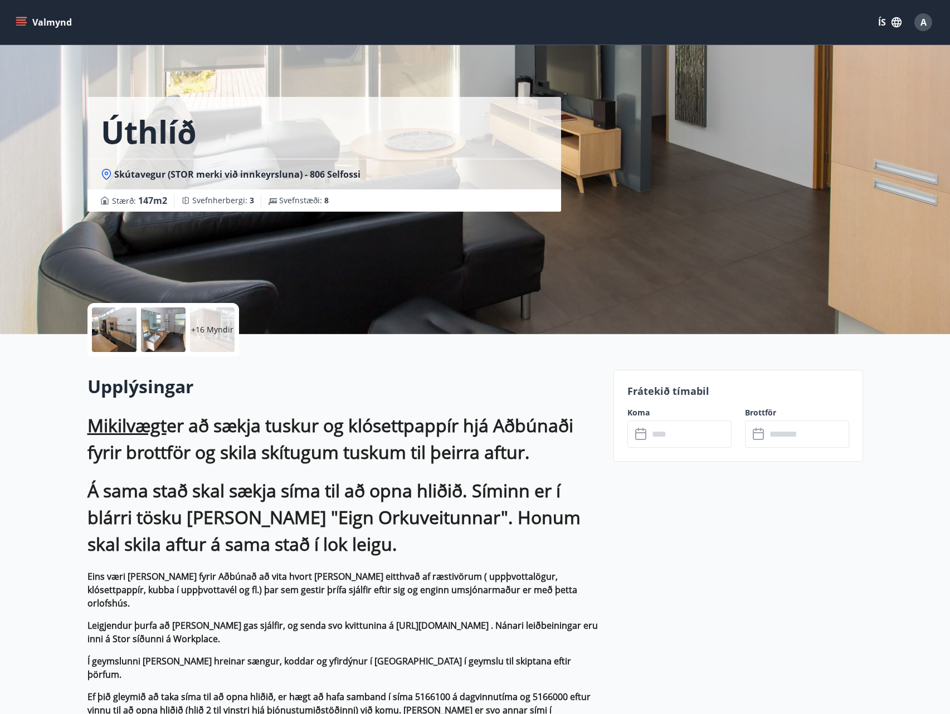
click at [928, 17] on div "A" at bounding box center [923, 22] width 18 height 18
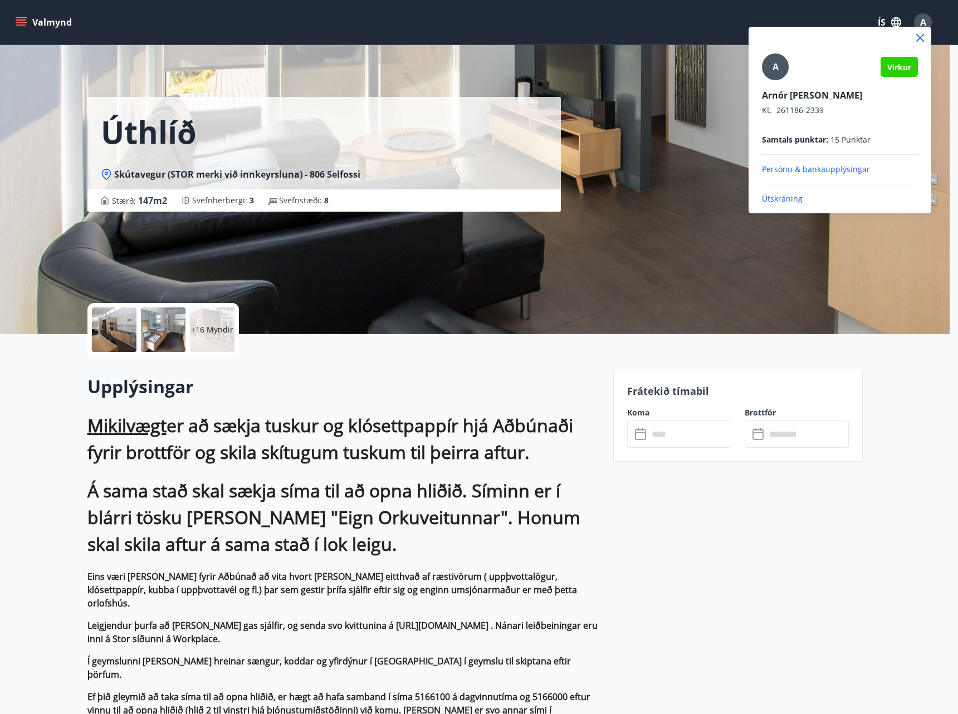
click at [843, 171] on p "Persónu & bankaupplýsingar" at bounding box center [840, 169] width 156 height 11
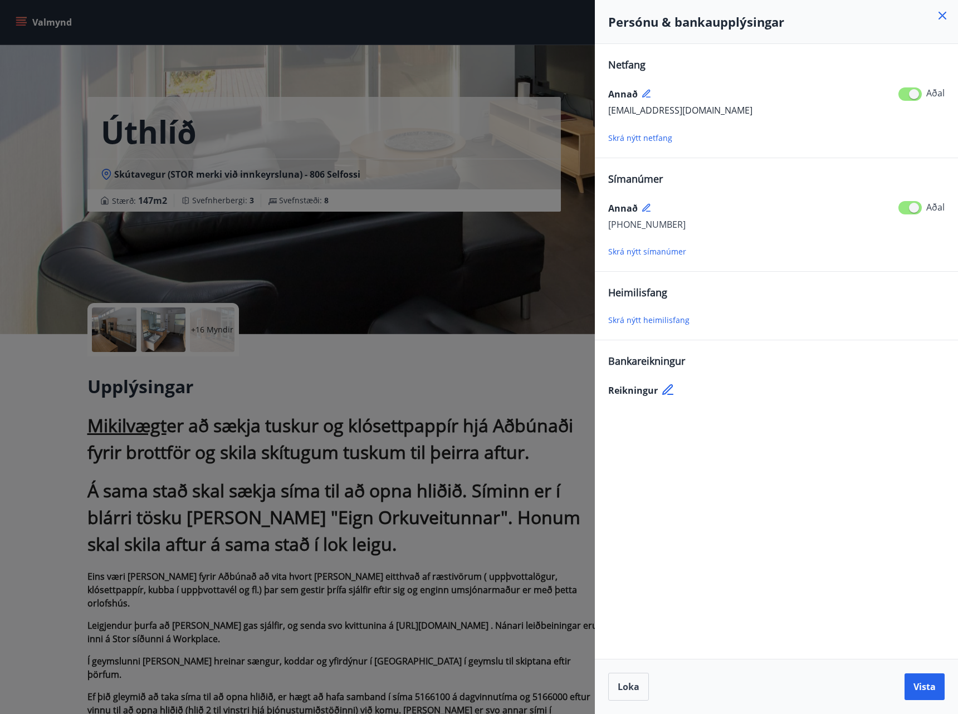
click at [936, 20] on icon at bounding box center [942, 15] width 13 height 13
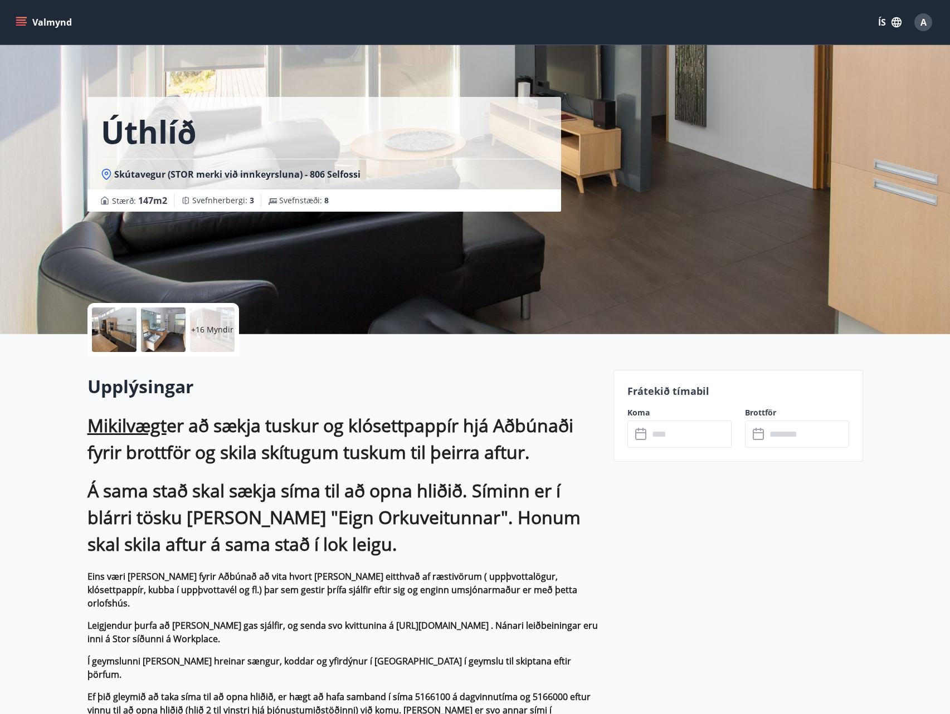
drag, startPoint x: 591, startPoint y: 301, endPoint x: 349, endPoint y: 438, distance: 277.5
click at [222, 328] on p "+16 Myndir" at bounding box center [212, 329] width 42 height 11
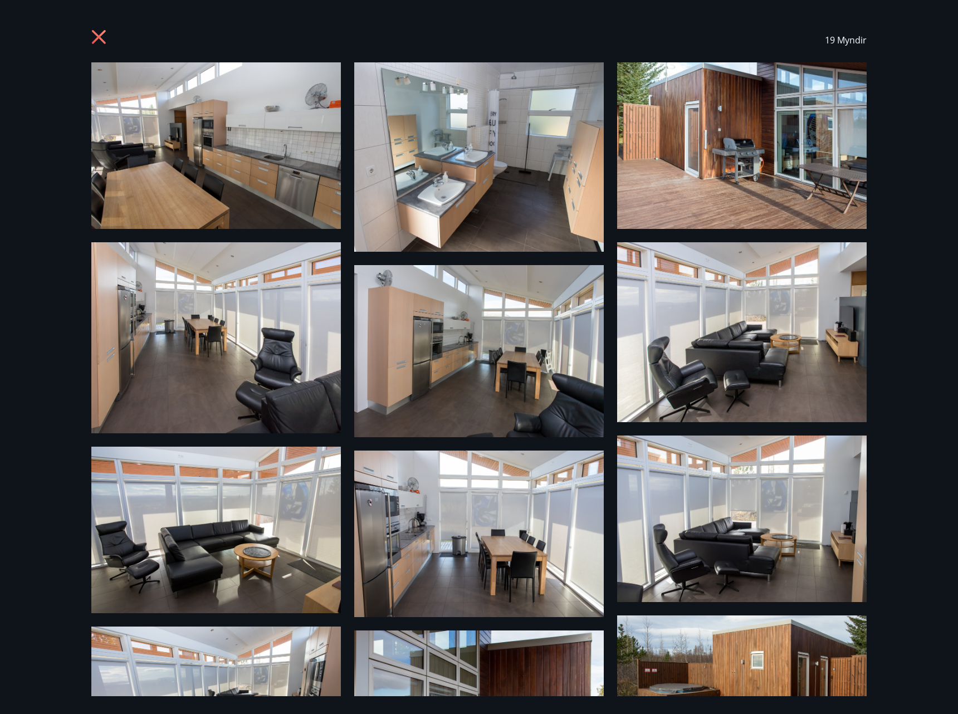
click at [88, 40] on div "19 Myndir" at bounding box center [479, 40] width 802 height 45
click at [98, 35] on icon at bounding box center [99, 37] width 14 height 14
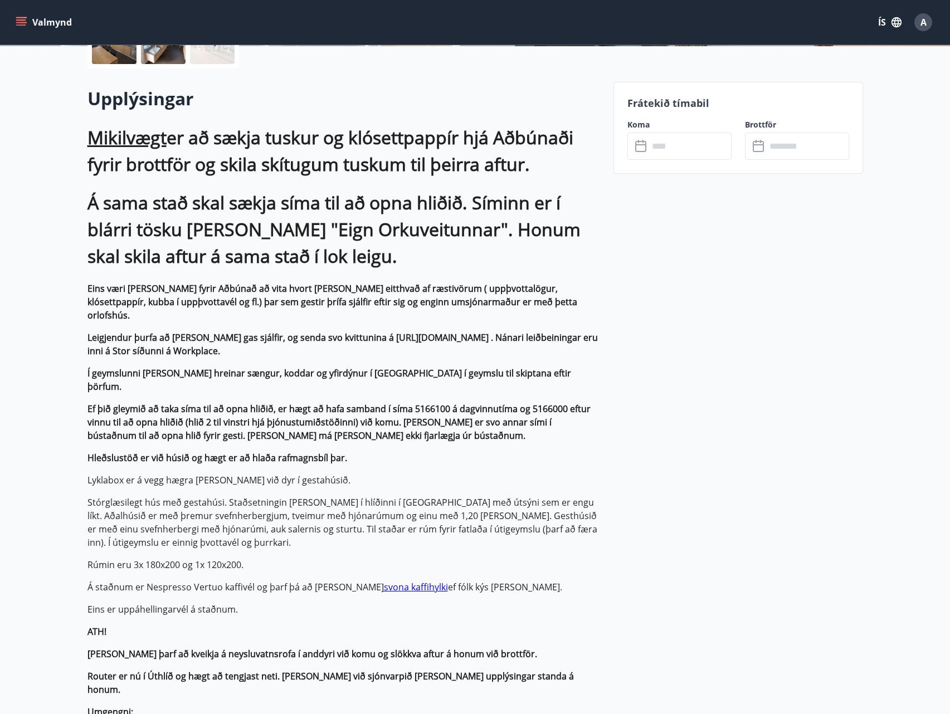
scroll to position [446, 0]
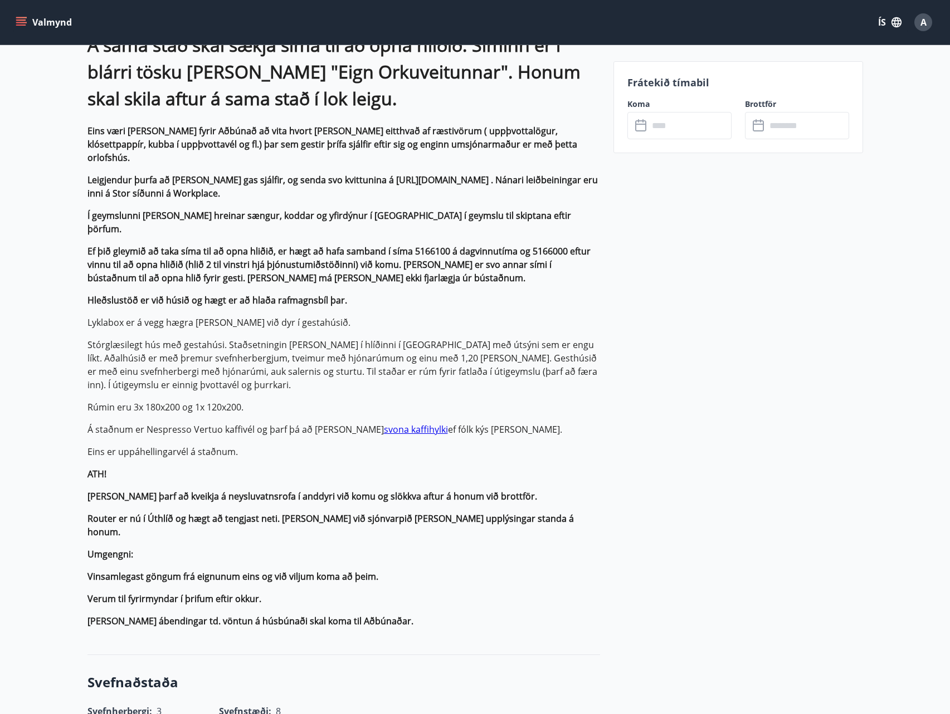
click at [393, 424] on link "svona kaffihylki" at bounding box center [416, 430] width 64 height 12
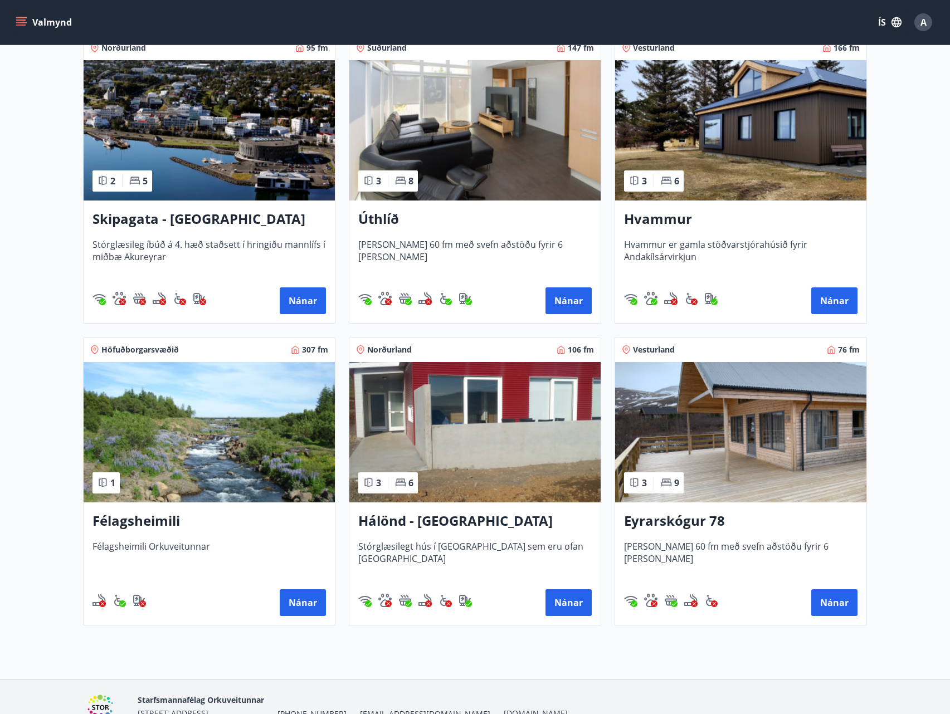
scroll to position [279, 0]
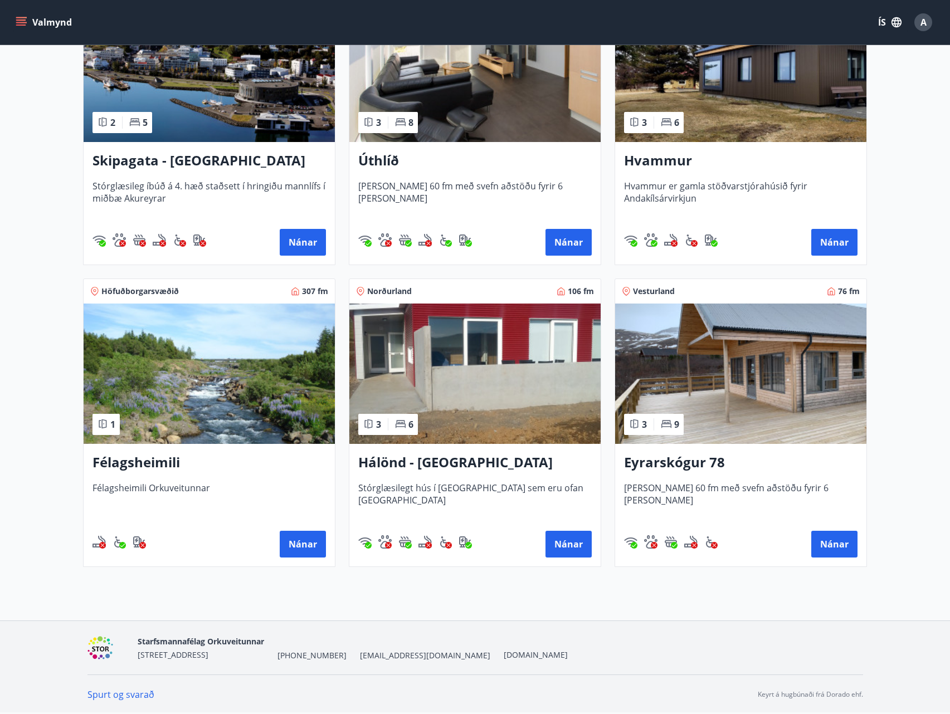
click at [244, 366] on img at bounding box center [209, 374] width 251 height 140
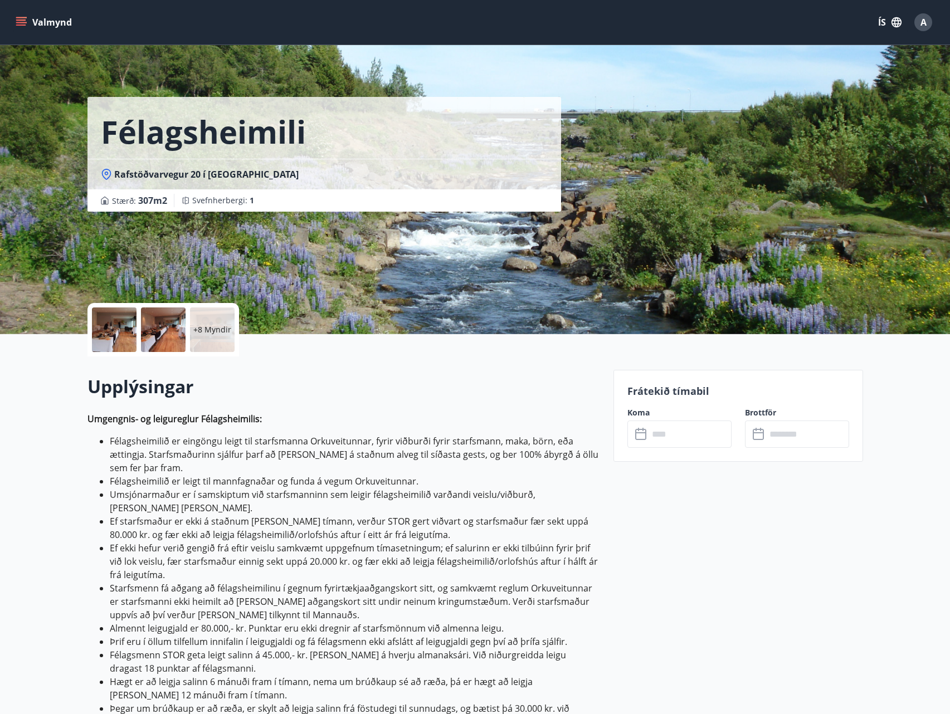
click at [694, 442] on input "text" at bounding box center [690, 434] width 83 height 27
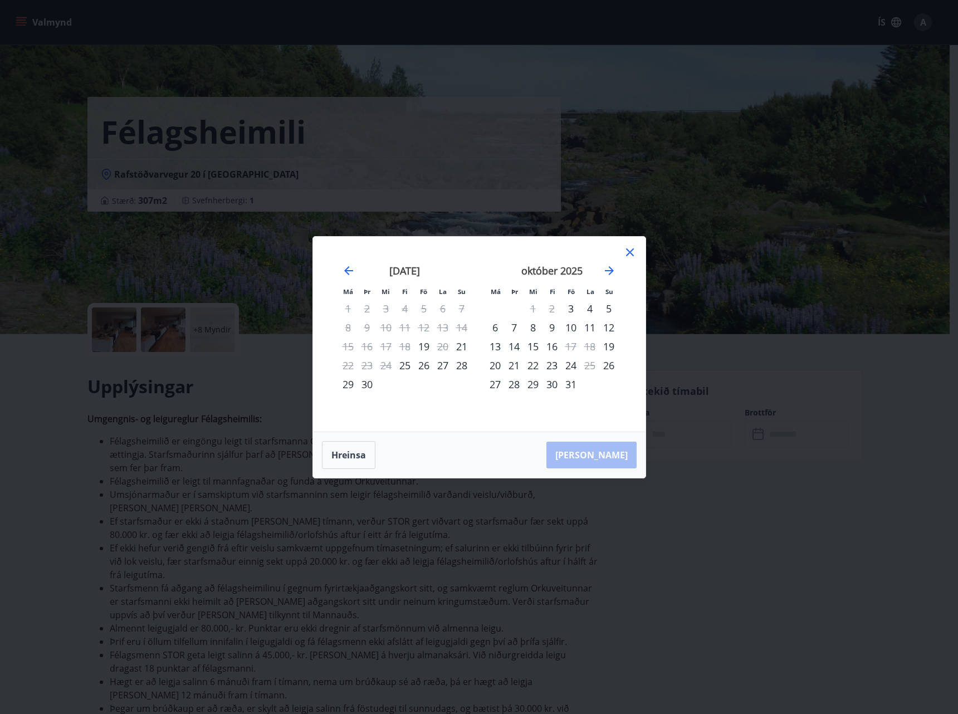
click at [611, 279] on div "október 2025" at bounding box center [552, 274] width 133 height 49
click at [610, 271] on icon "Move forward to switch to the next month." at bounding box center [609, 270] width 9 height 9
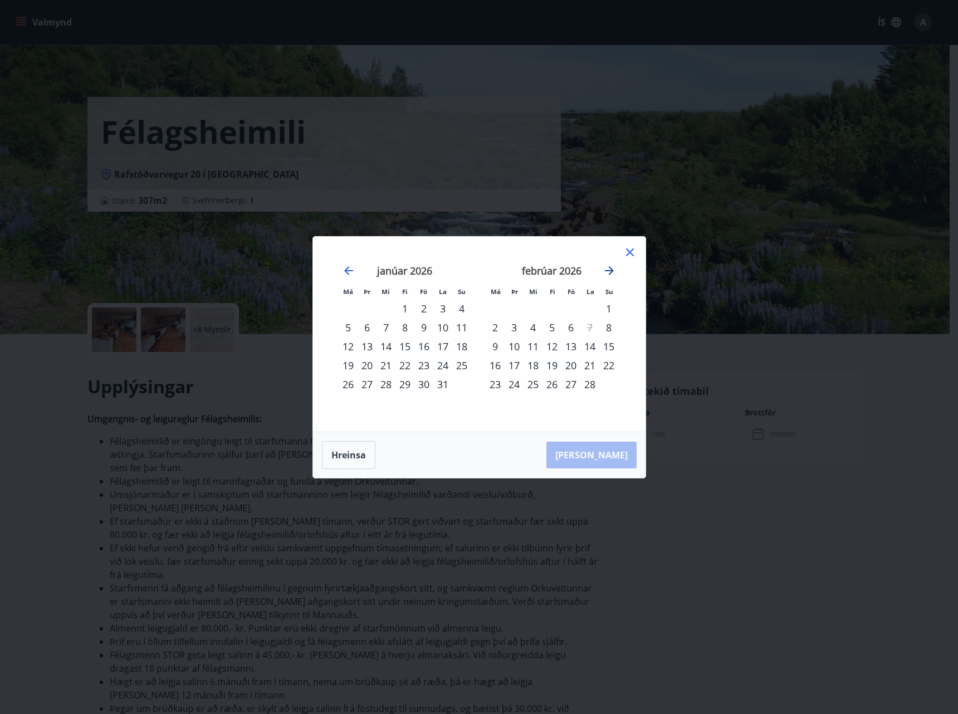
click at [610, 271] on icon "Move forward to switch to the next month." at bounding box center [609, 270] width 9 height 9
click at [624, 256] on icon at bounding box center [630, 252] width 13 height 13
